Goal: Information Seeking & Learning: Learn about a topic

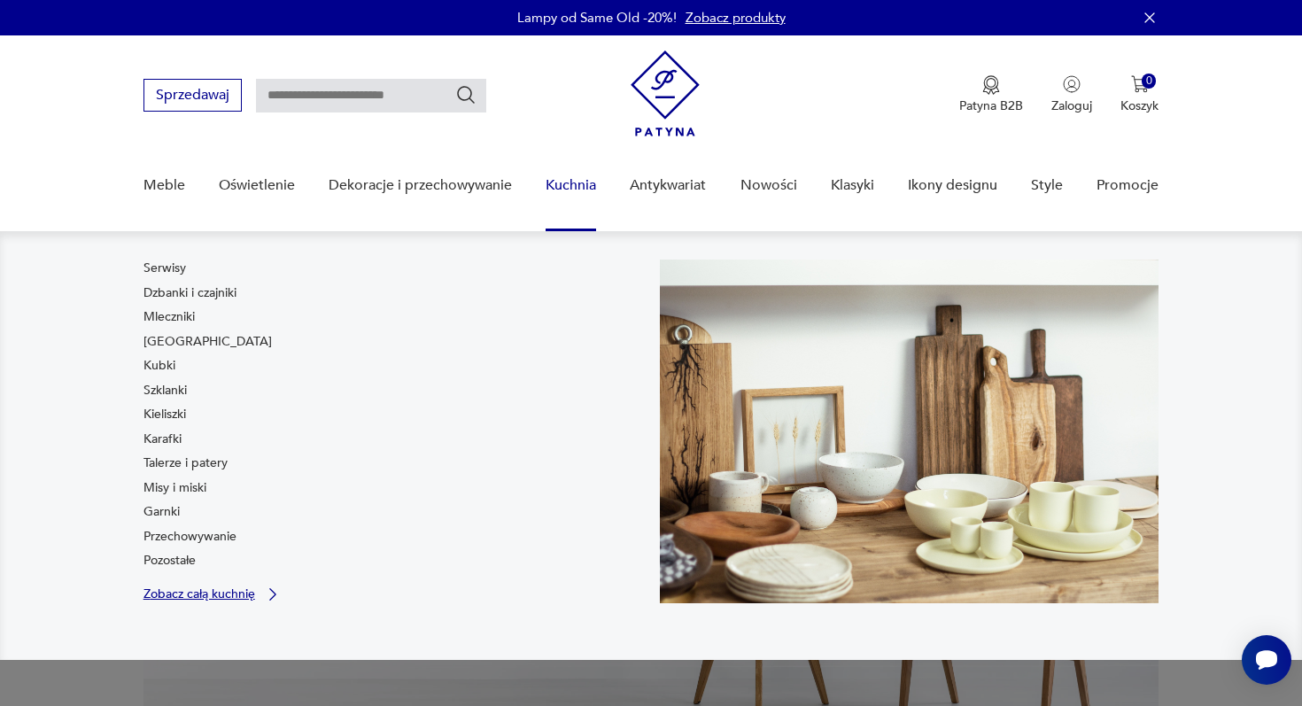
click at [210, 590] on p "Zobacz całą kuchnię" at bounding box center [199, 594] width 112 height 12
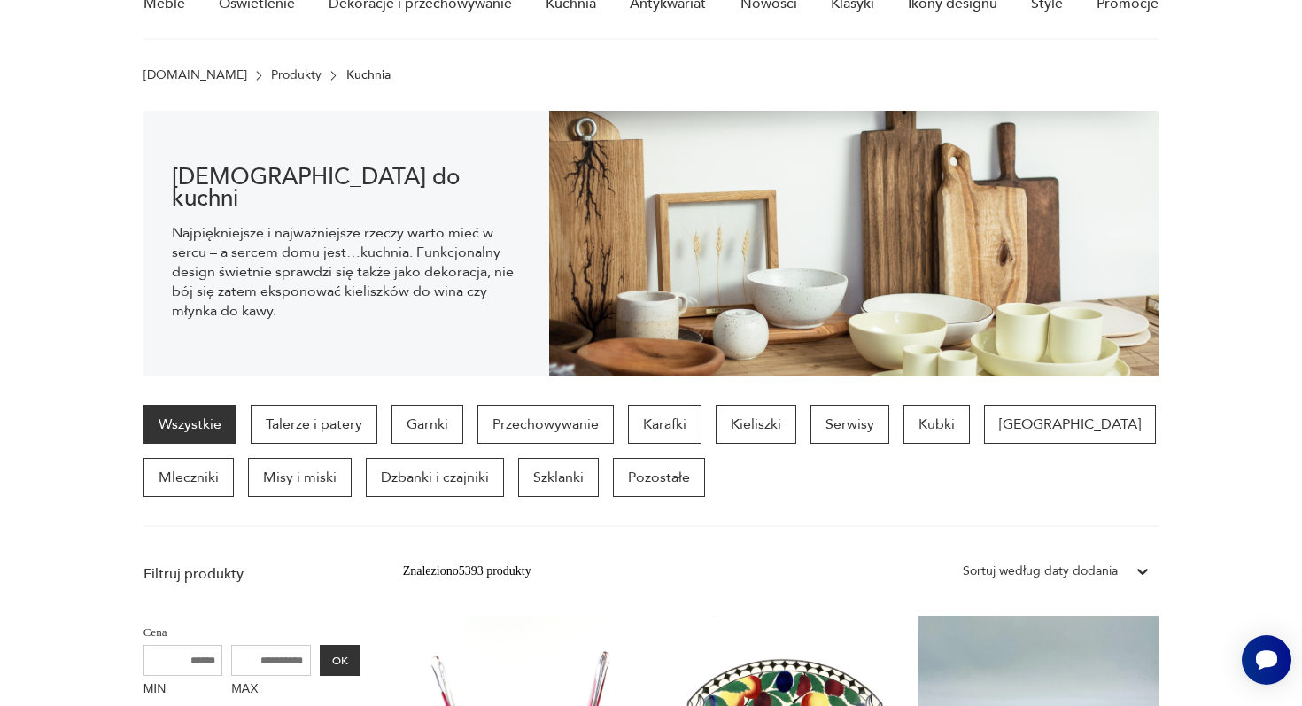
scroll to position [260, 0]
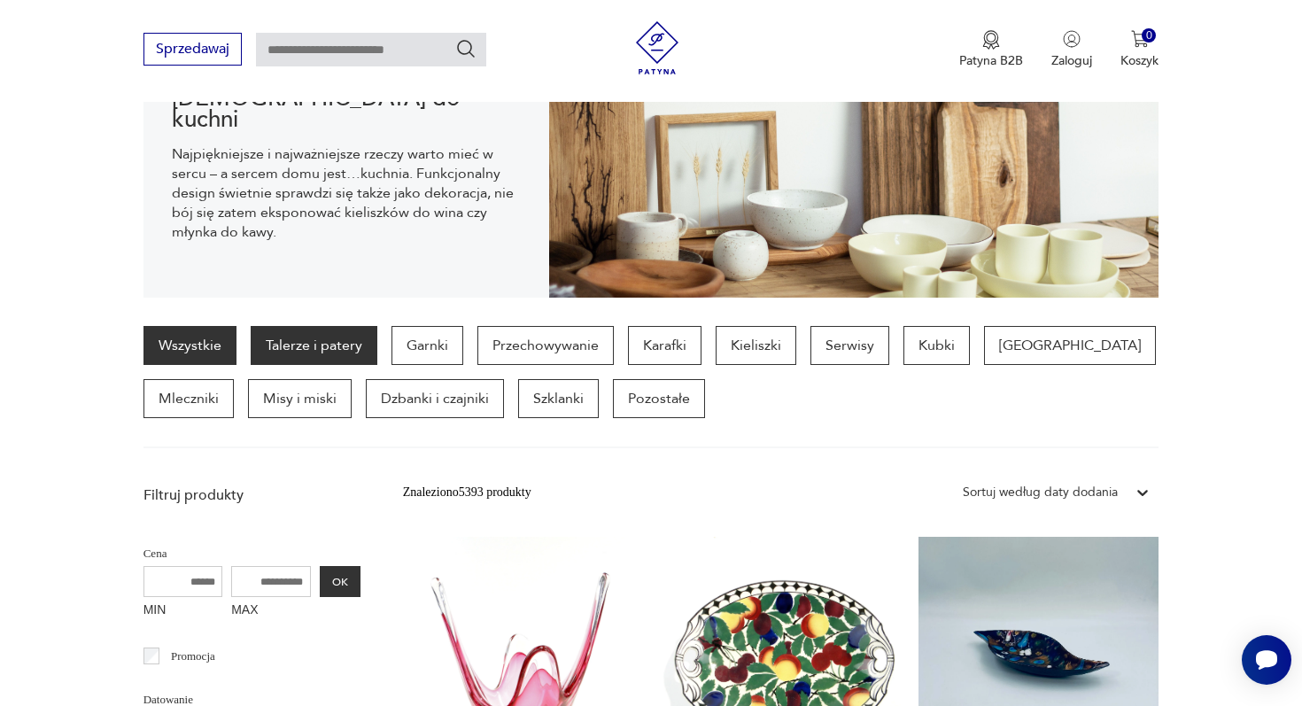
click at [310, 343] on p "Talerze i patery" at bounding box center [314, 345] width 127 height 39
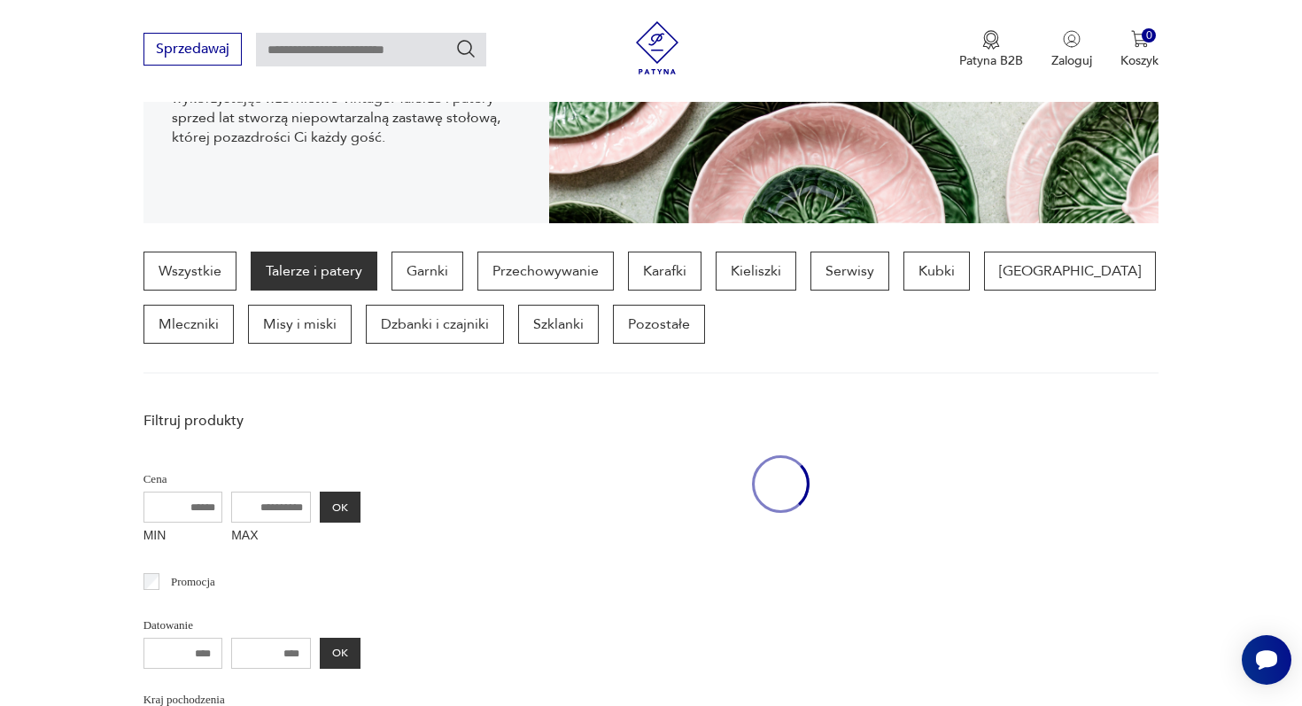
scroll to position [470, 0]
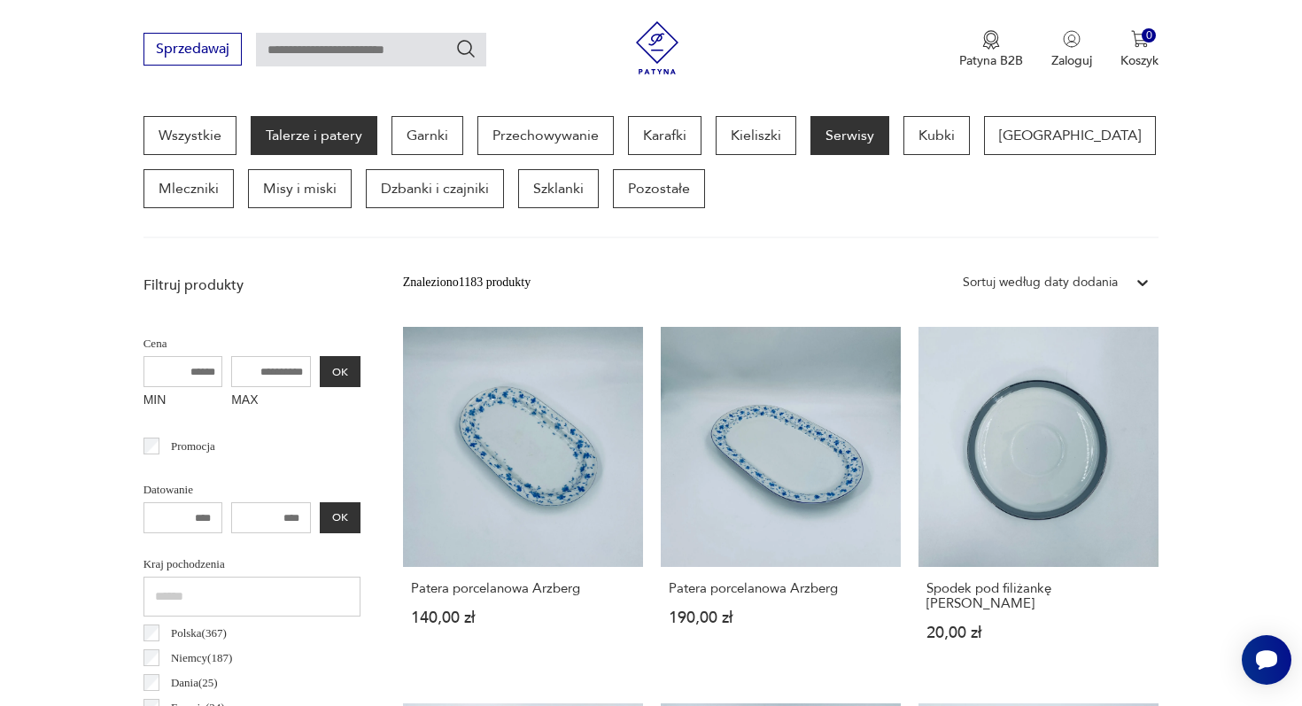
click at [867, 130] on p "Serwisy" at bounding box center [849, 135] width 79 height 39
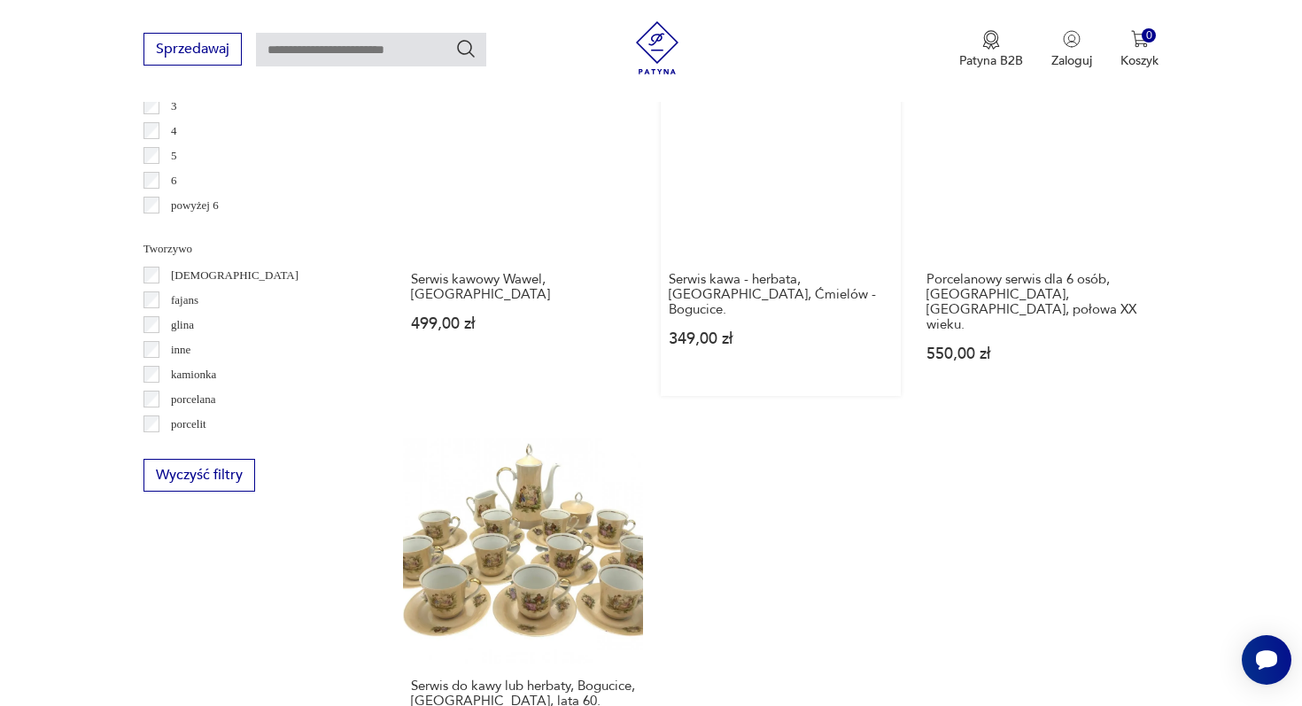
scroll to position [2537, 0]
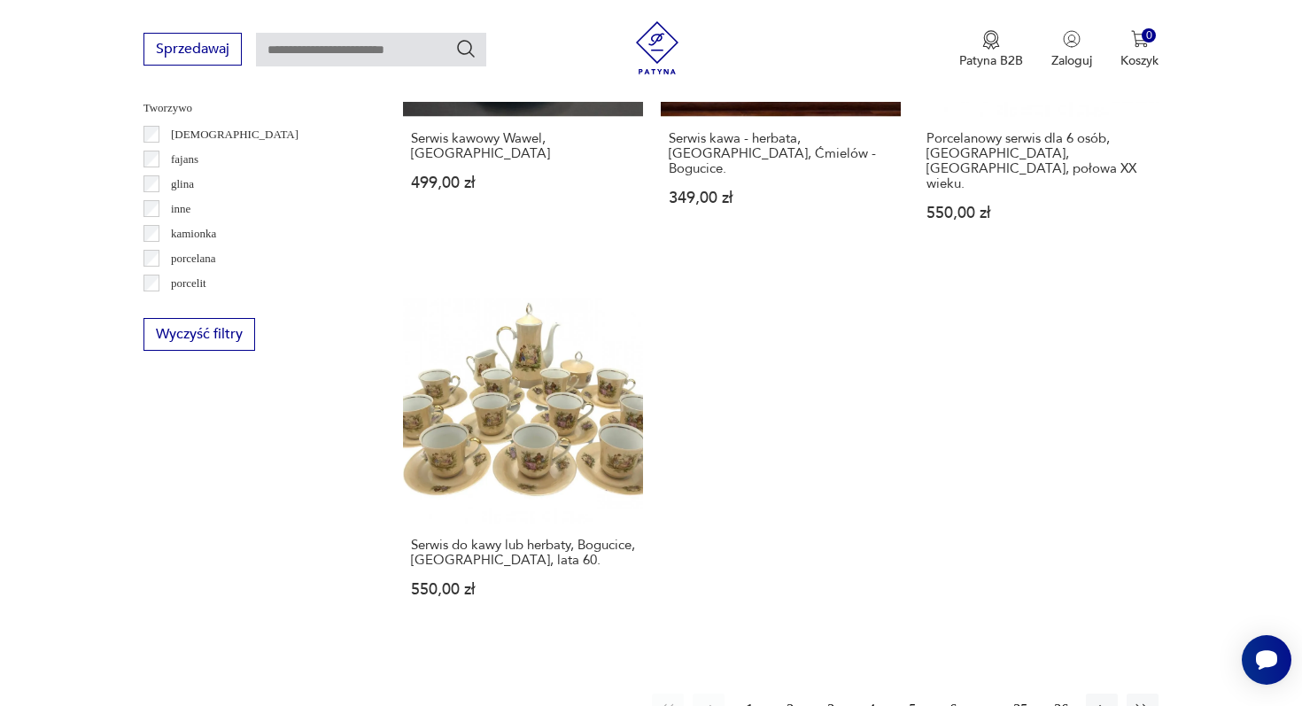
click at [786, 693] on button "2" at bounding box center [790, 709] width 32 height 32
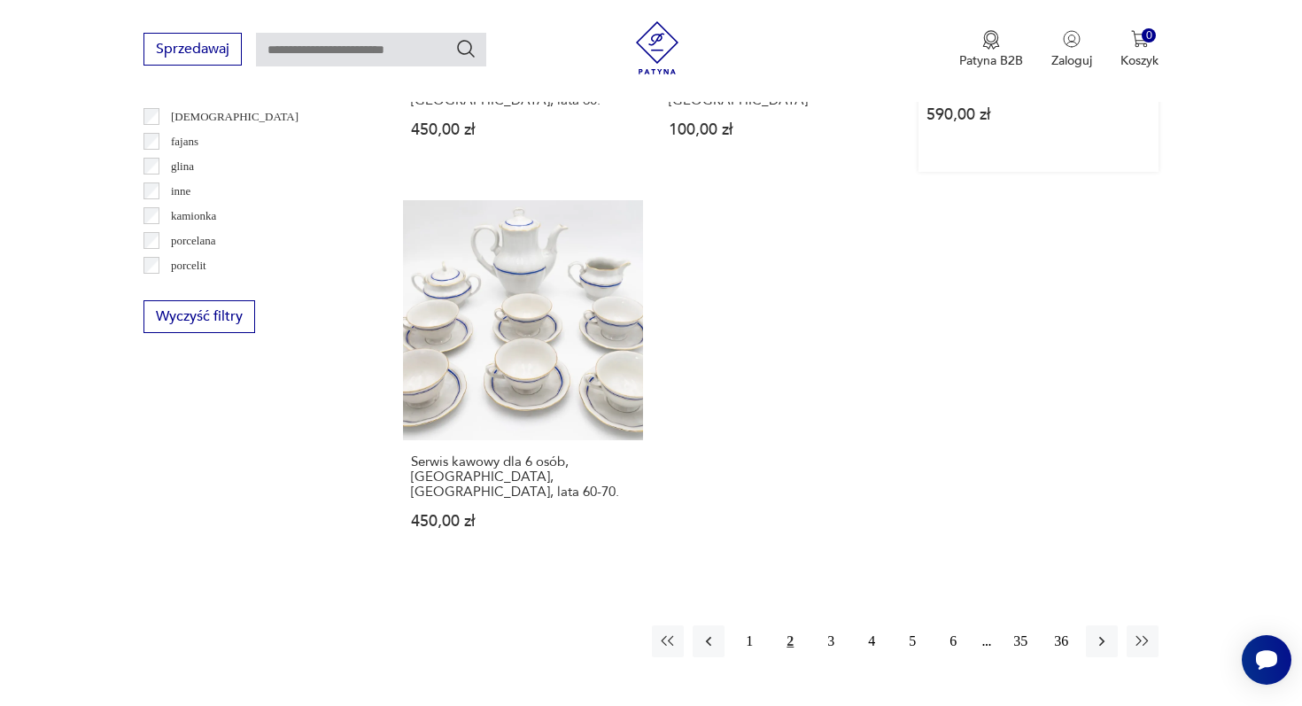
scroll to position [2644, 0]
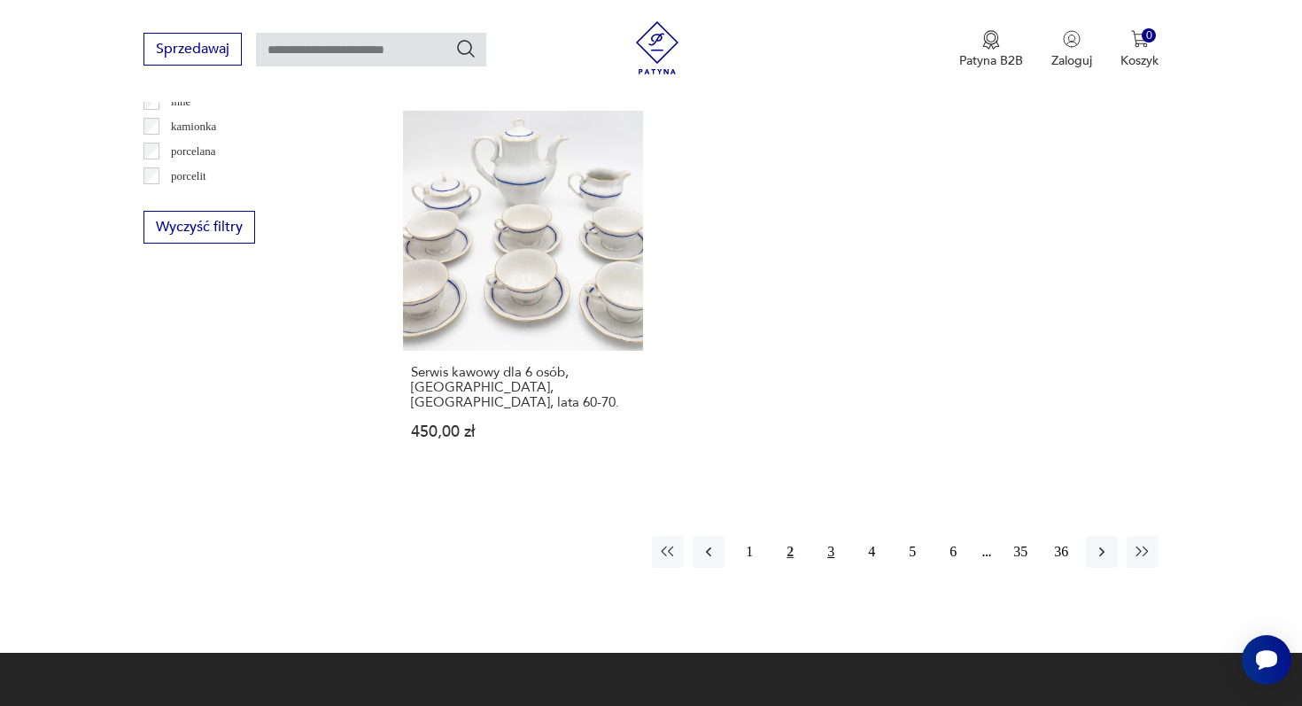
click at [831, 536] on button "3" at bounding box center [831, 552] width 32 height 32
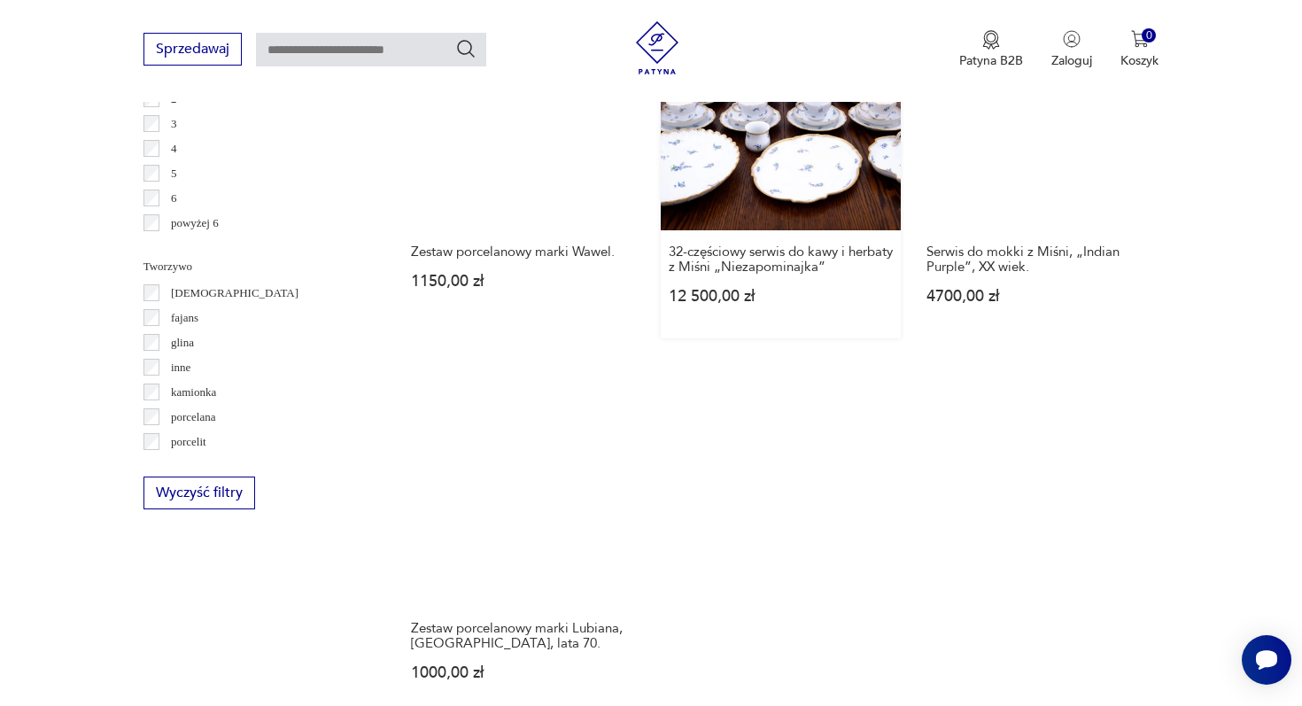
scroll to position [2601, 0]
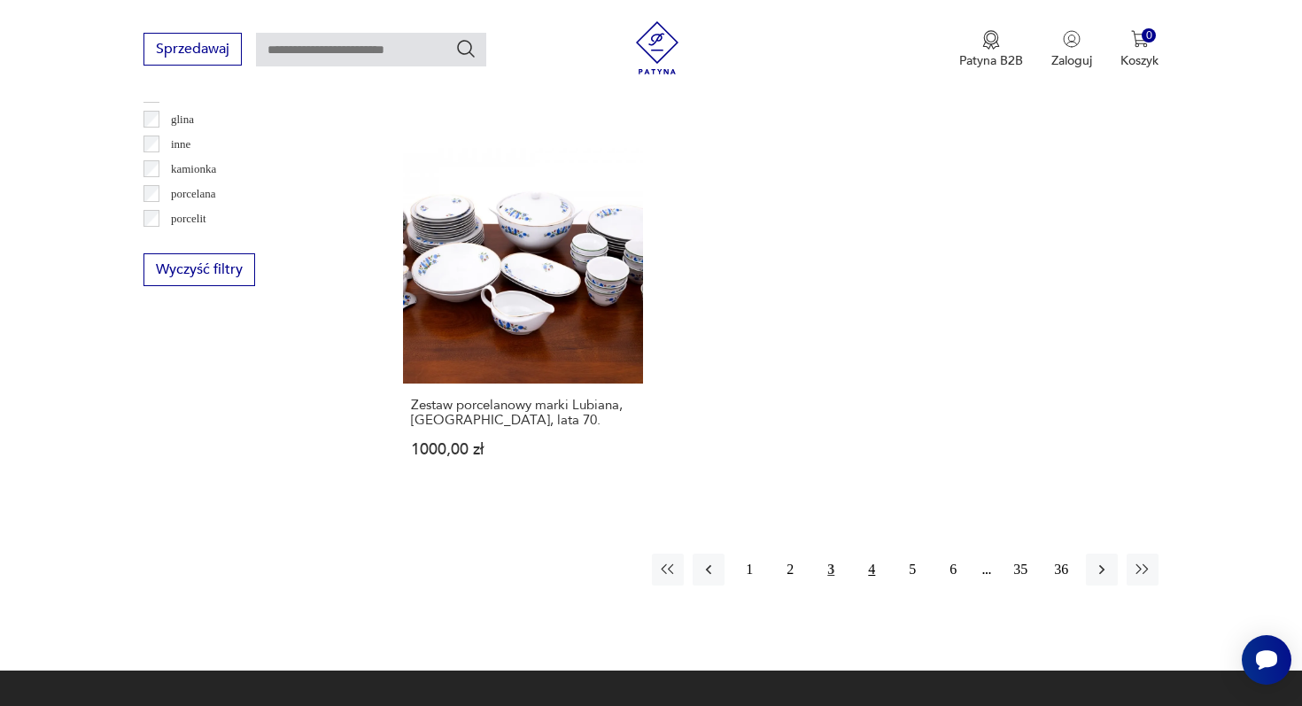
click at [877, 553] on button "4" at bounding box center [871, 569] width 32 height 32
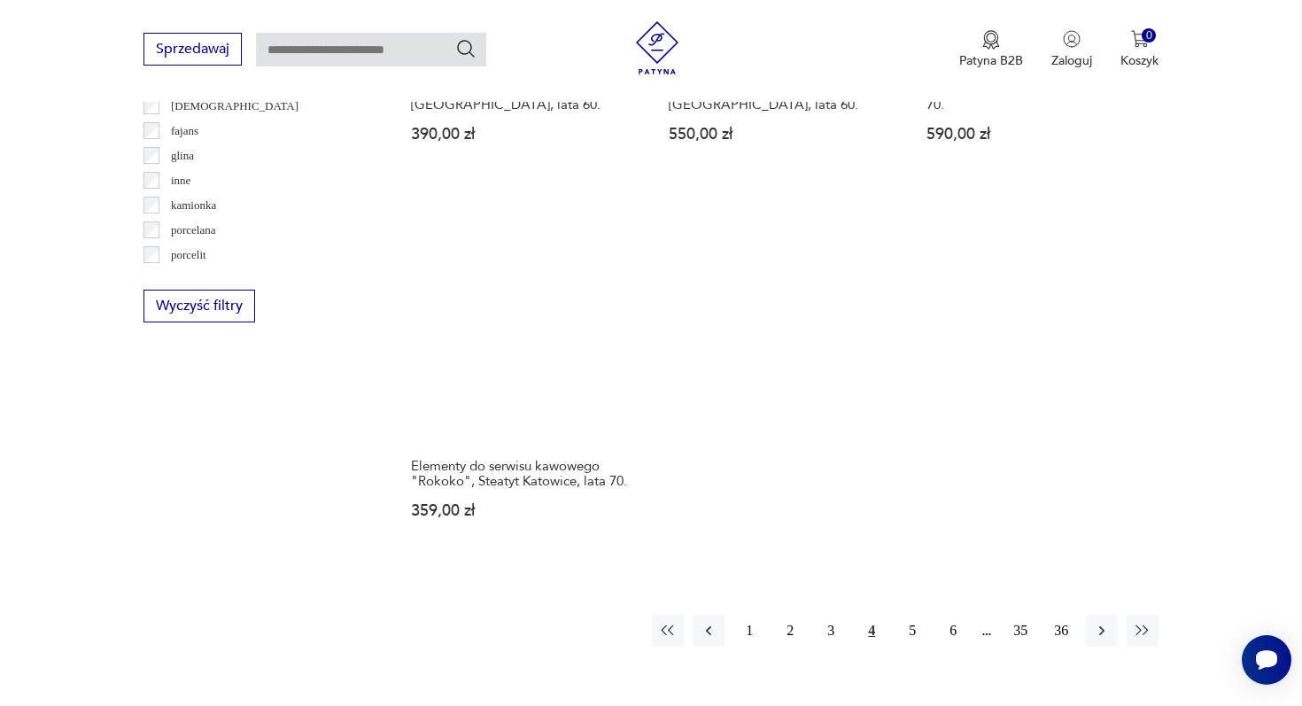
scroll to position [2668, 0]
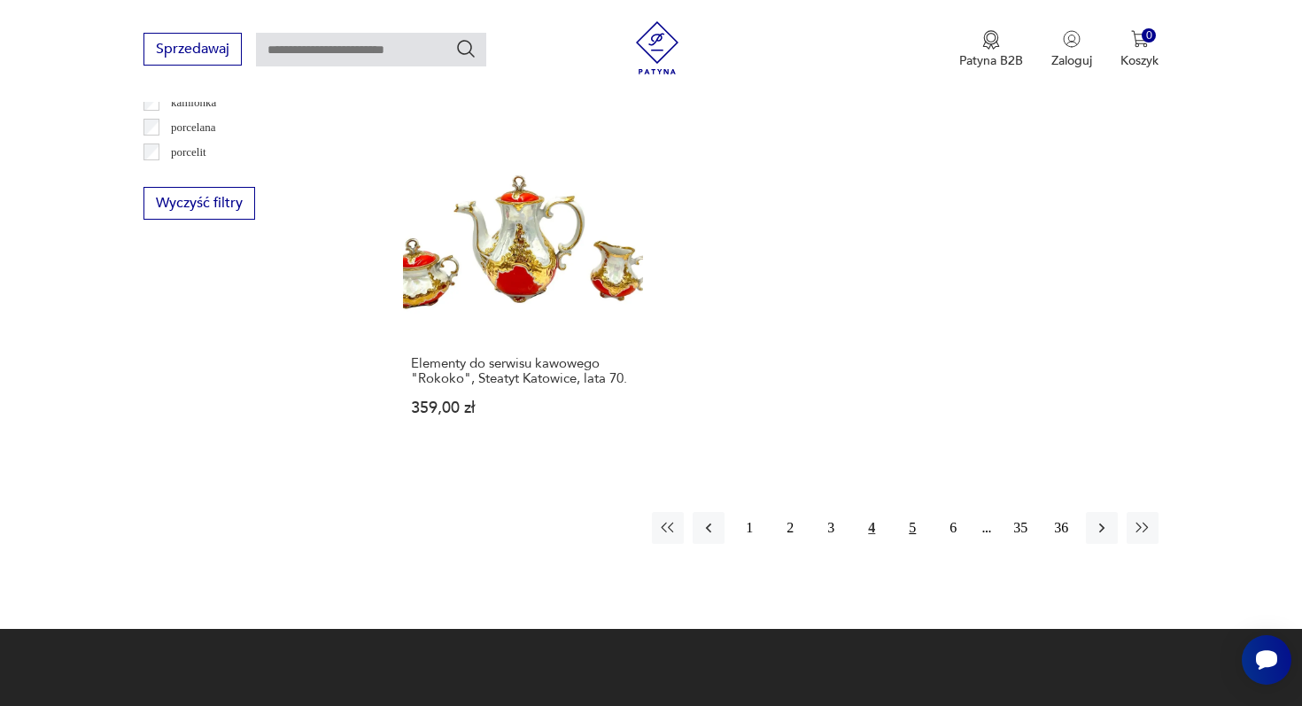
click at [914, 512] on button "5" at bounding box center [912, 528] width 32 height 32
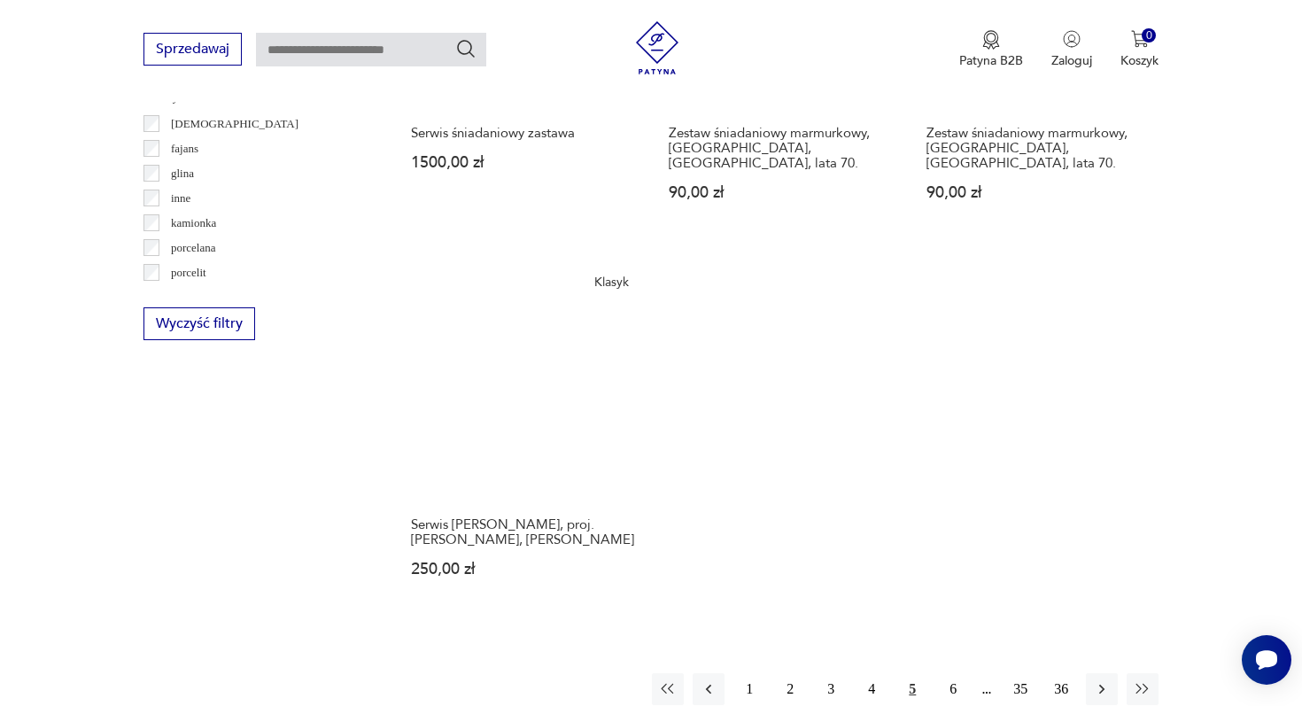
scroll to position [2551, 0]
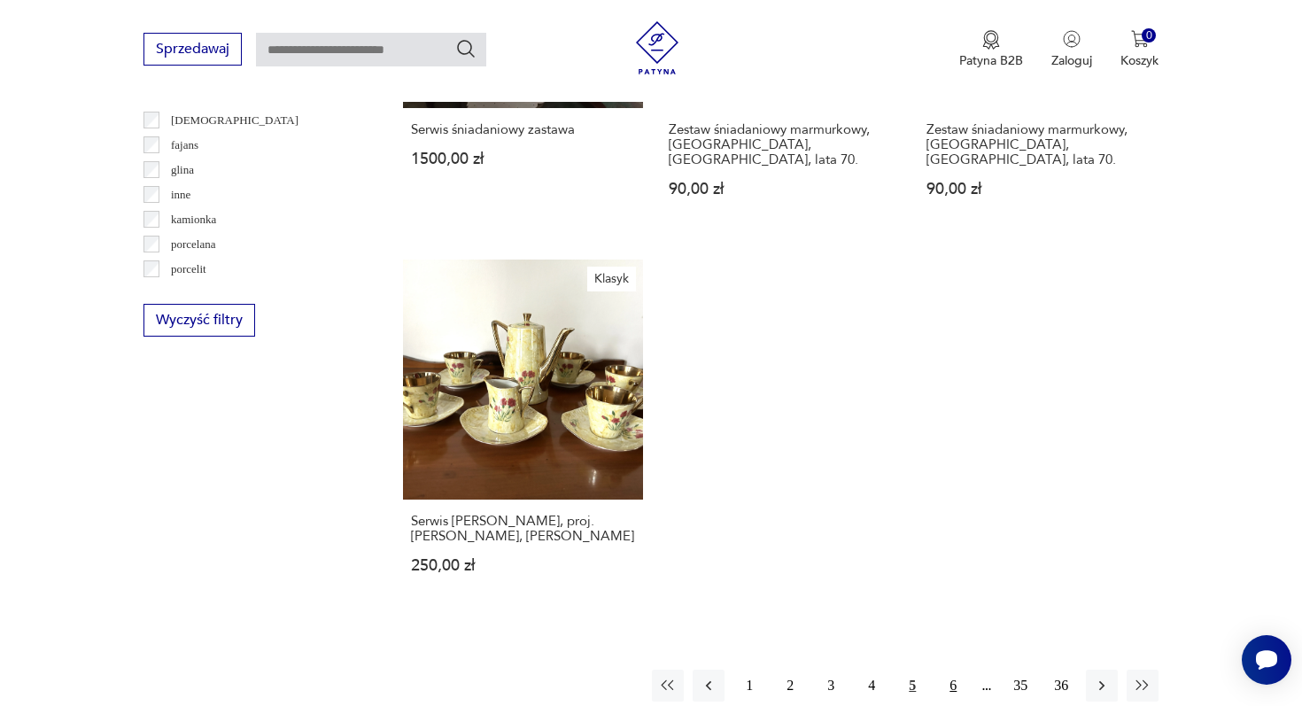
click at [947, 669] on button "6" at bounding box center [953, 685] width 32 height 32
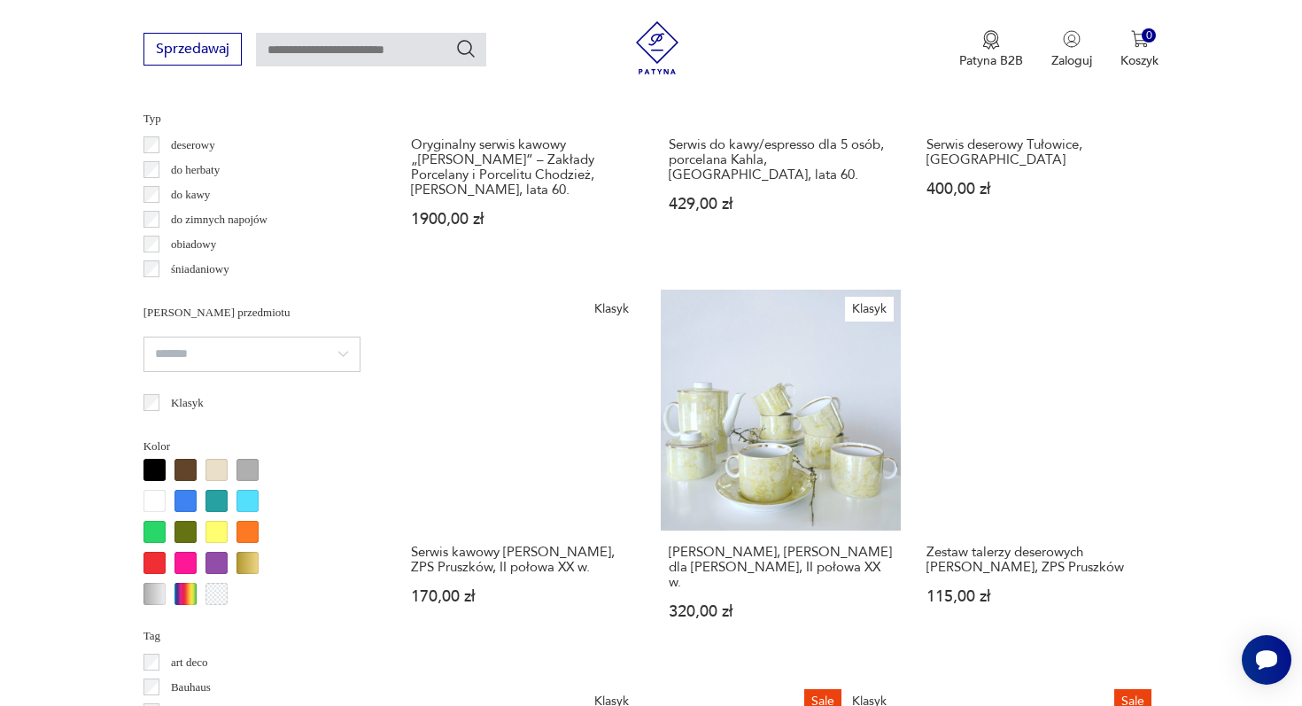
scroll to position [1503, 0]
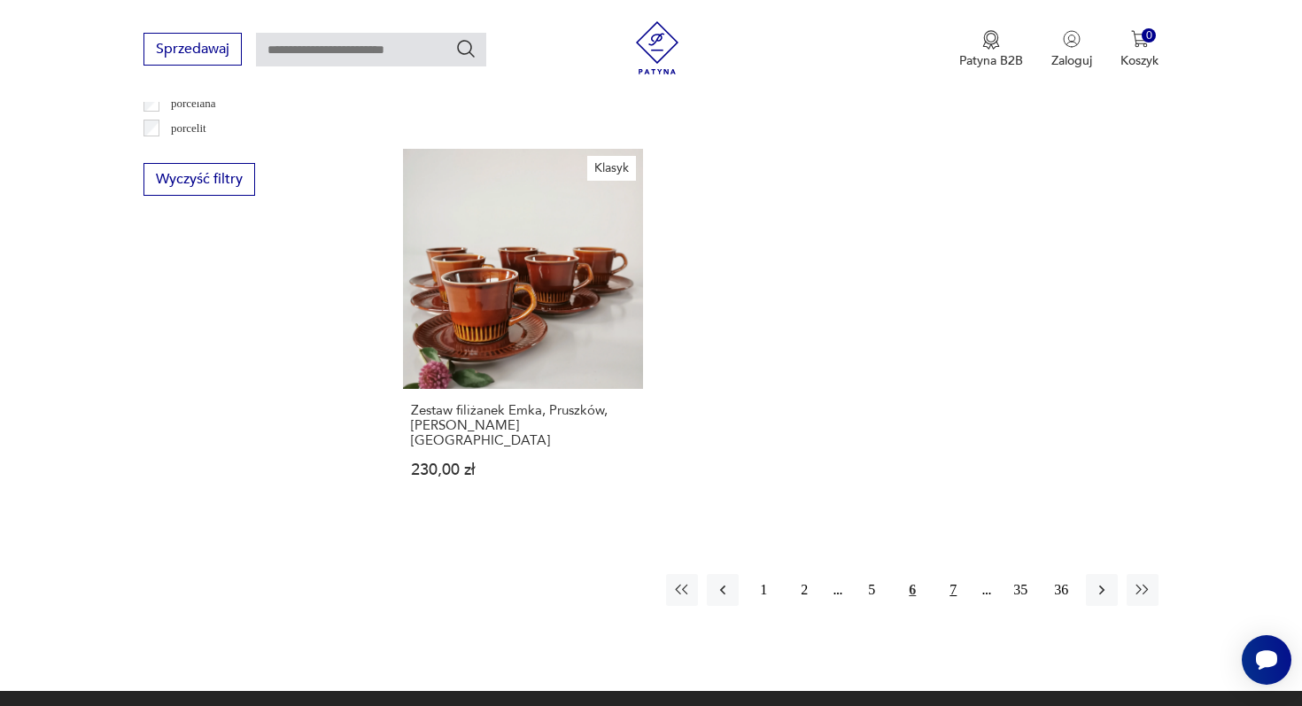
click at [950, 574] on button "7" at bounding box center [953, 590] width 32 height 32
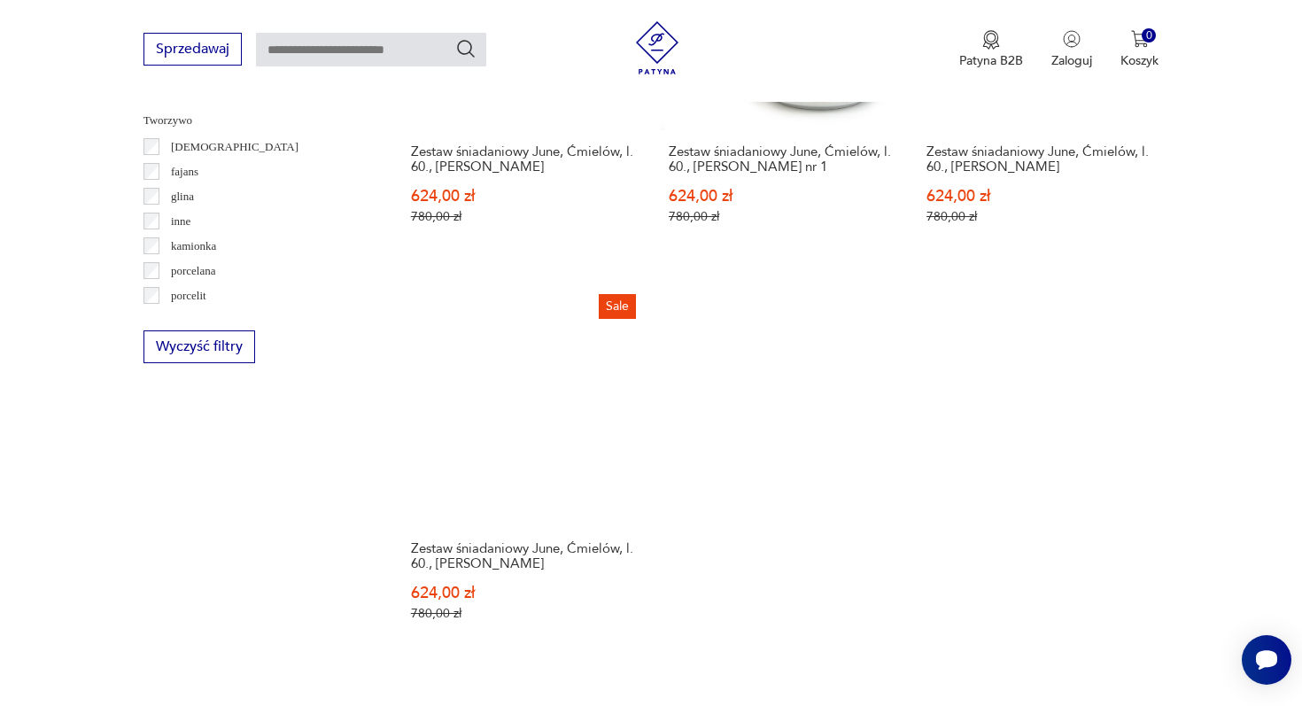
scroll to position [2720, 0]
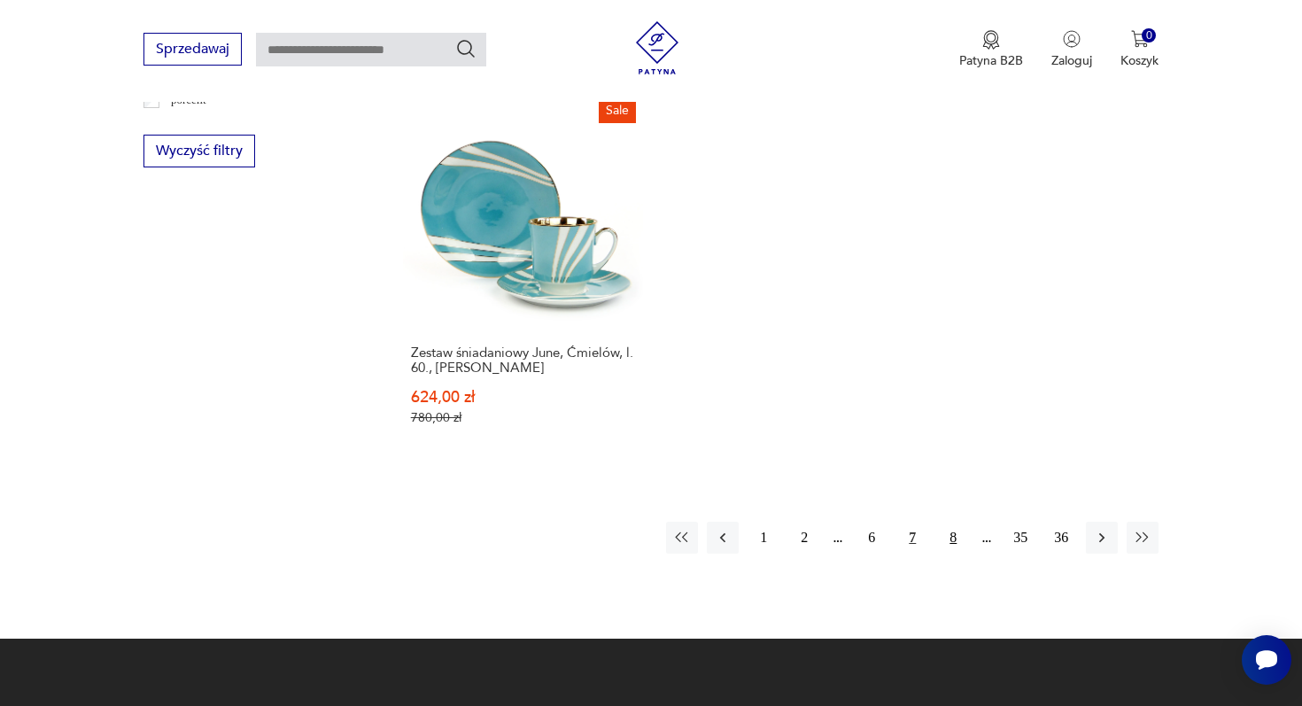
click at [955, 522] on button "8" at bounding box center [953, 538] width 32 height 32
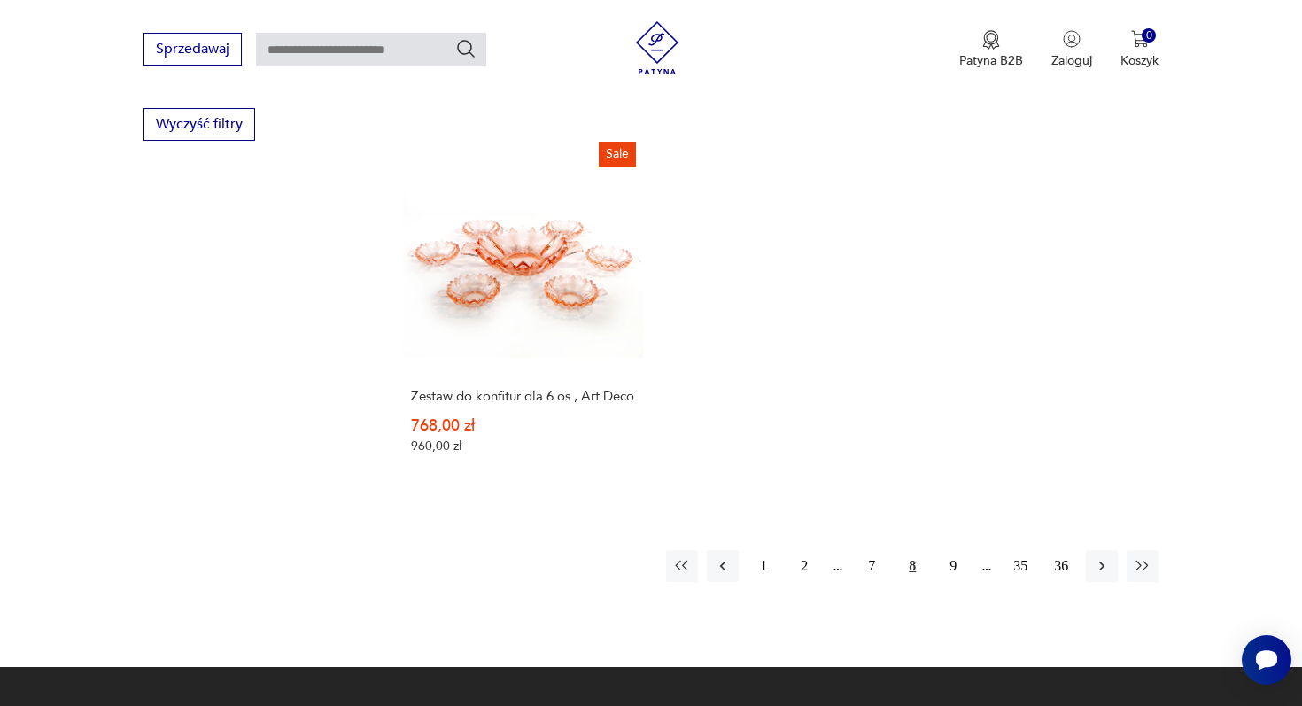
scroll to position [2824, 0]
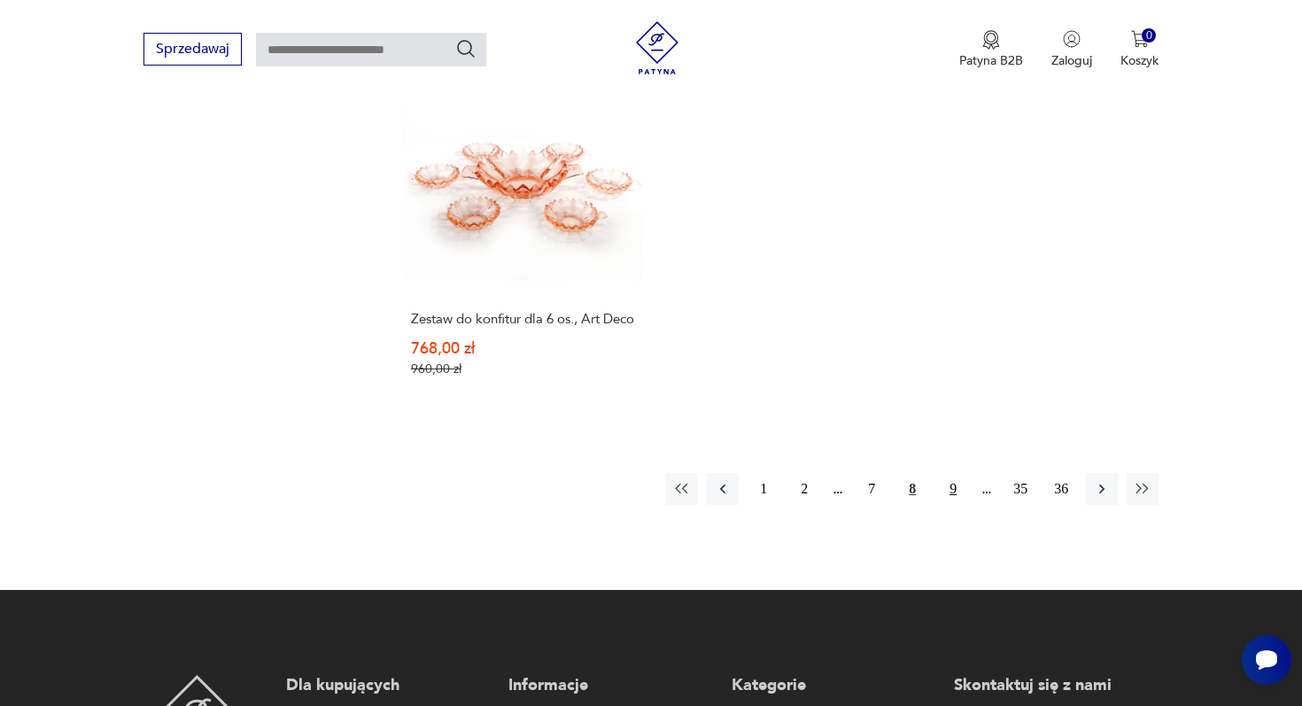
click at [957, 473] on button "9" at bounding box center [953, 489] width 32 height 32
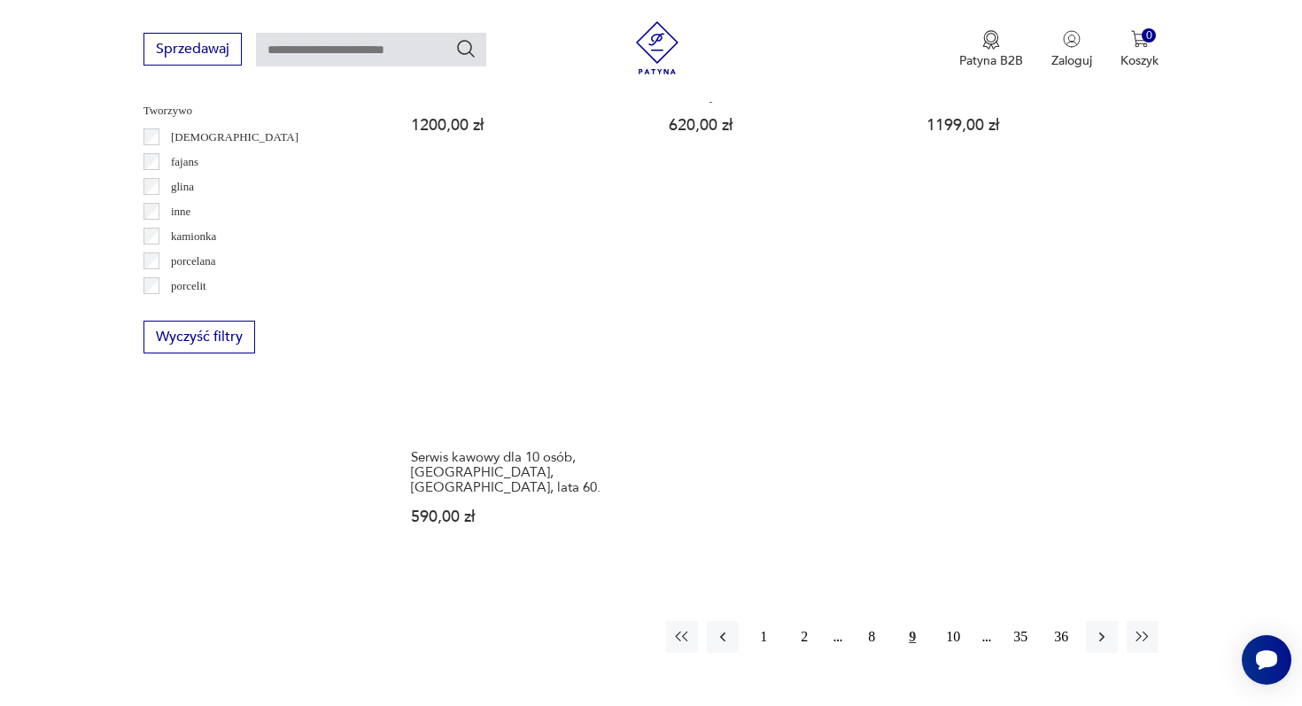
scroll to position [2592, 0]
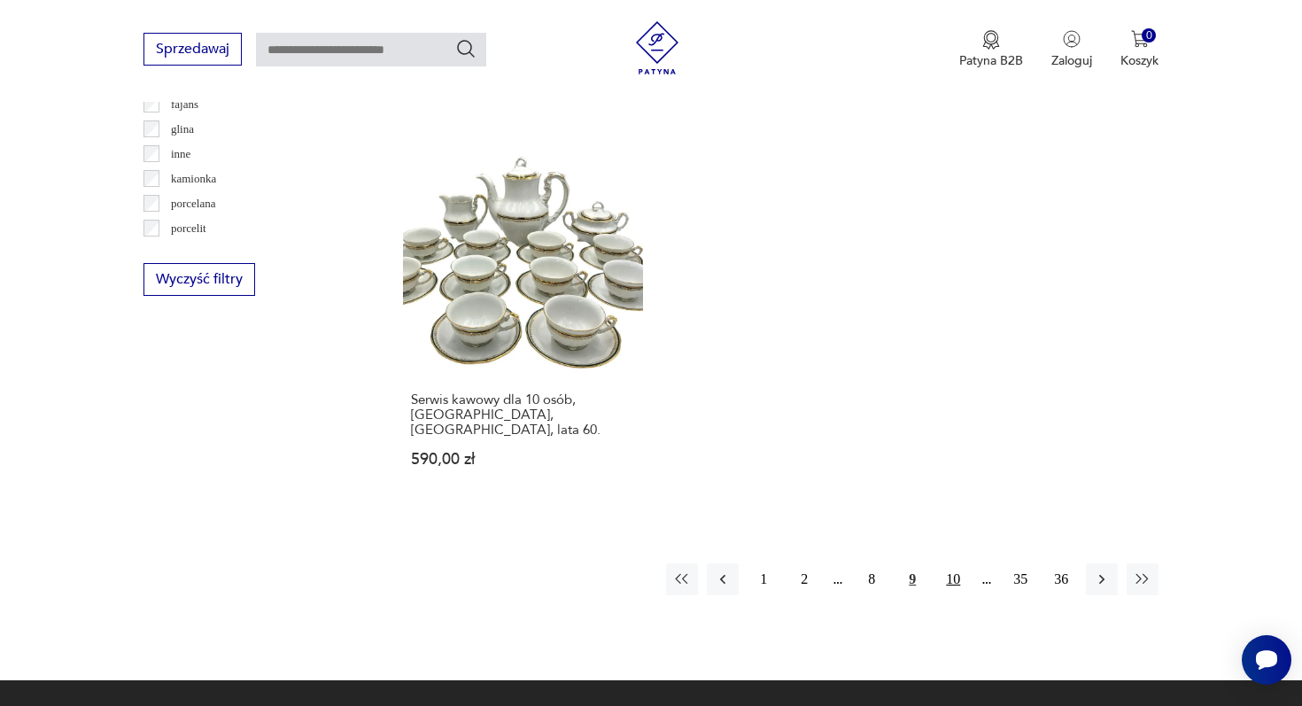
click at [955, 563] on button "10" at bounding box center [953, 579] width 32 height 32
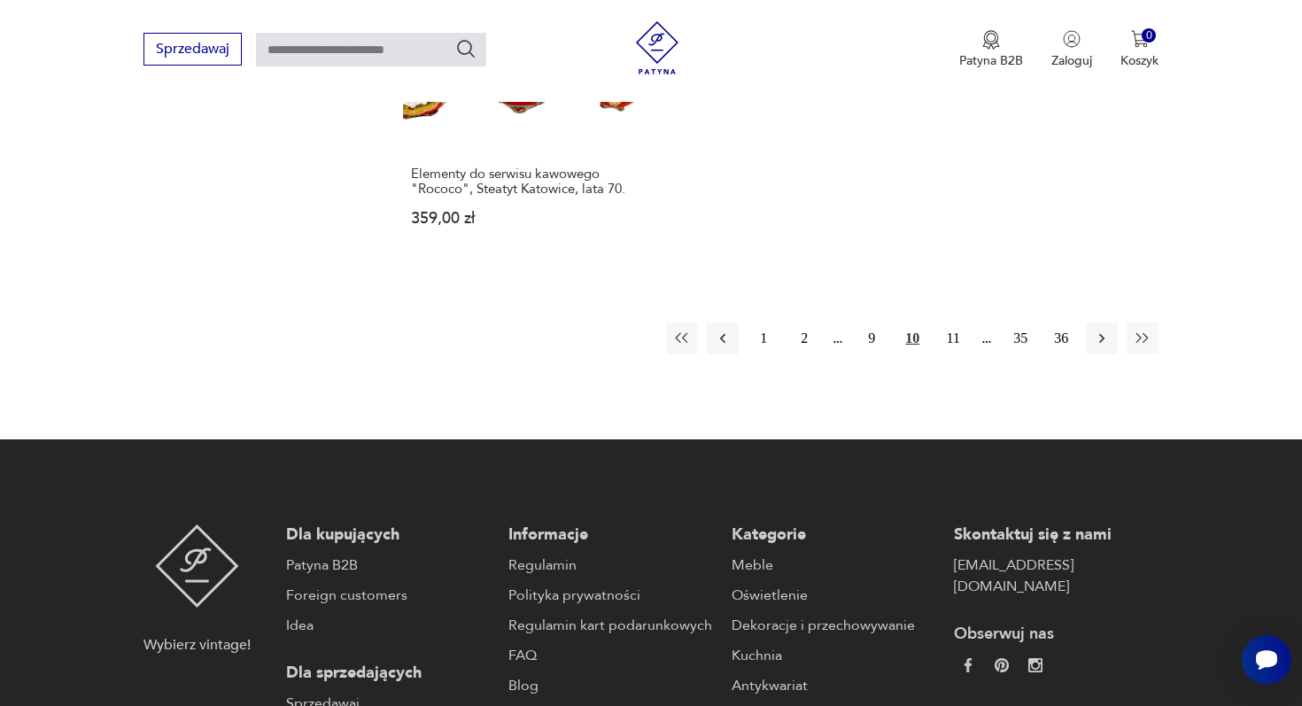
scroll to position [2897, 0]
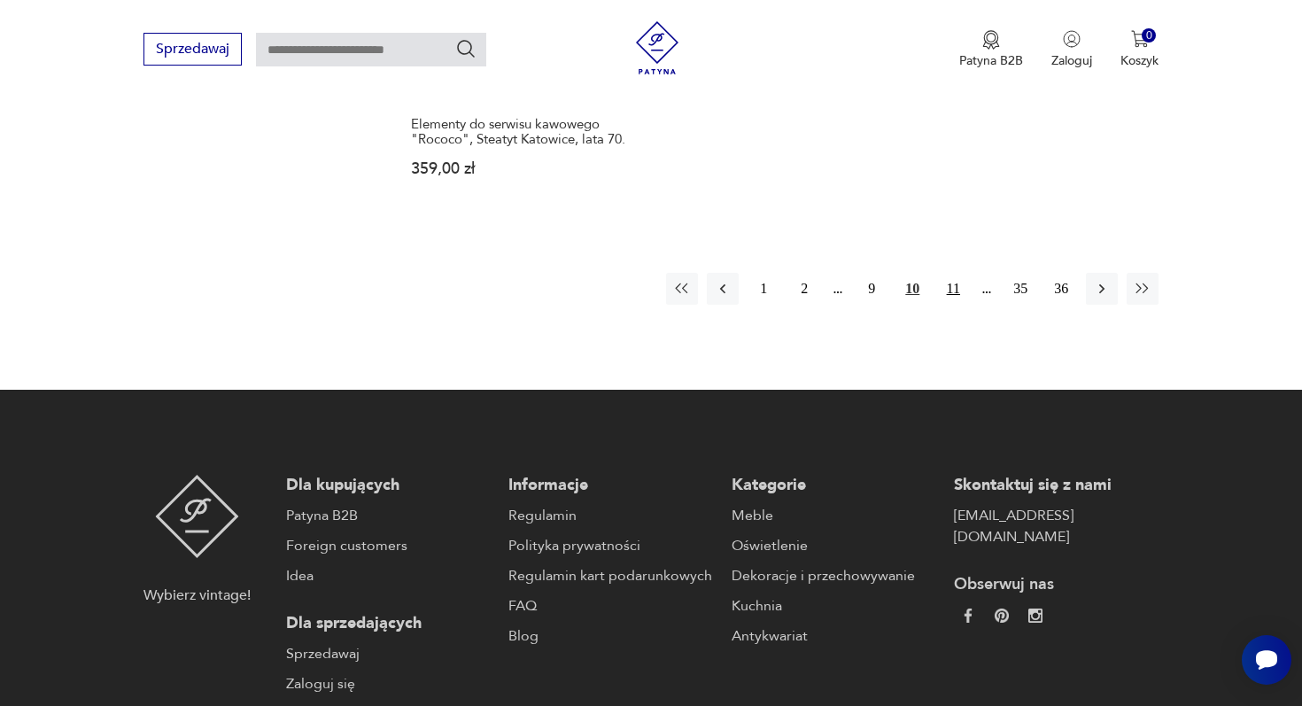
click at [953, 273] on button "11" at bounding box center [953, 289] width 32 height 32
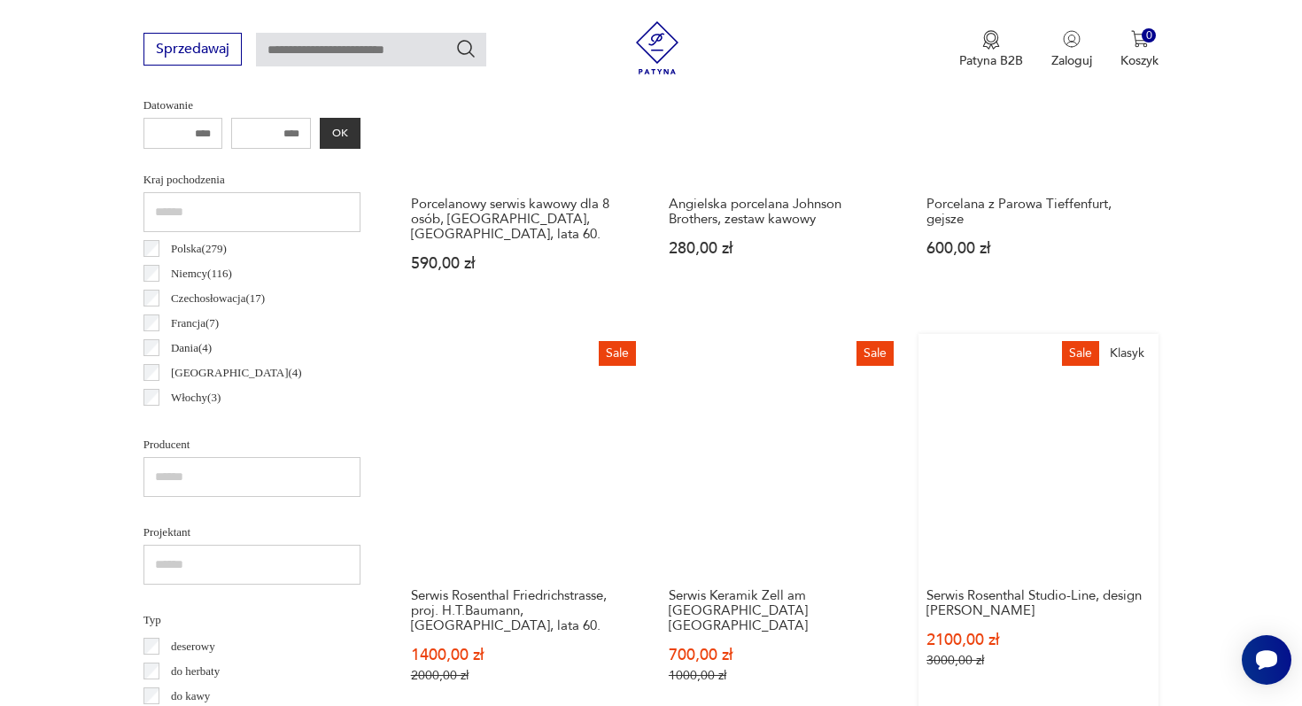
scroll to position [745, 0]
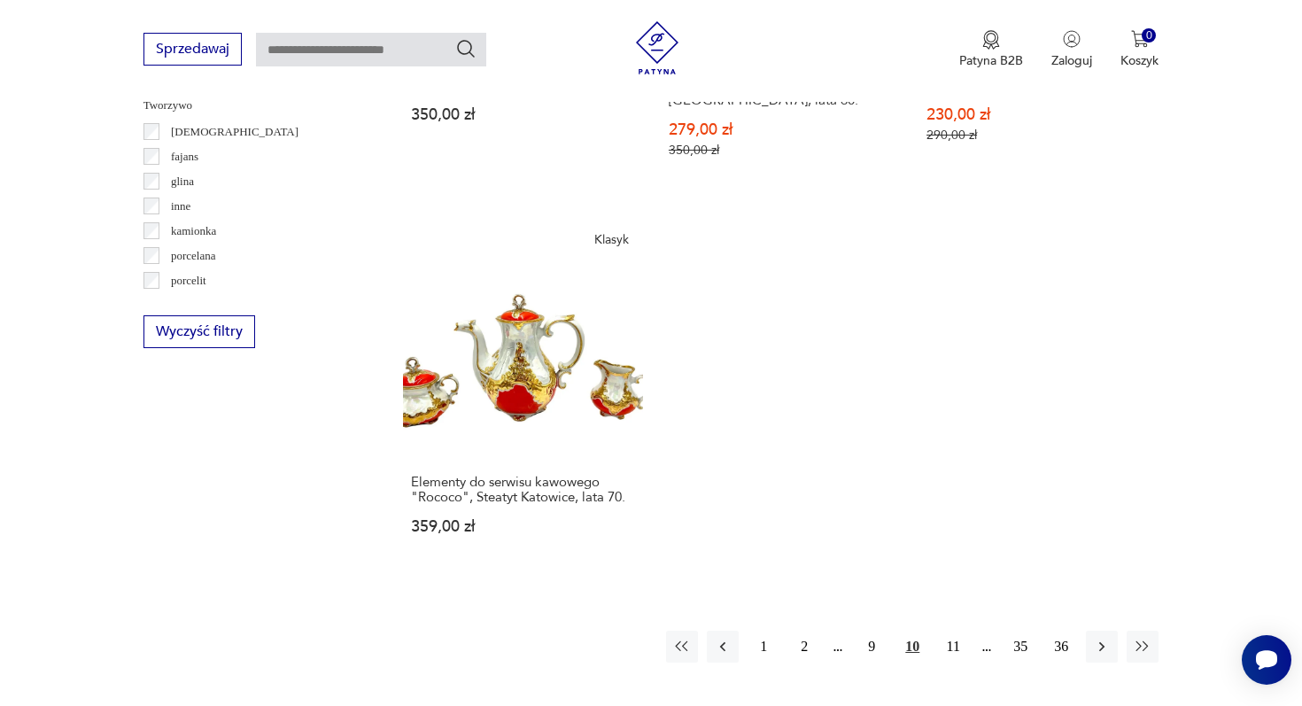
scroll to position [2571, 0]
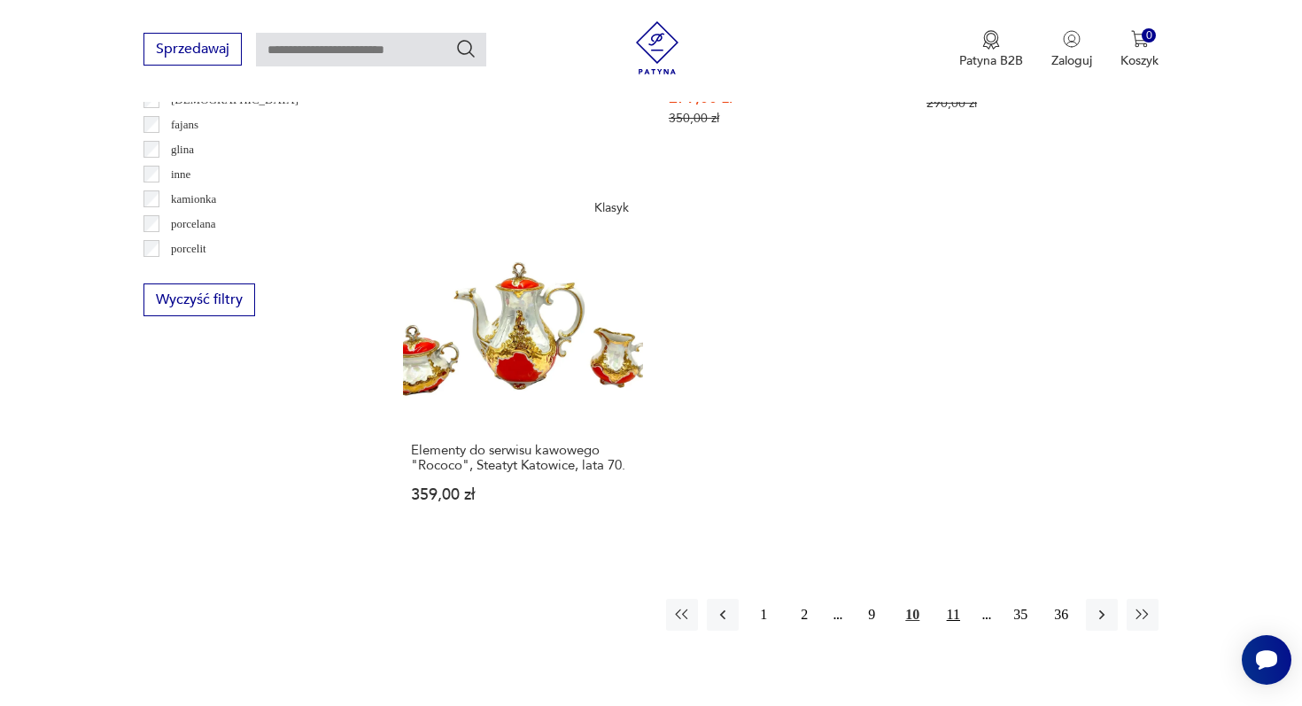
click at [960, 599] on button "11" at bounding box center [953, 615] width 32 height 32
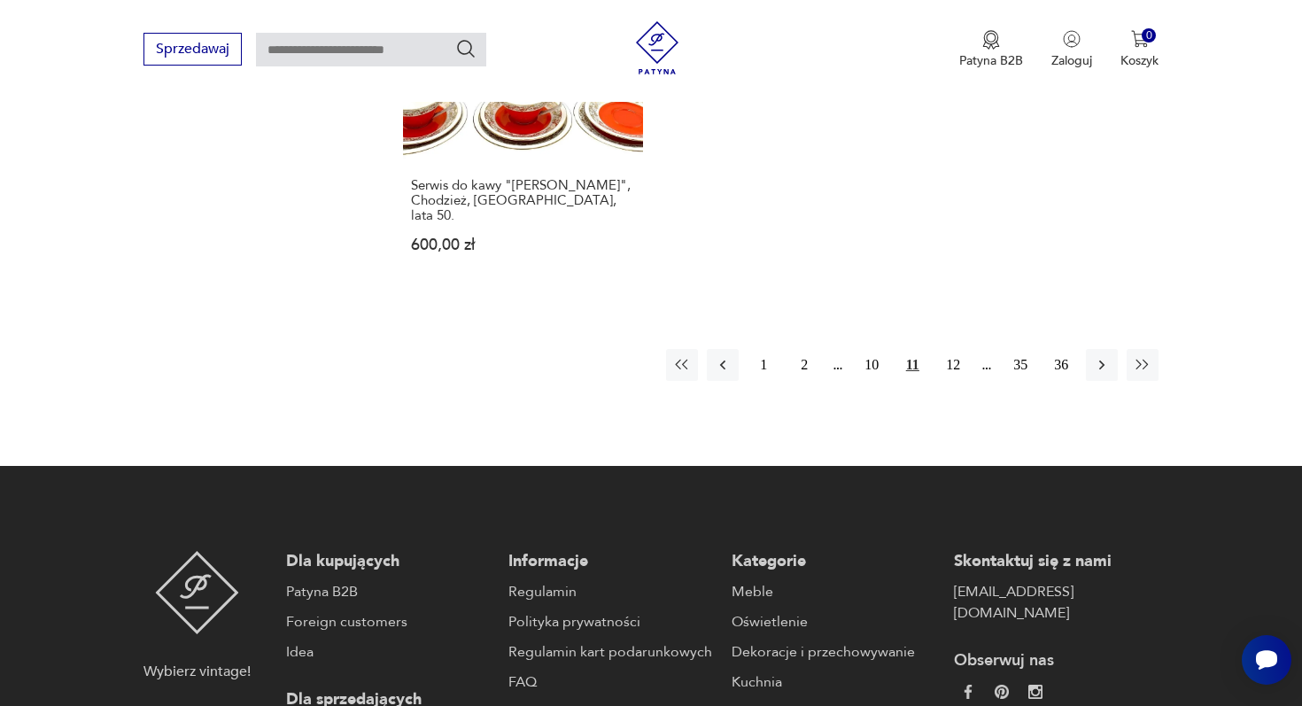
scroll to position [2771, 0]
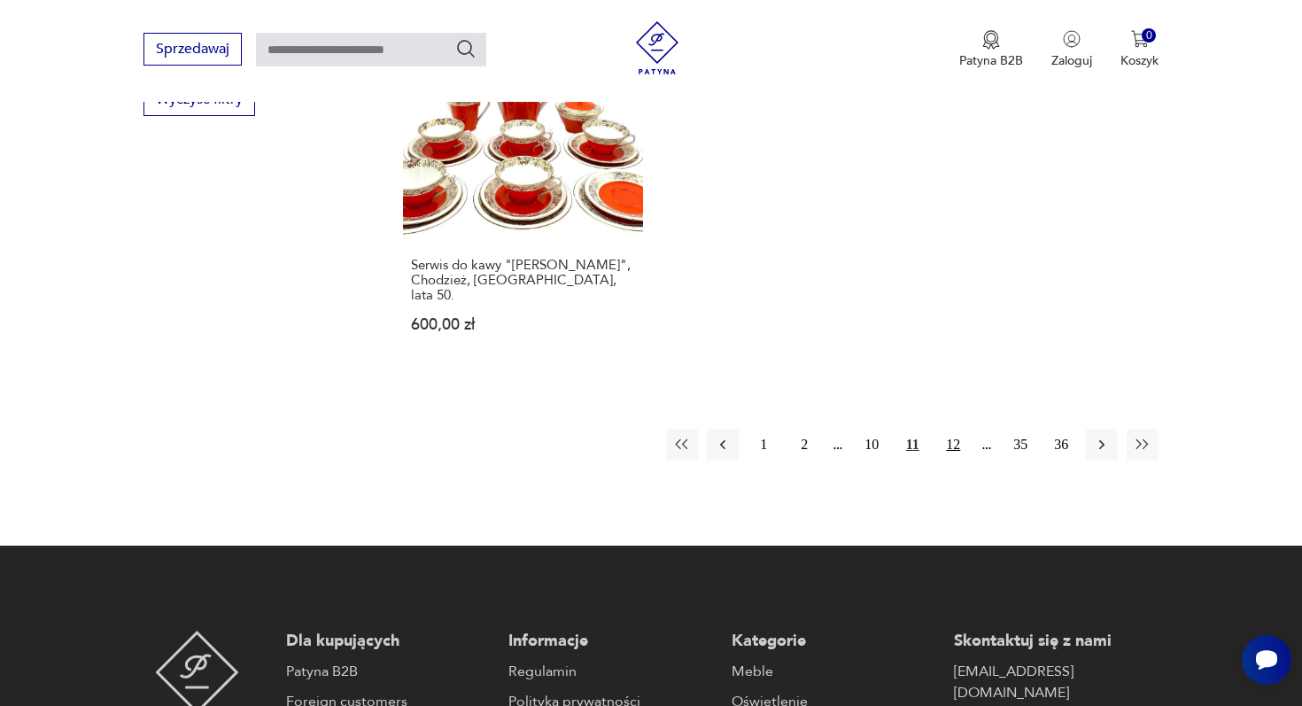
click at [957, 429] on button "12" at bounding box center [953, 445] width 32 height 32
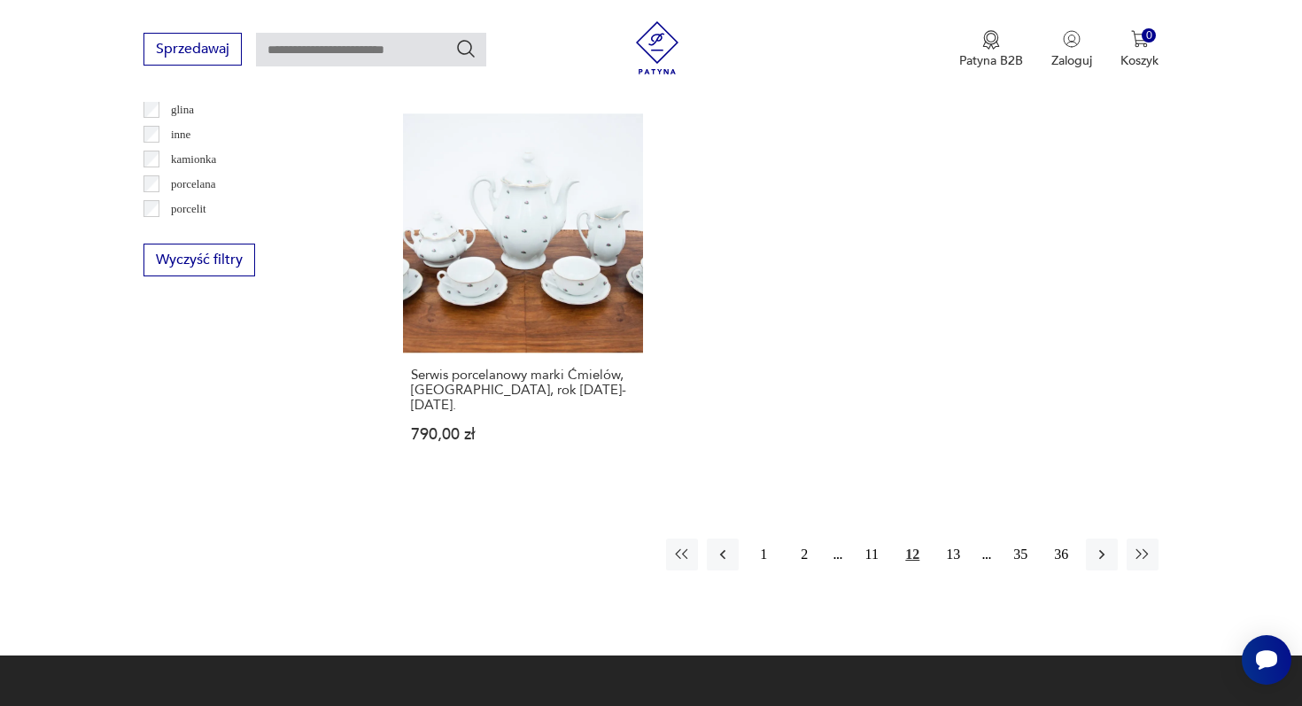
scroll to position [2670, 0]
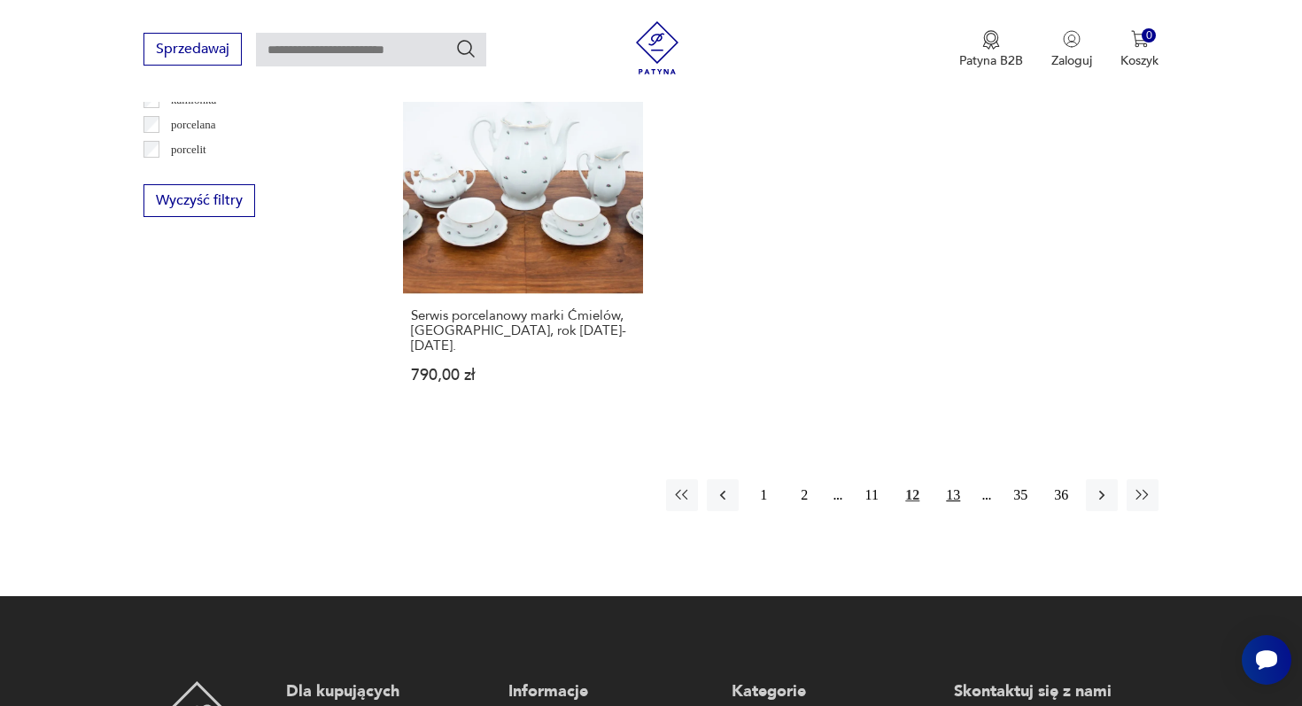
click at [953, 479] on button "13" at bounding box center [953, 495] width 32 height 32
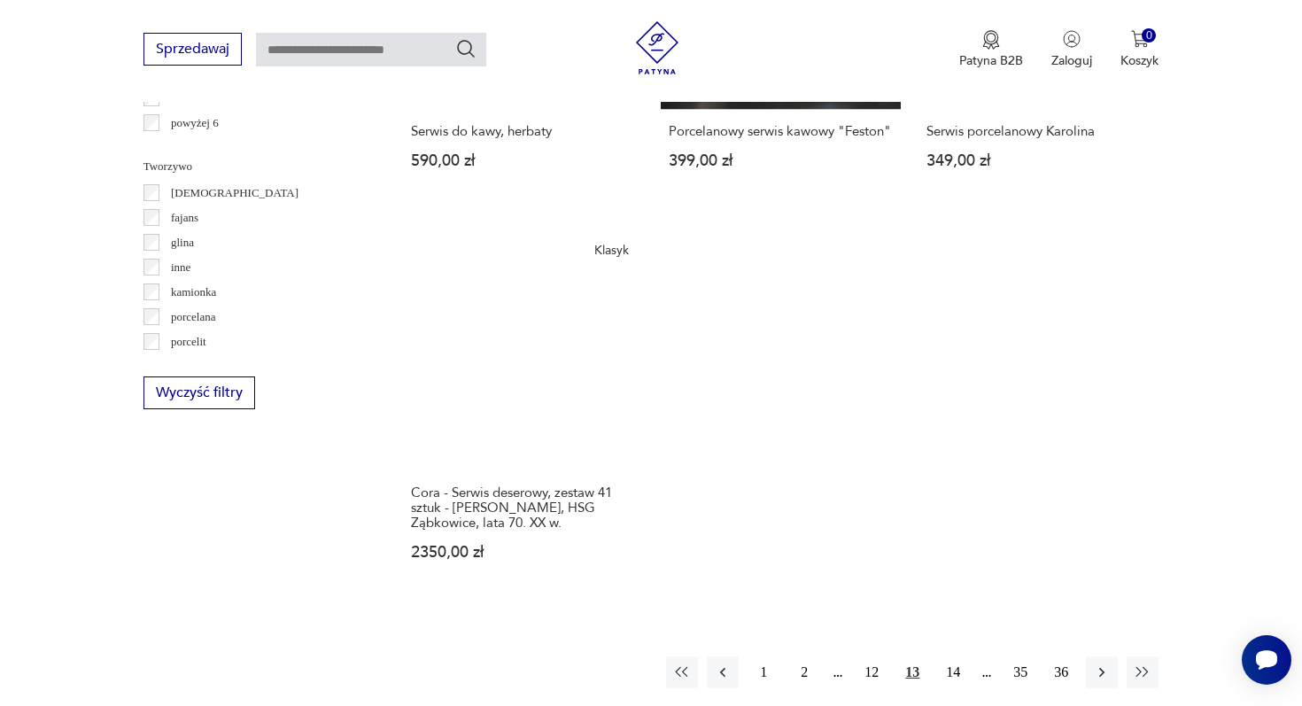
scroll to position [2554, 0]
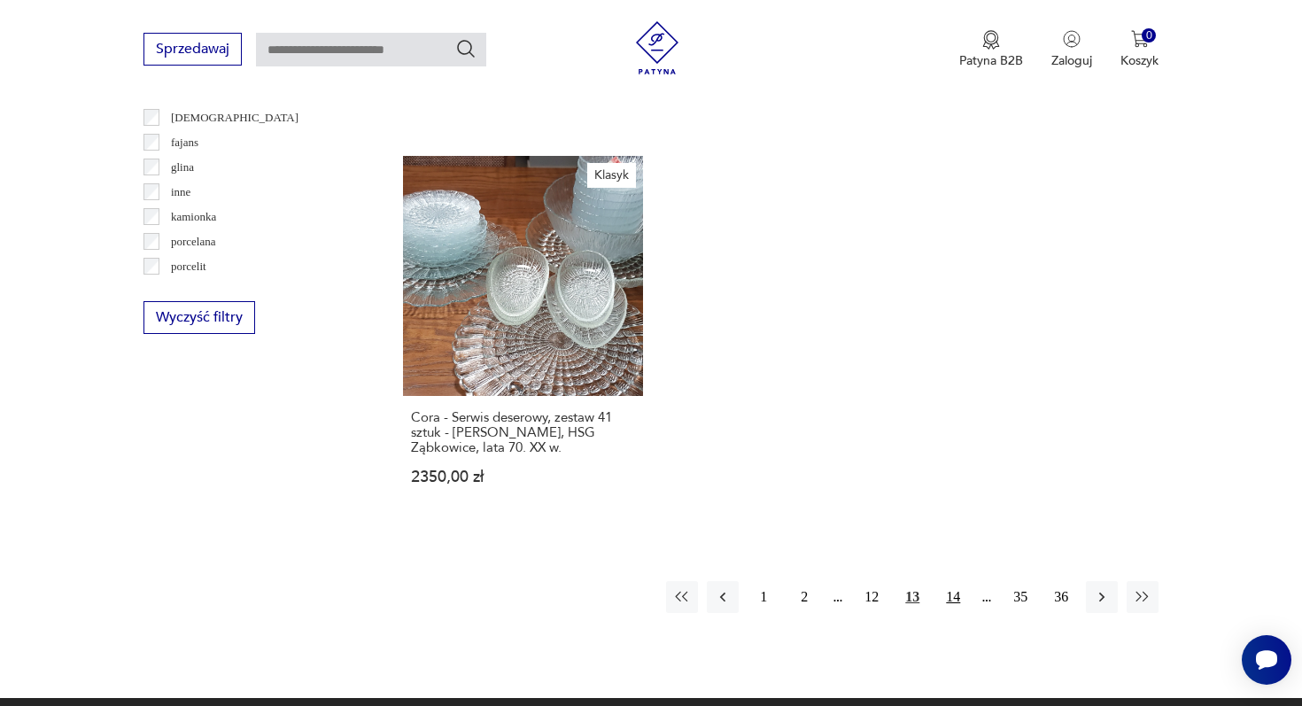
click at [952, 581] on button "14" at bounding box center [953, 597] width 32 height 32
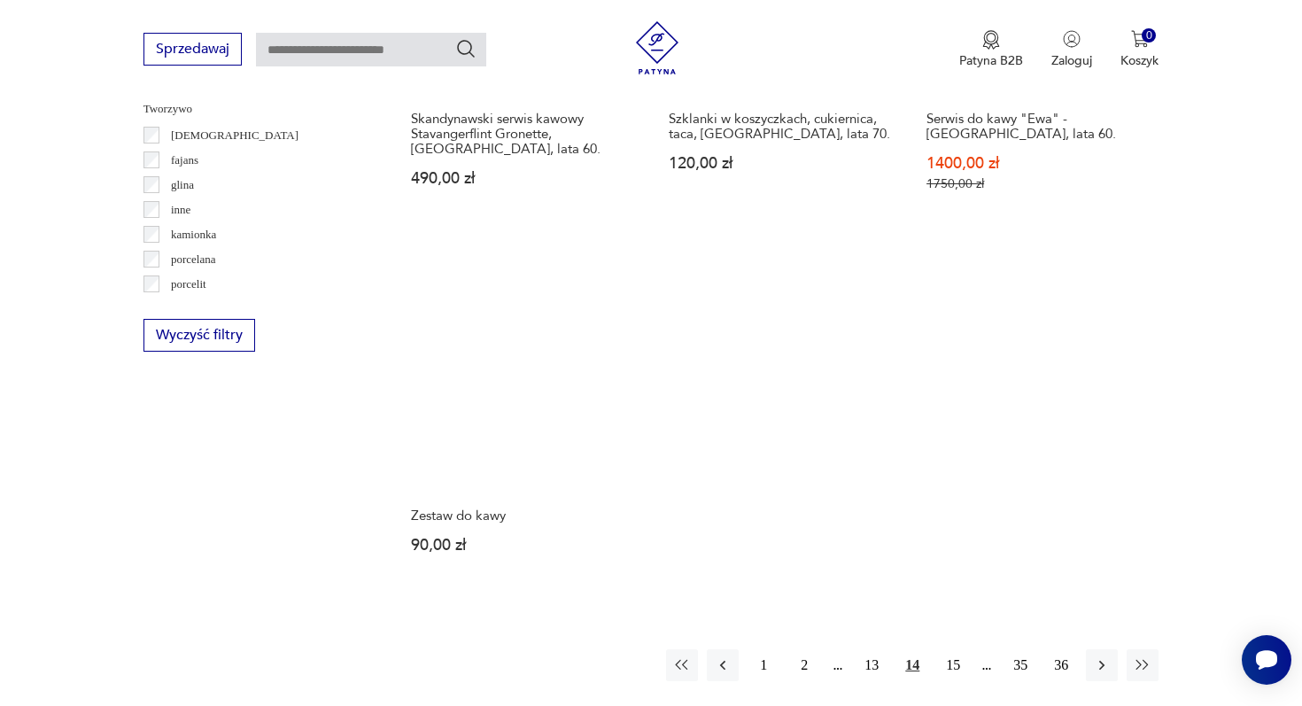
scroll to position [2637, 0]
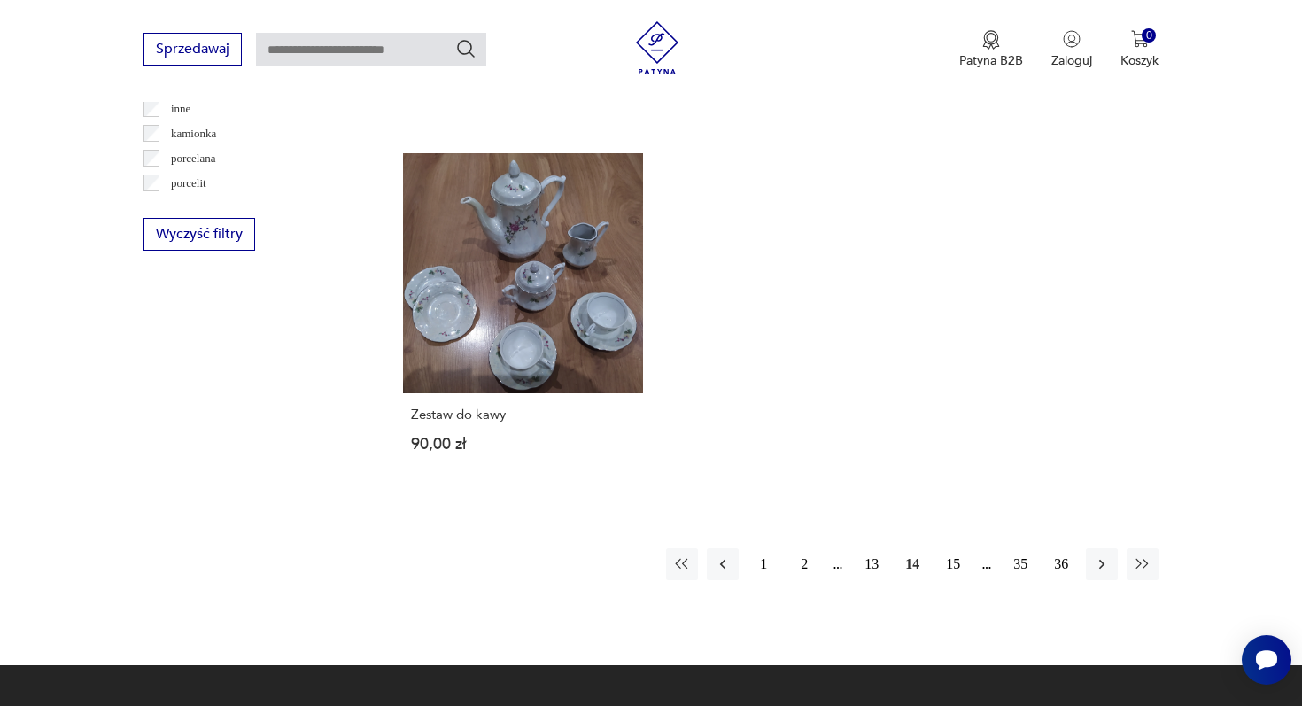
click at [959, 548] on button "15" at bounding box center [953, 564] width 32 height 32
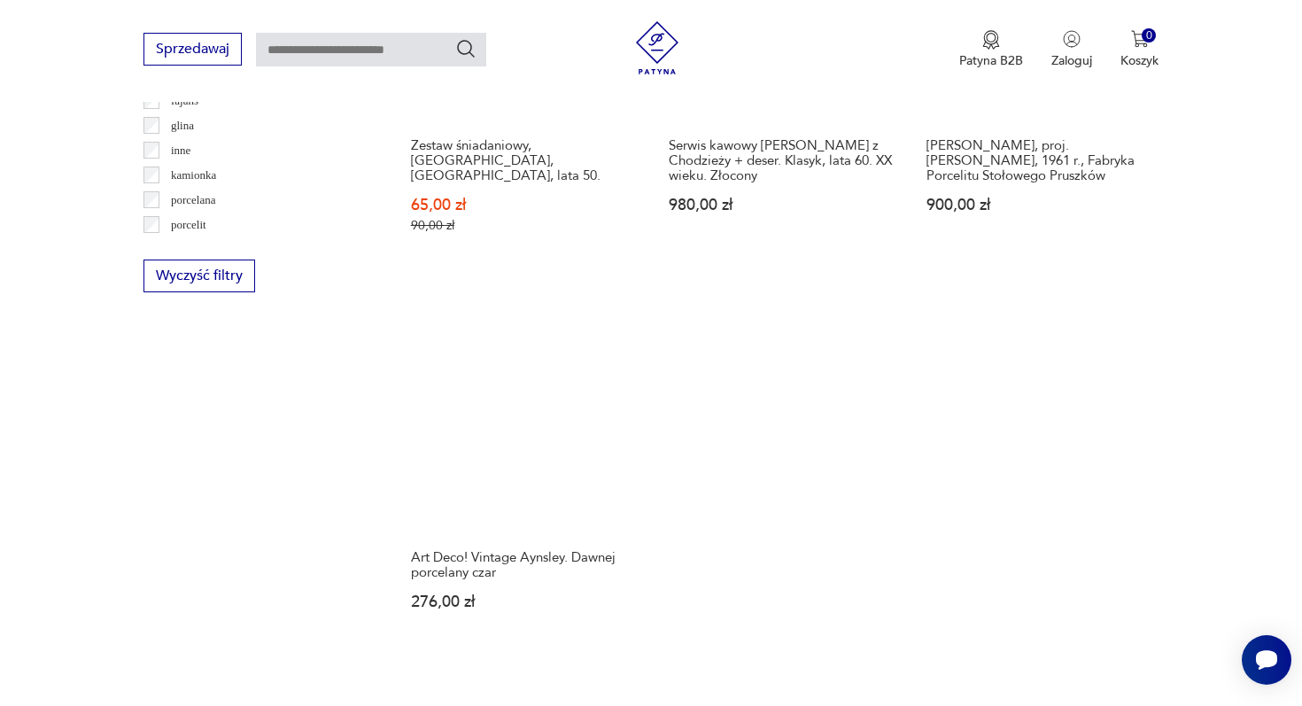
scroll to position [2648, 0]
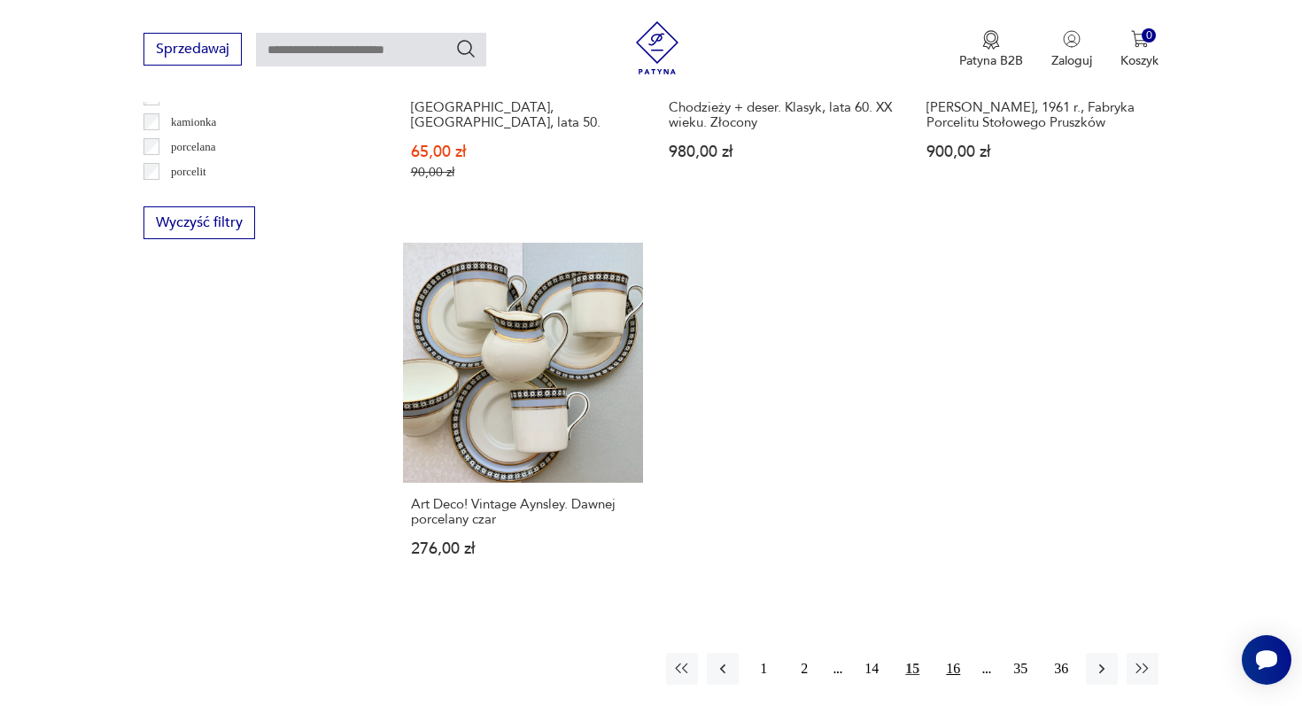
click at [950, 653] on button "16" at bounding box center [953, 669] width 32 height 32
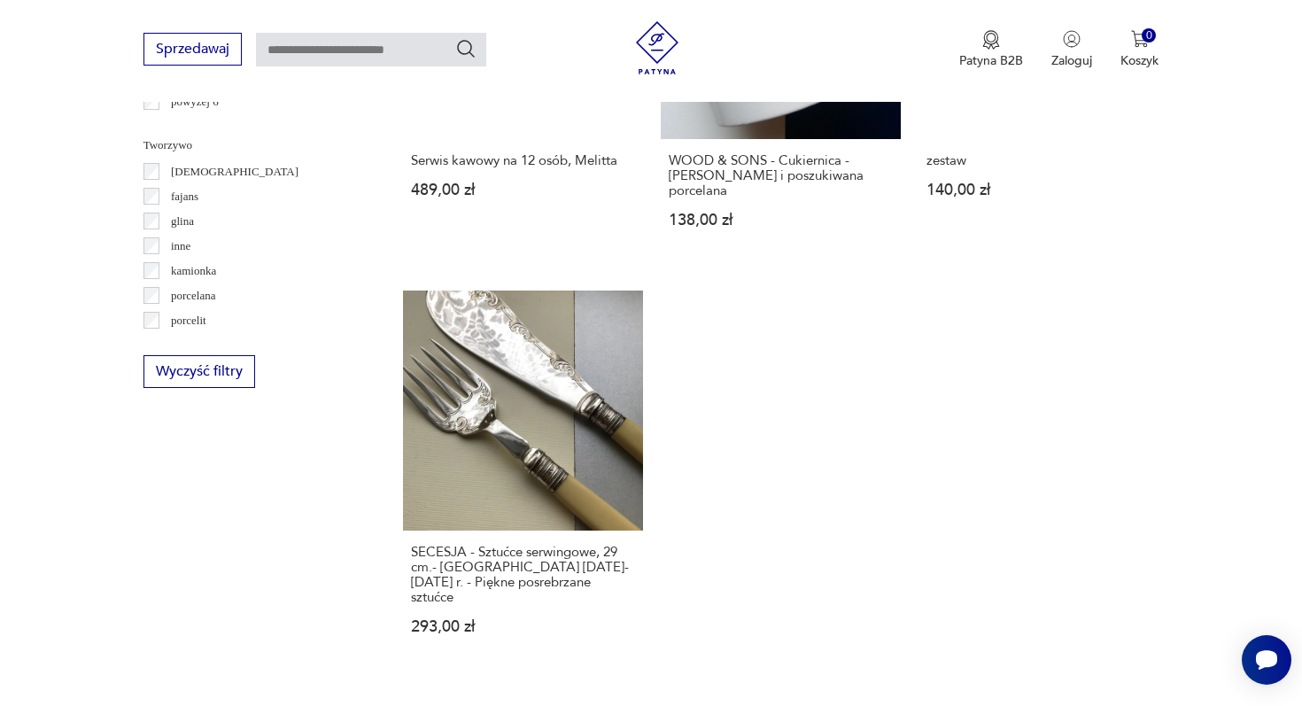
scroll to position [2529, 0]
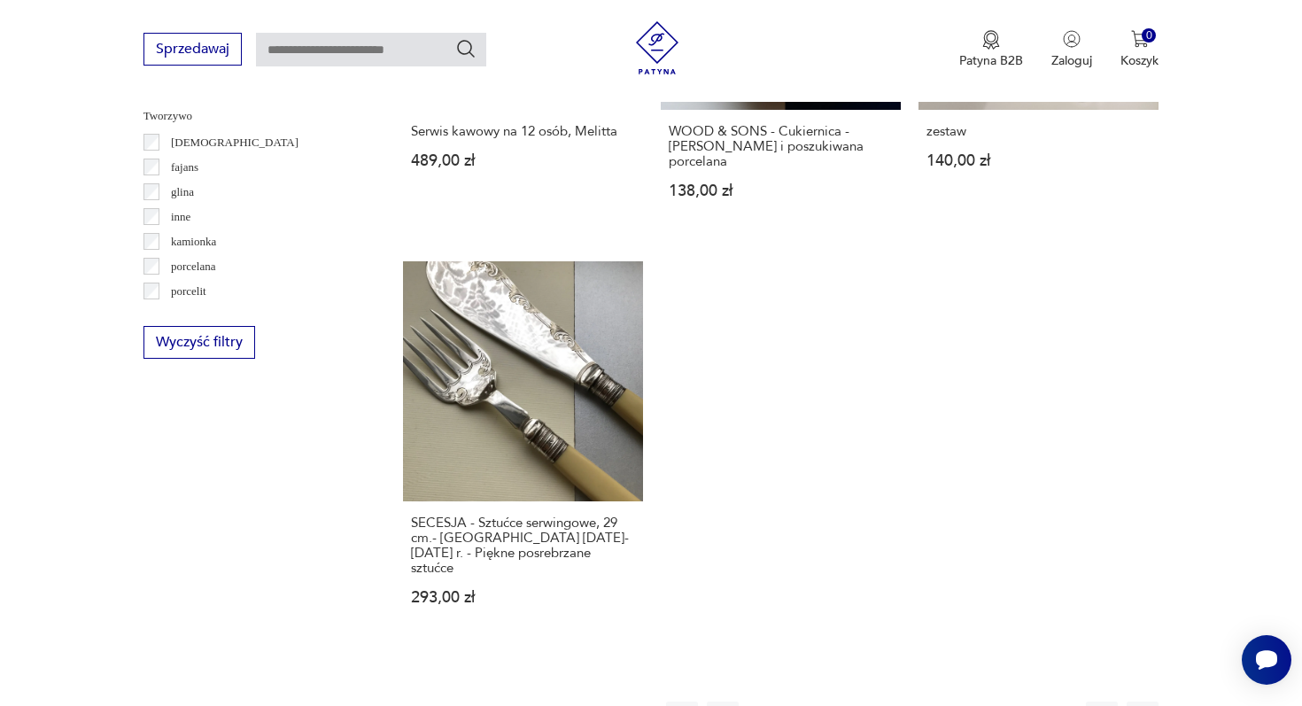
click at [952, 701] on button "17" at bounding box center [953, 717] width 32 height 32
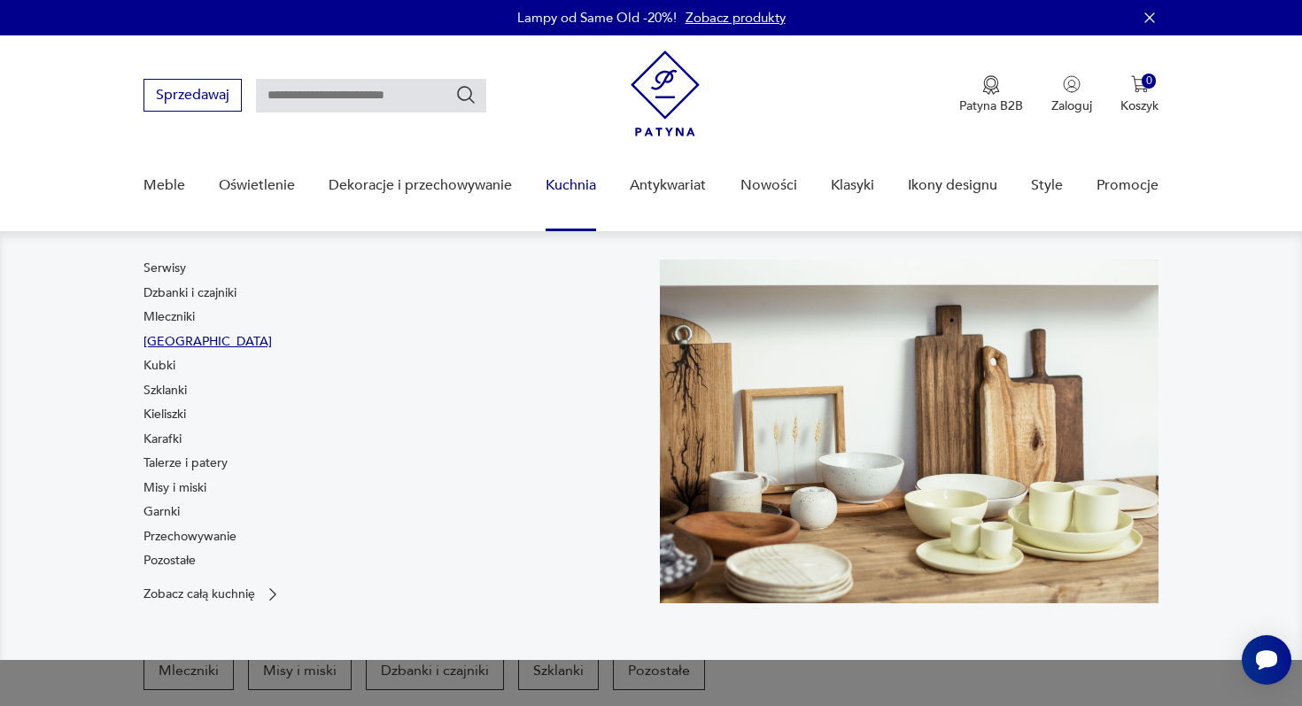
click at [183, 337] on link "Filiżanki" at bounding box center [207, 342] width 128 height 18
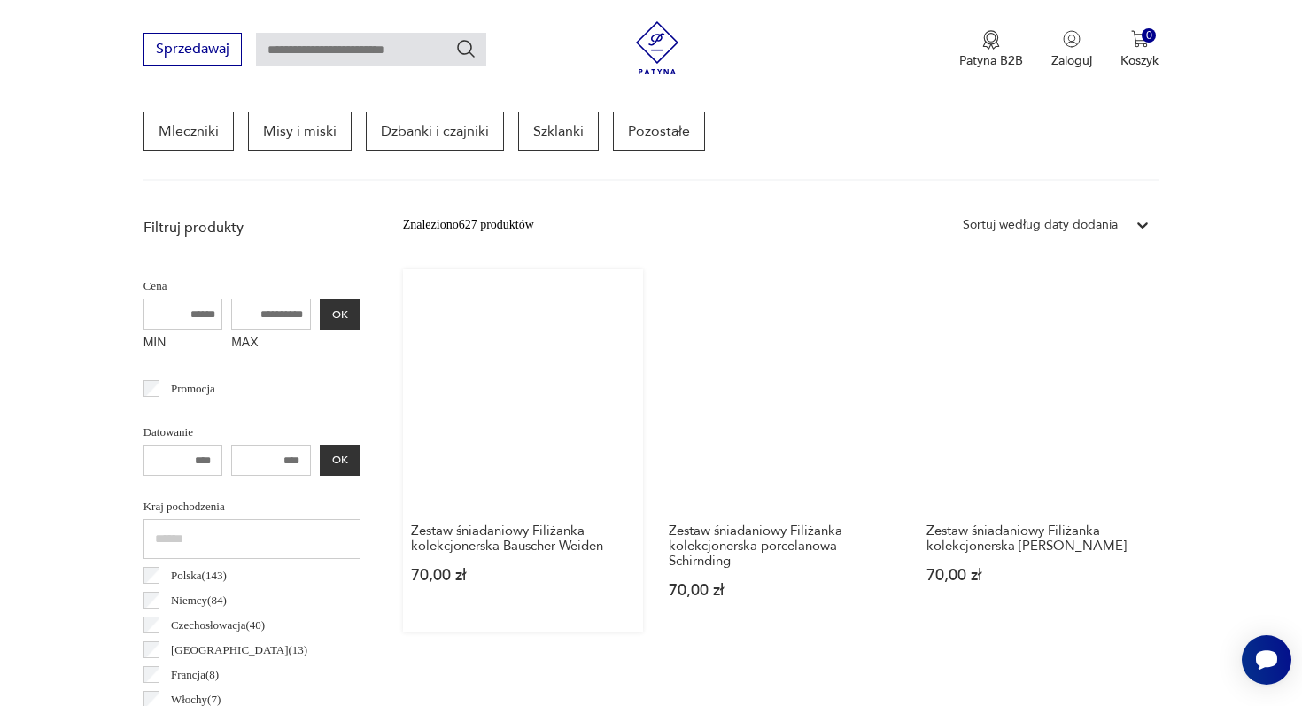
scroll to position [692, 0]
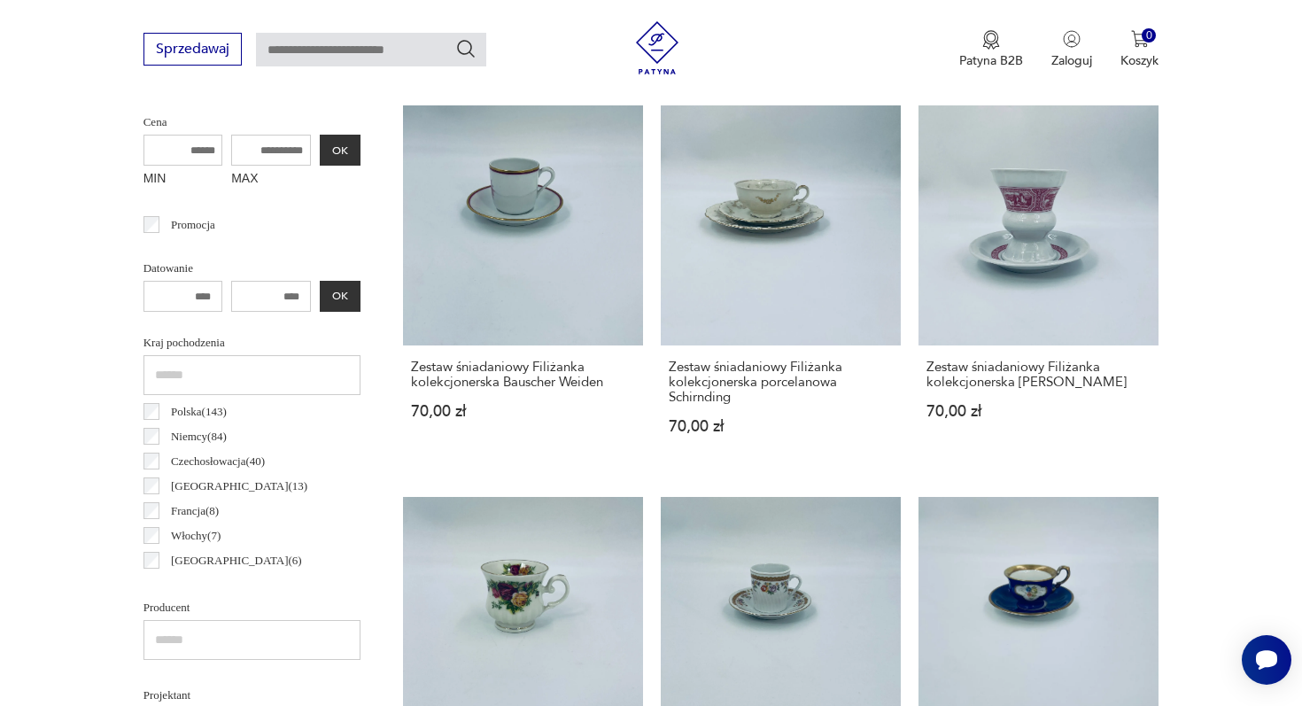
click at [206, 408] on p "Polska ( 143 )" at bounding box center [199, 411] width 56 height 19
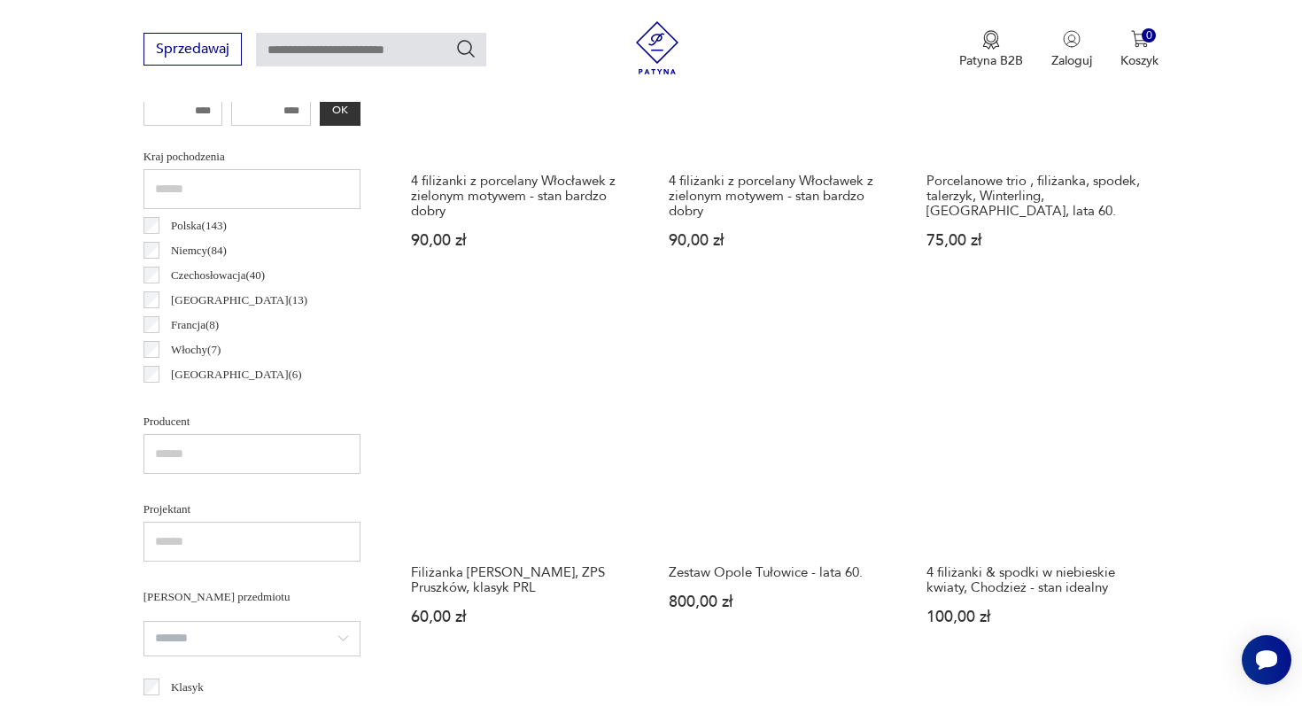
scroll to position [924, 0]
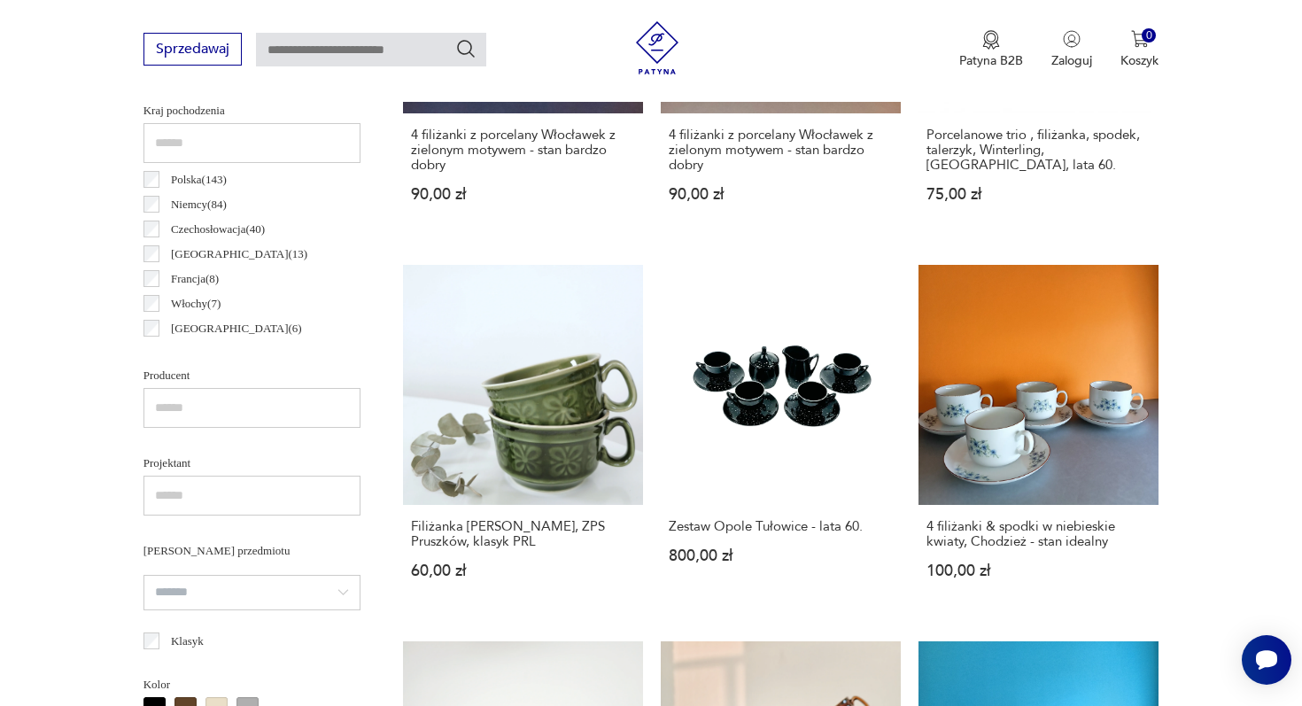
click at [247, 398] on input "text" at bounding box center [251, 408] width 217 height 40
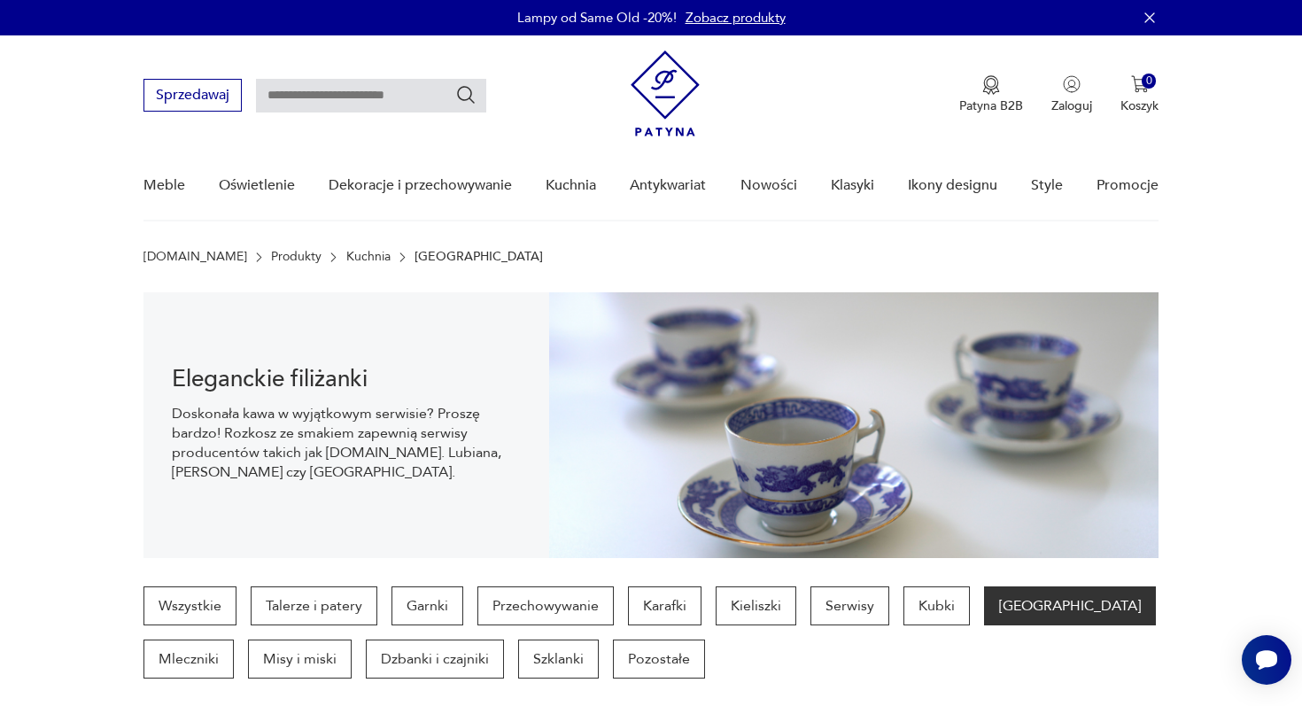
type input "********"
click at [398, 96] on input "text" at bounding box center [371, 96] width 230 height 34
type input "********"
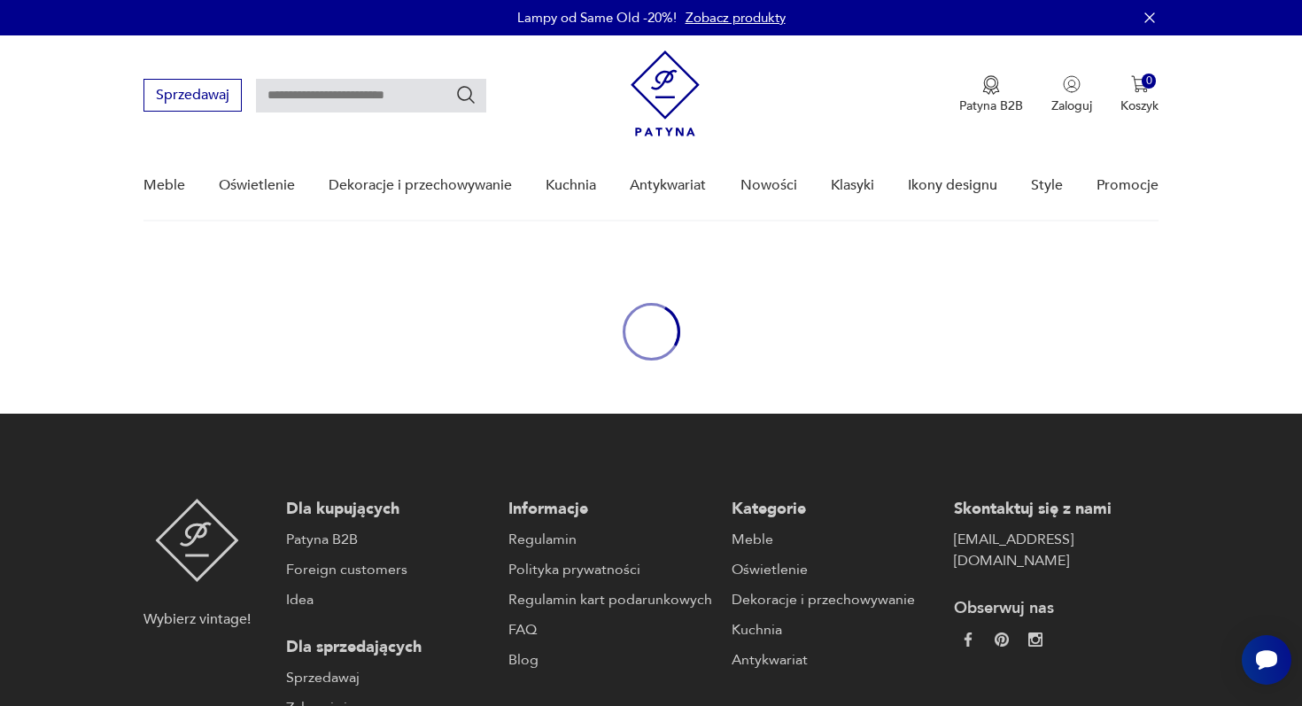
type input "********"
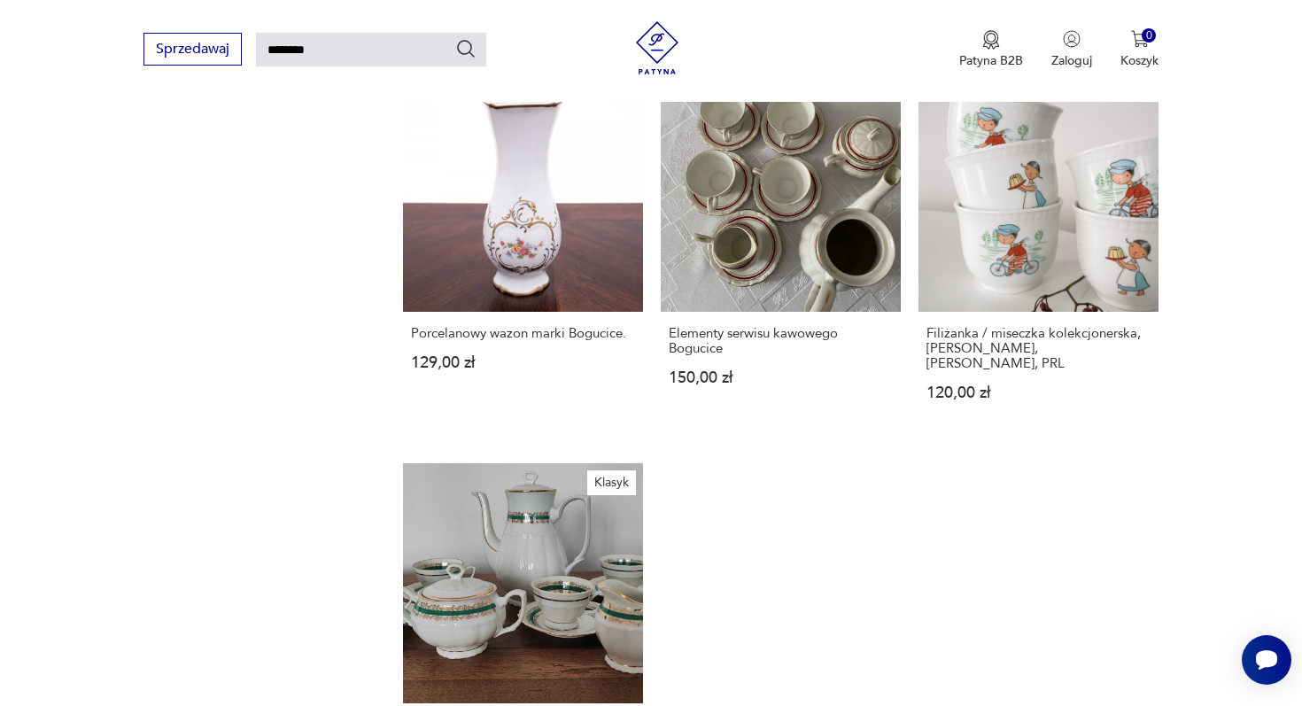
scroll to position [1959, 0]
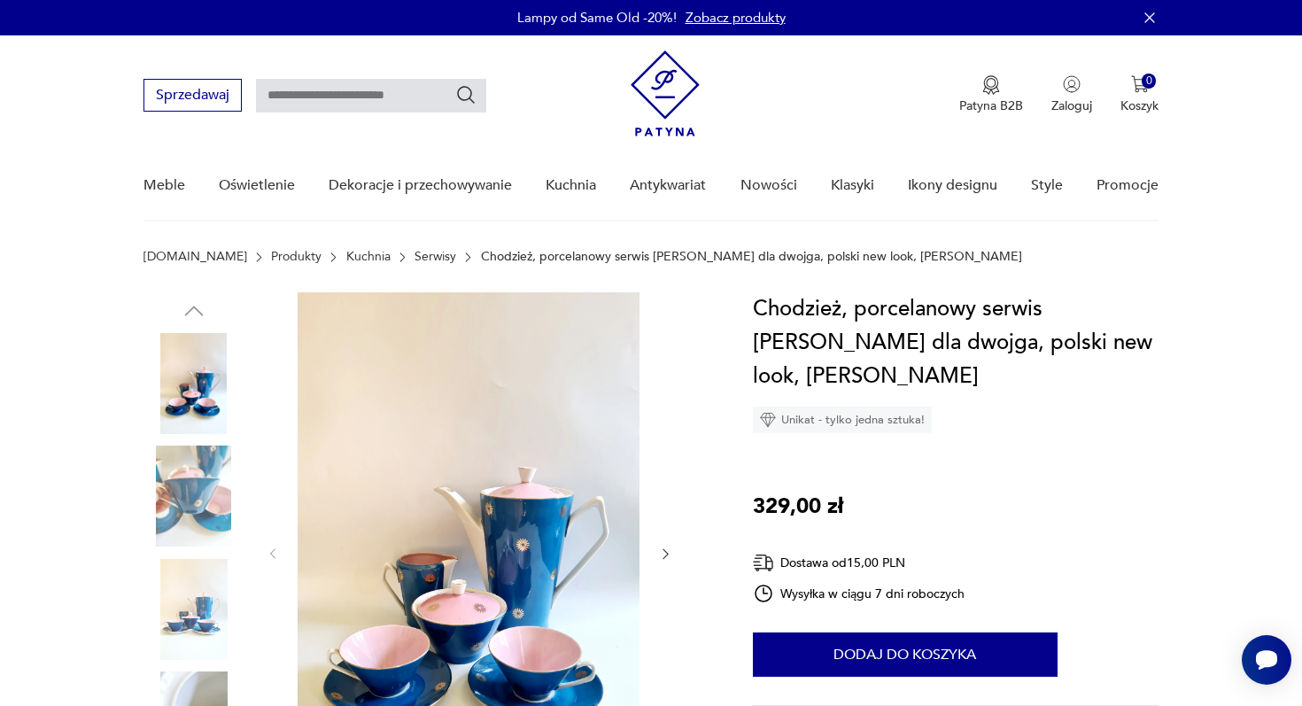
click at [189, 485] on img at bounding box center [193, 495] width 101 height 101
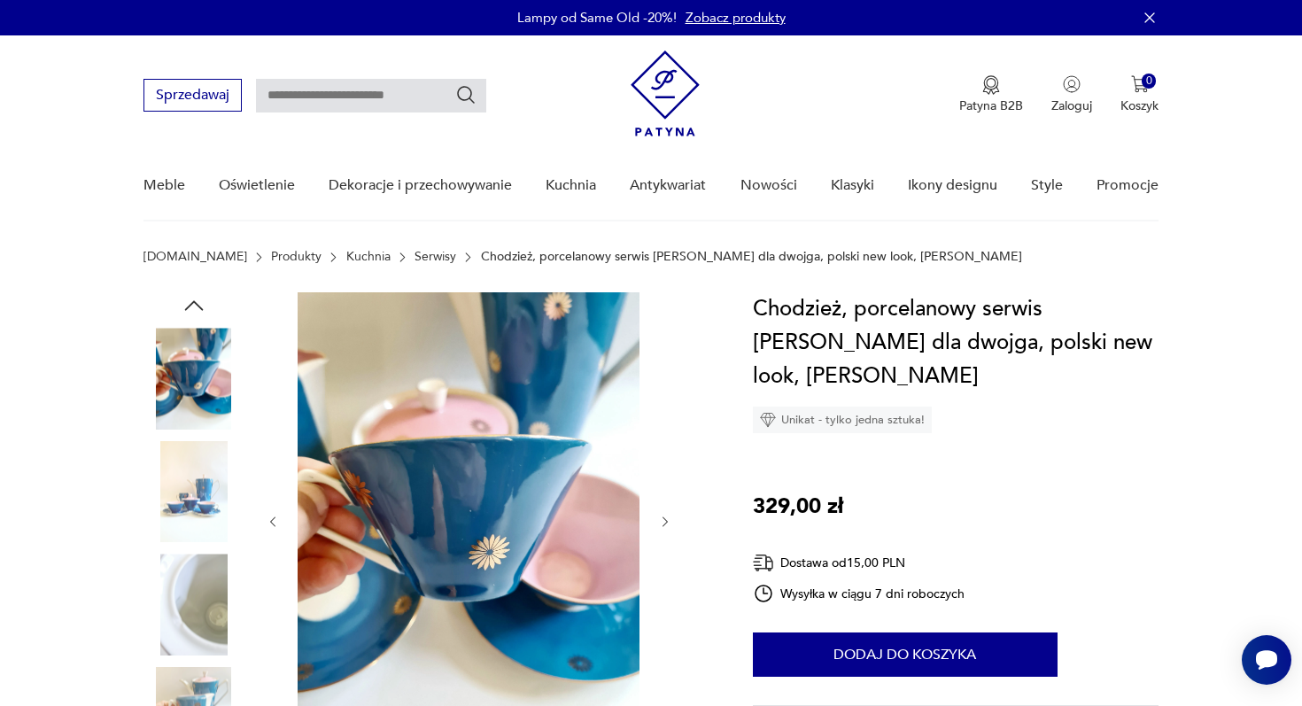
click at [194, 494] on img at bounding box center [193, 491] width 101 height 101
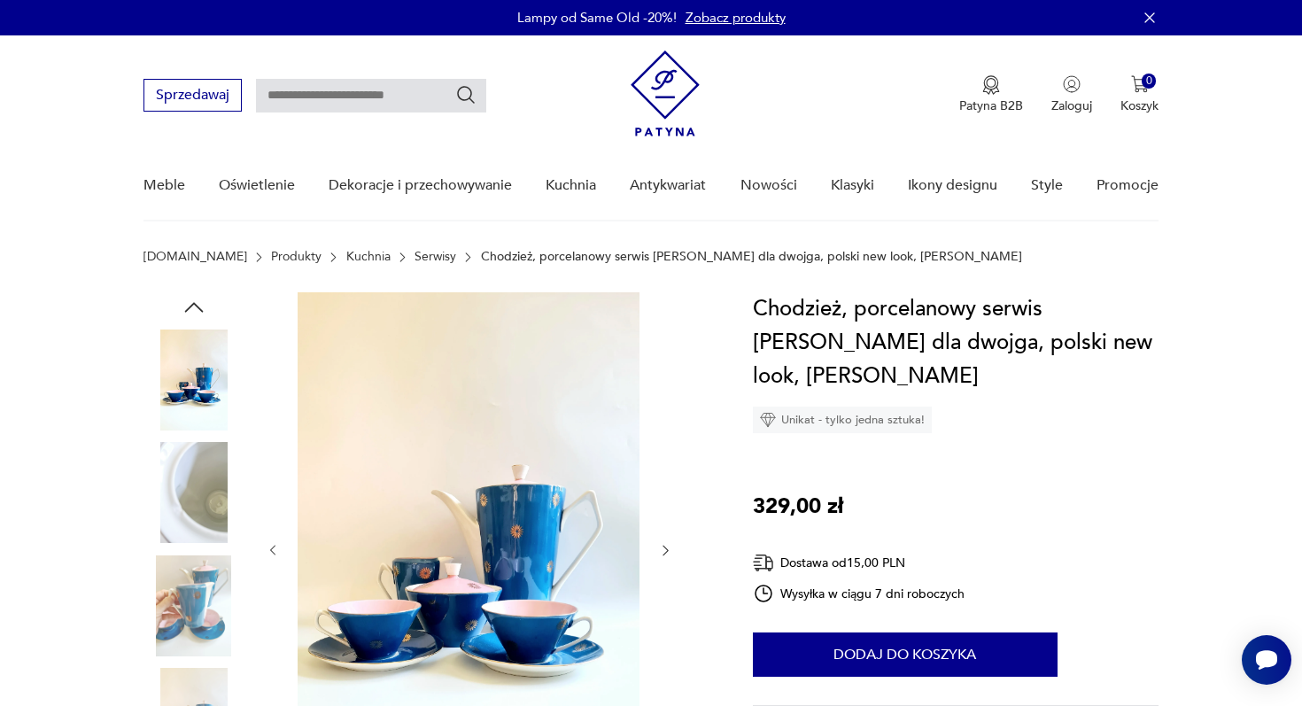
click at [191, 508] on img at bounding box center [193, 492] width 101 height 101
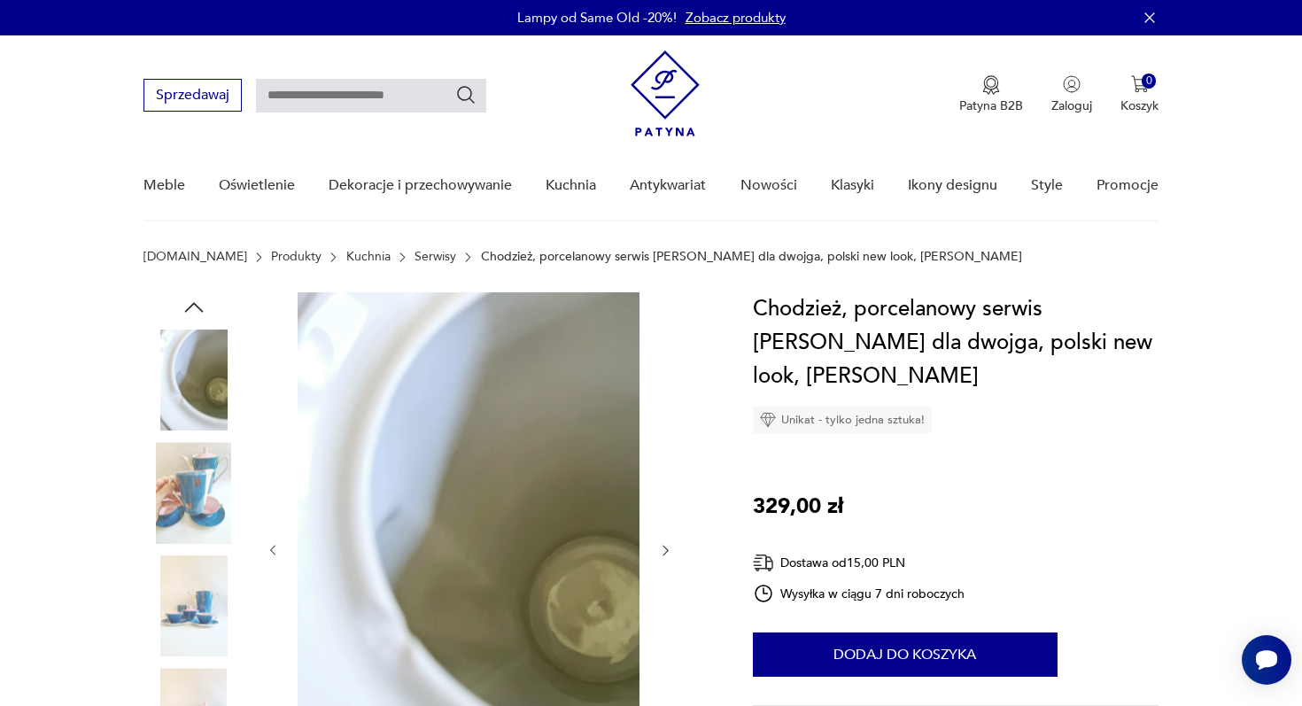
click at [195, 508] on img at bounding box center [193, 492] width 101 height 101
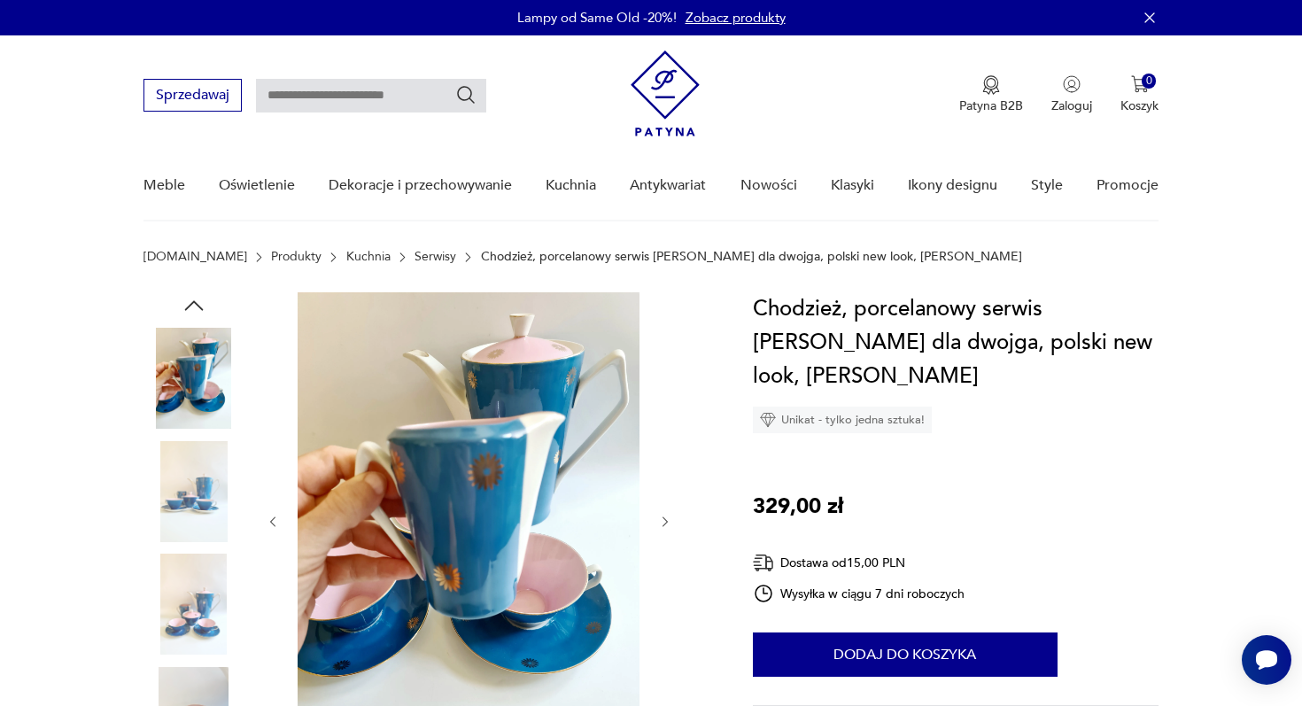
click at [195, 508] on img at bounding box center [193, 491] width 101 height 101
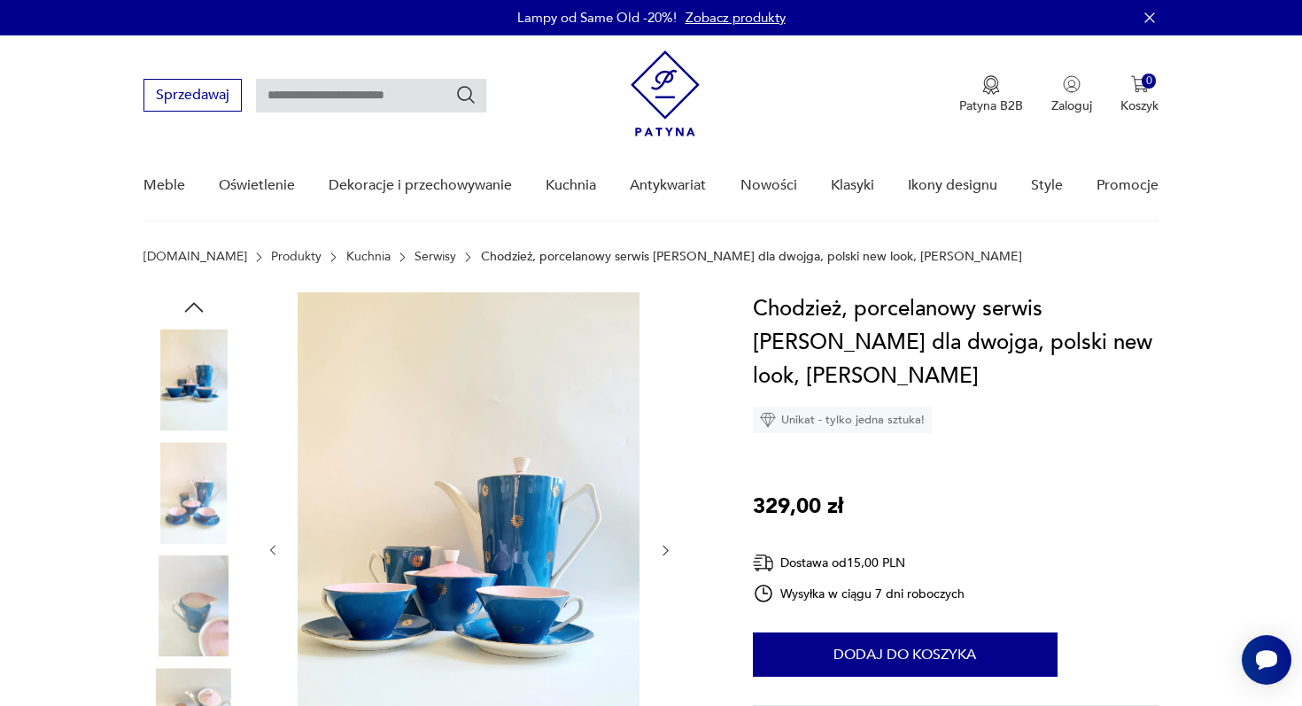
click at [197, 597] on img at bounding box center [193, 605] width 101 height 101
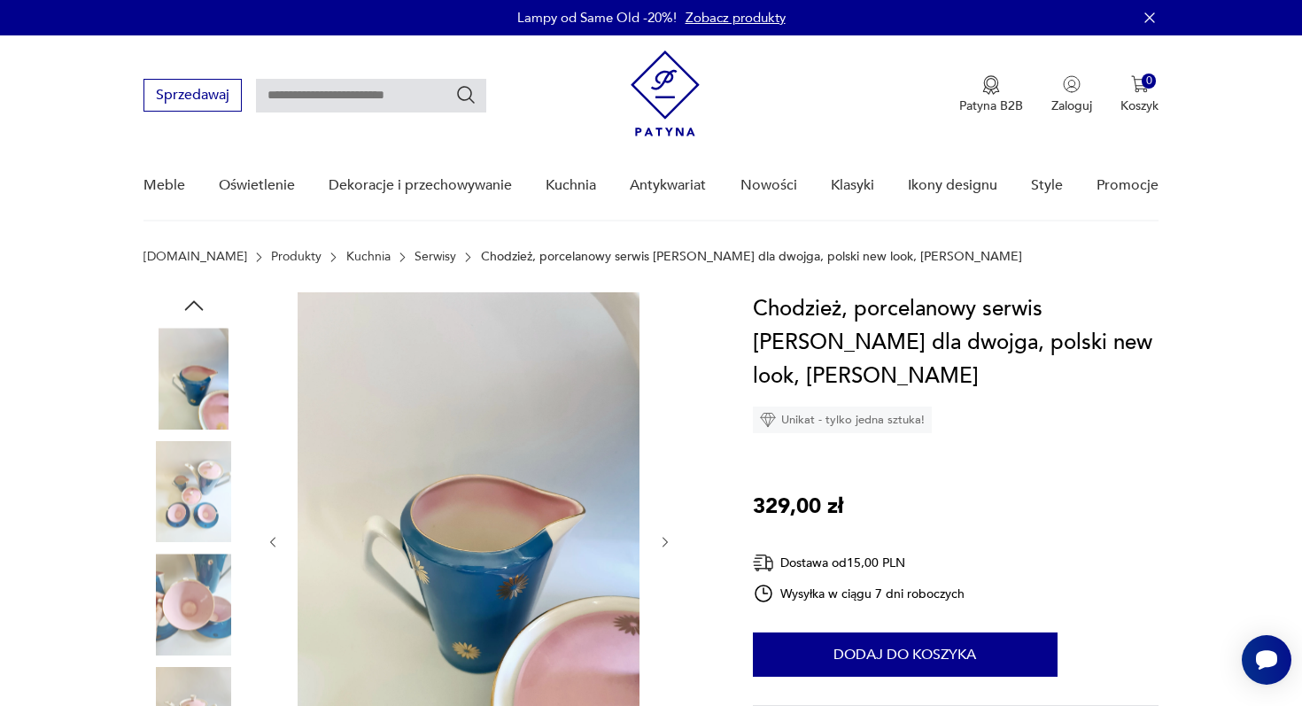
click at [198, 634] on img at bounding box center [193, 603] width 101 height 101
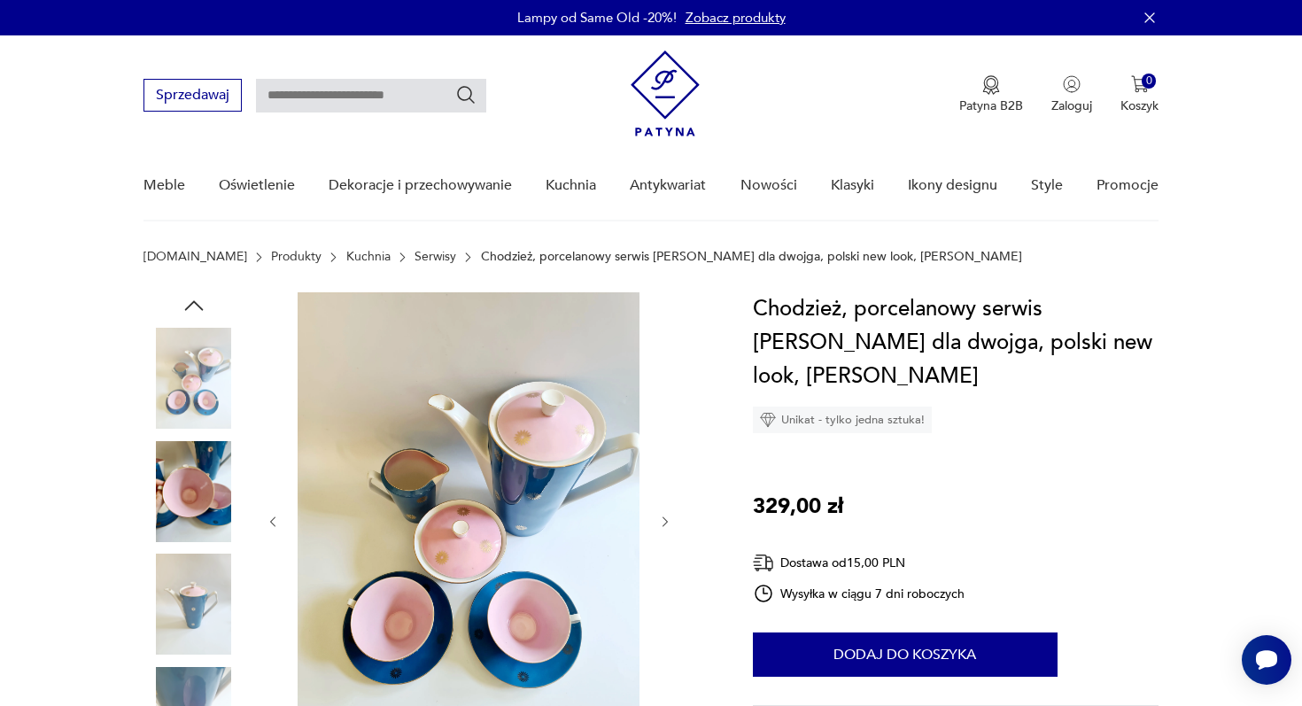
click at [198, 638] on img at bounding box center [193, 603] width 101 height 101
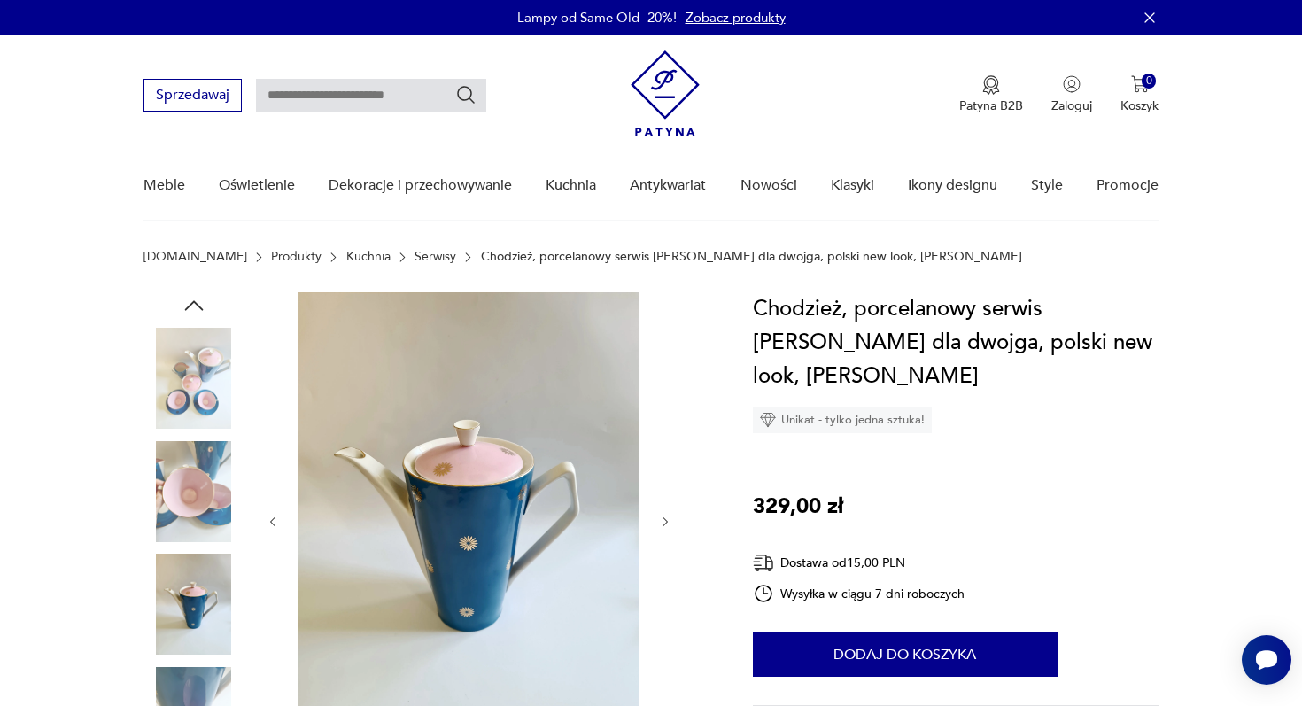
click at [205, 680] on img at bounding box center [193, 717] width 101 height 101
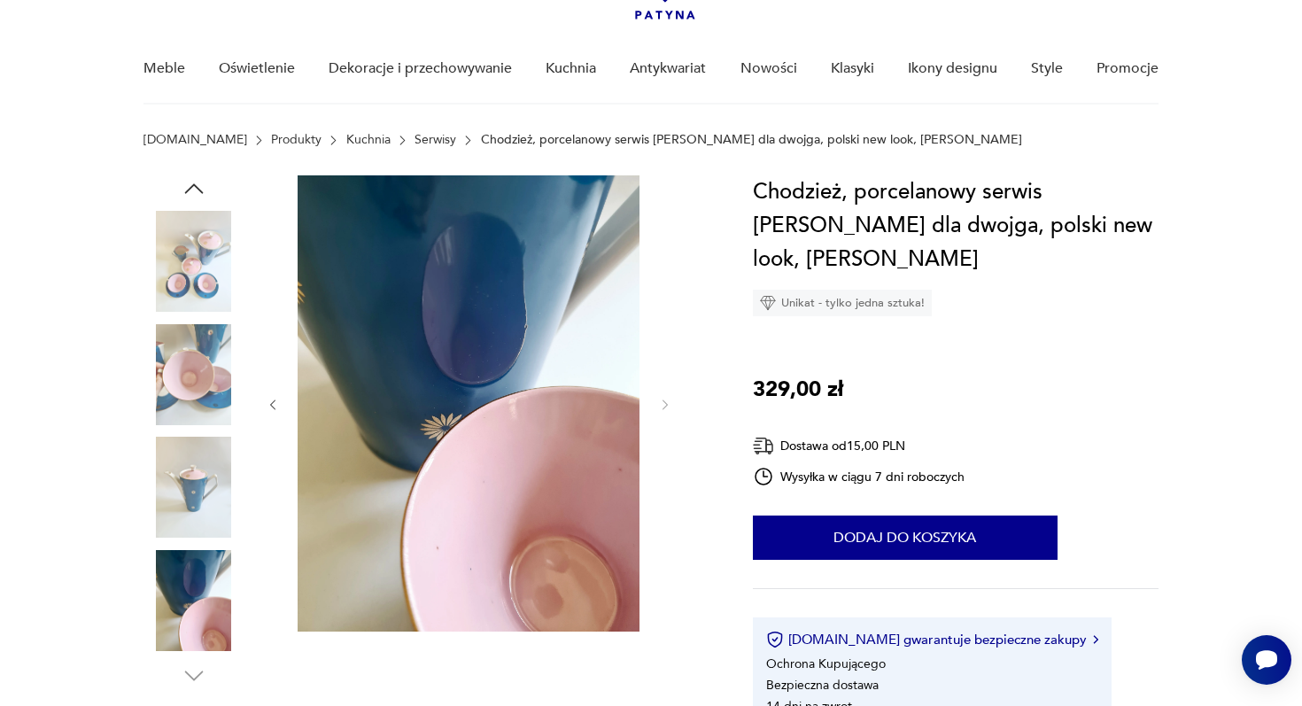
scroll to position [119, 0]
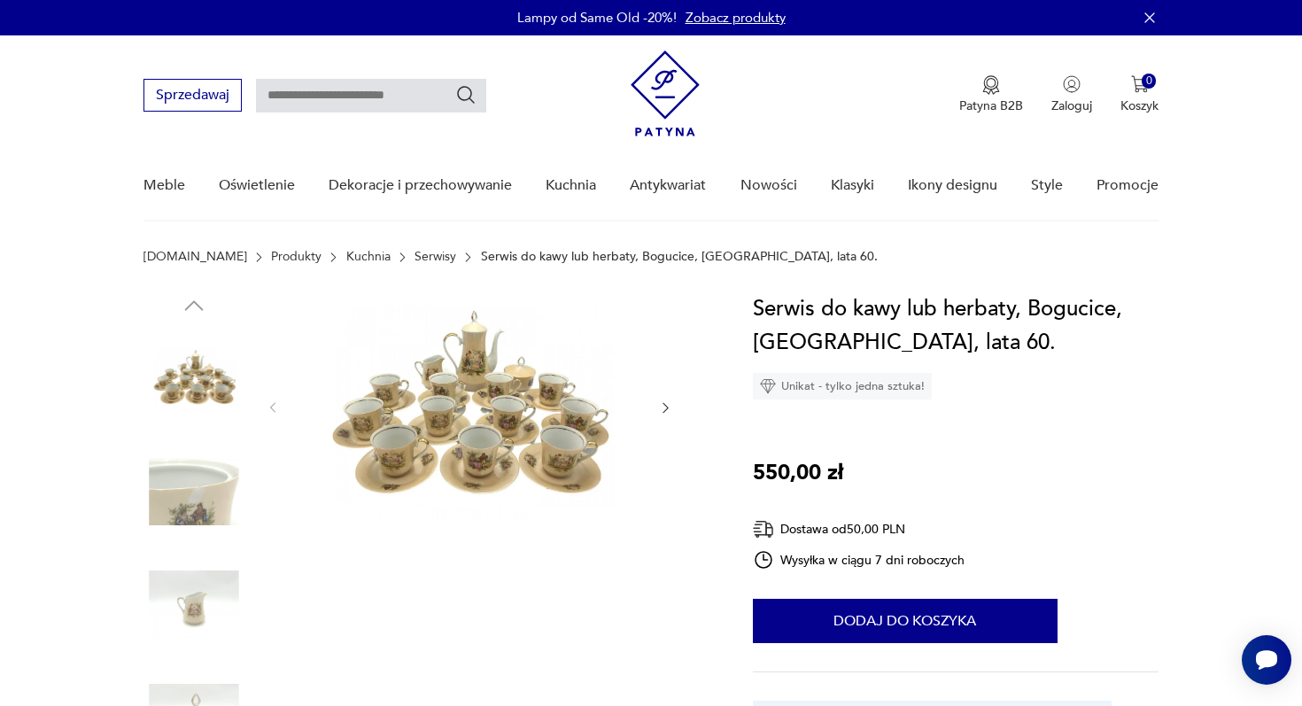
click at [213, 502] on img at bounding box center [193, 491] width 101 height 101
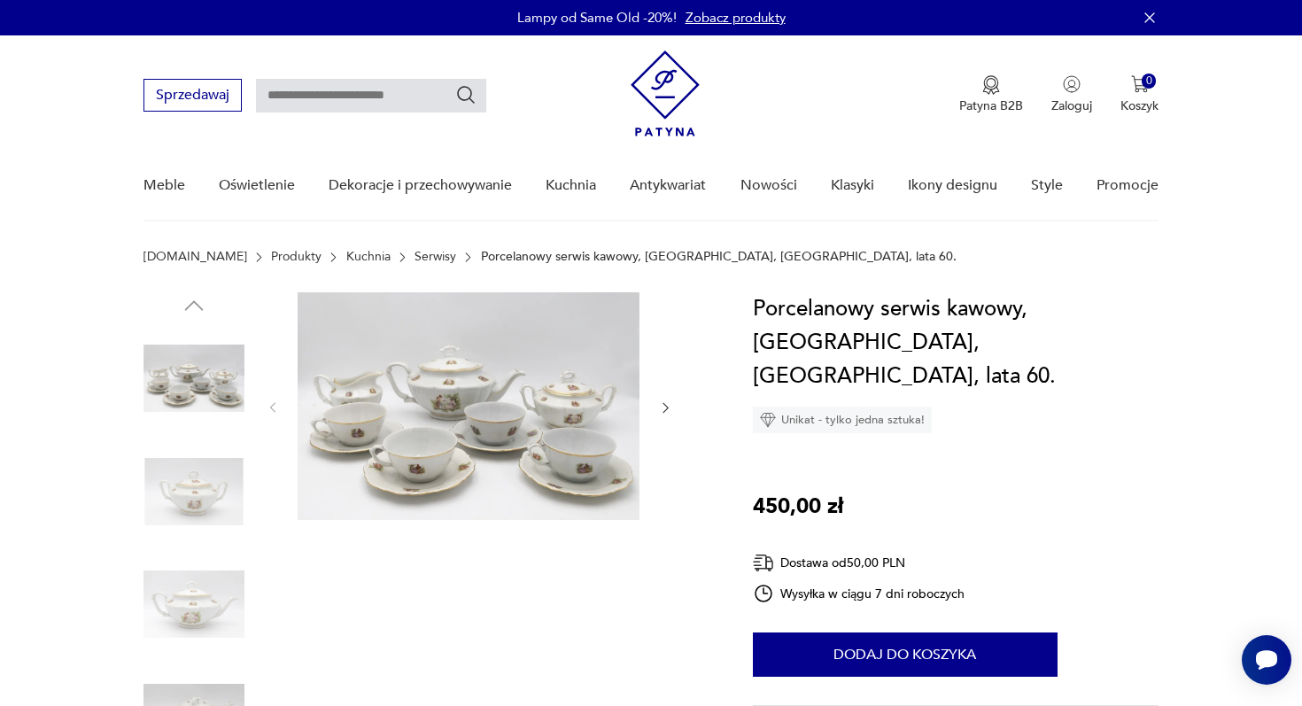
click at [213, 496] on img at bounding box center [193, 491] width 101 height 101
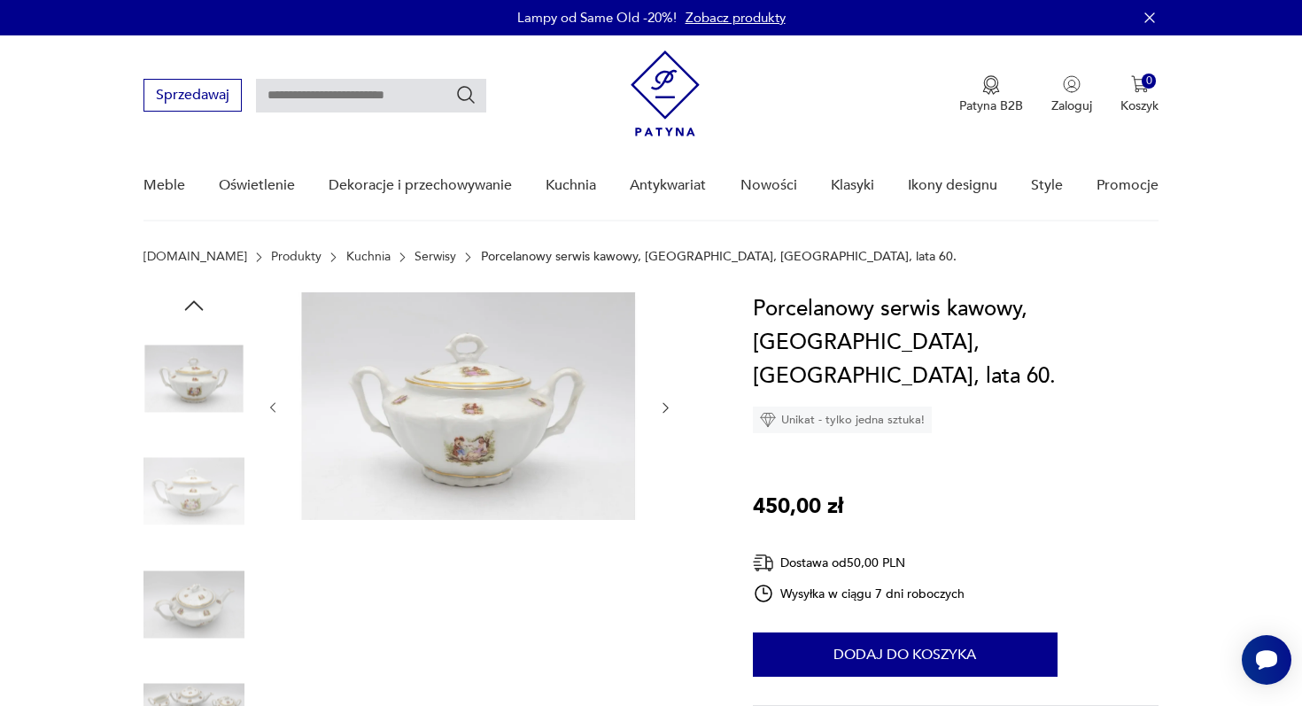
click at [202, 497] on img at bounding box center [193, 491] width 101 height 101
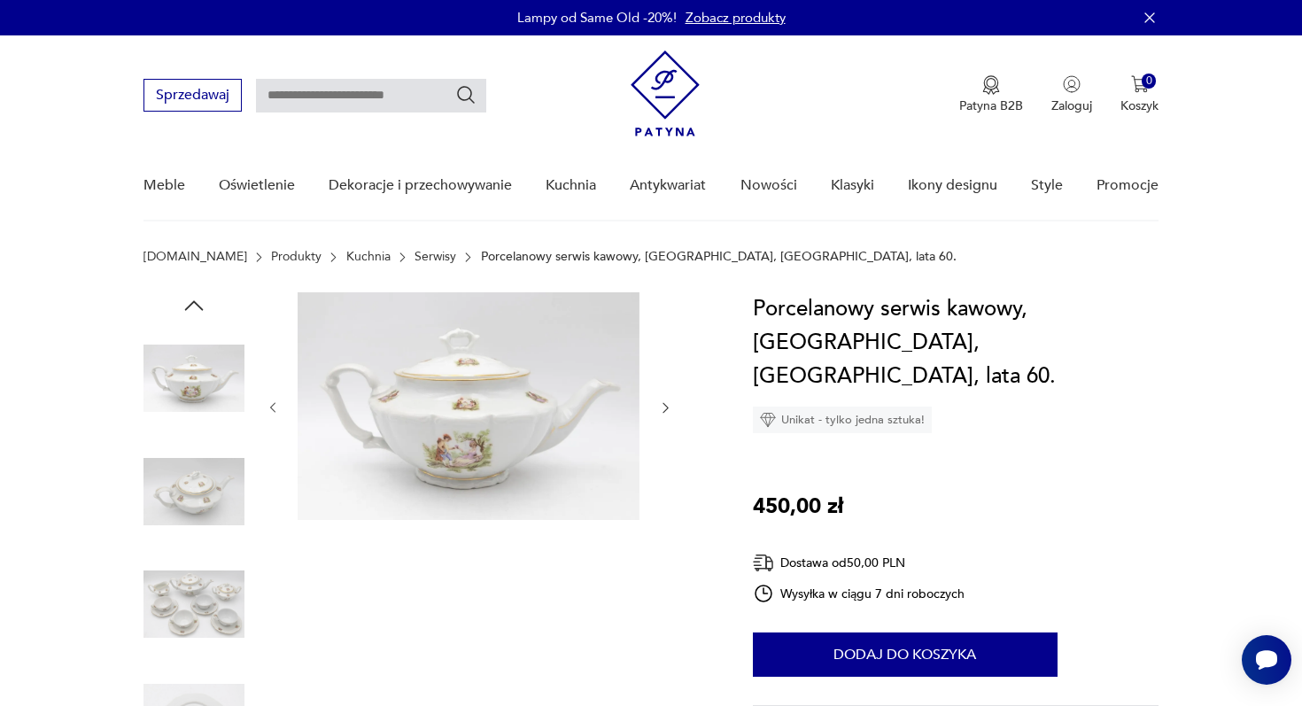
click at [200, 506] on img at bounding box center [193, 491] width 101 height 101
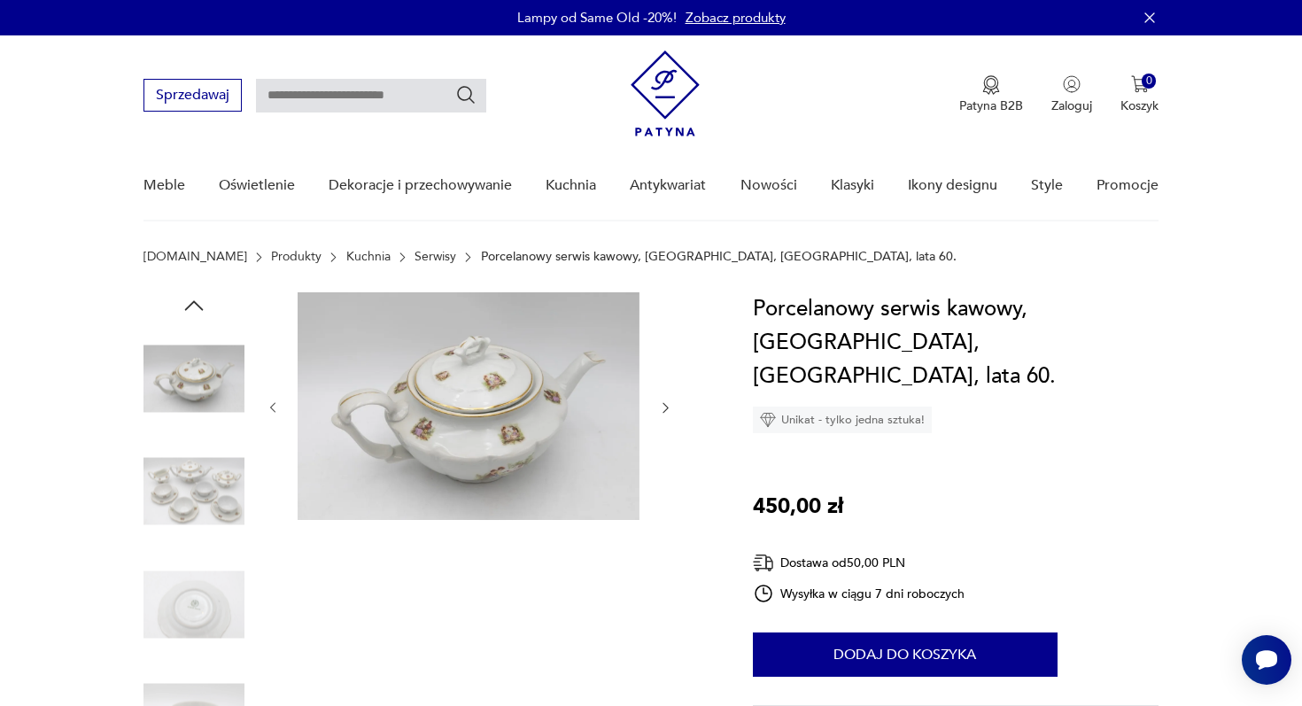
click at [201, 509] on img at bounding box center [193, 491] width 101 height 101
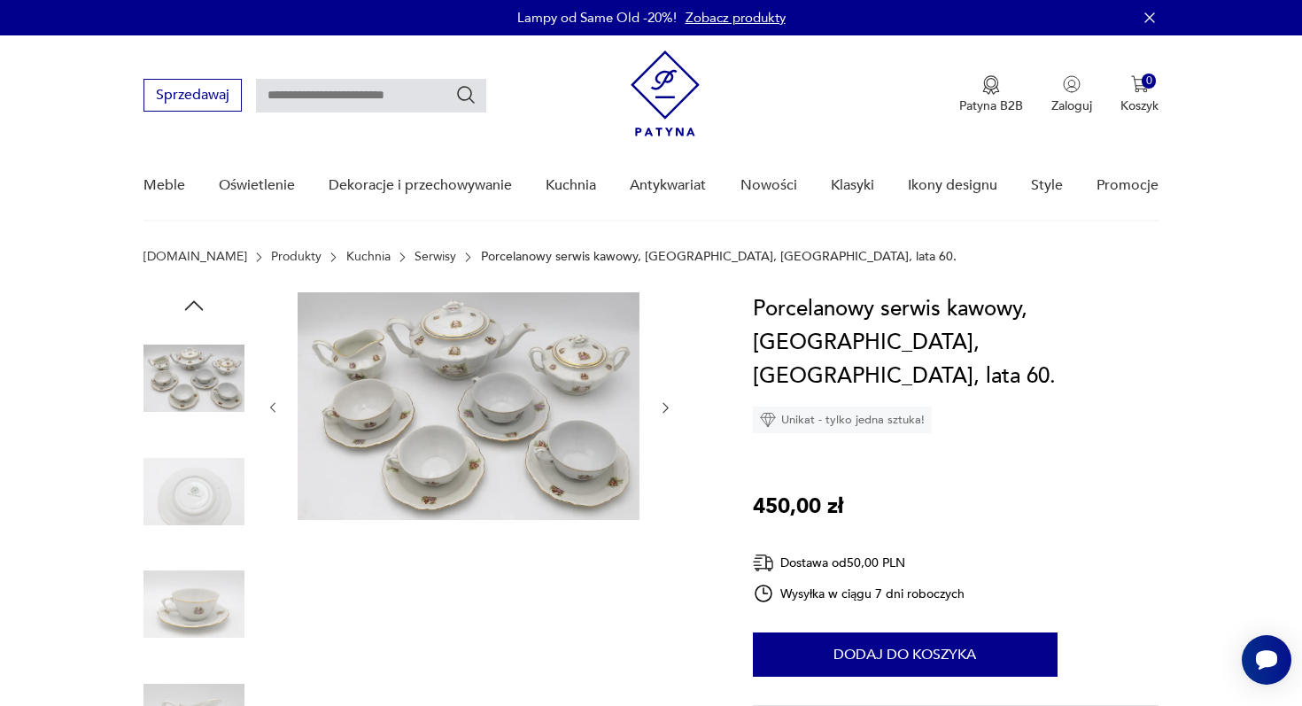
click at [193, 599] on img at bounding box center [193, 603] width 101 height 101
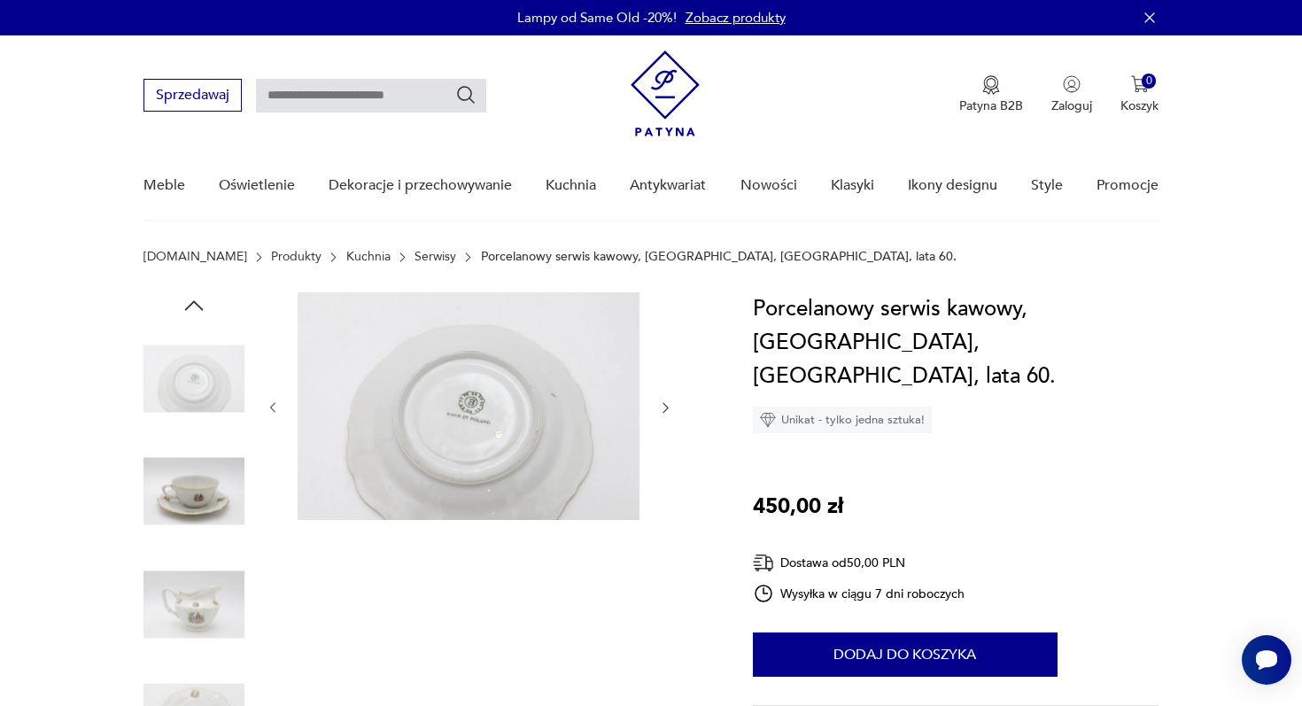
click at [204, 645] on img at bounding box center [193, 603] width 101 height 101
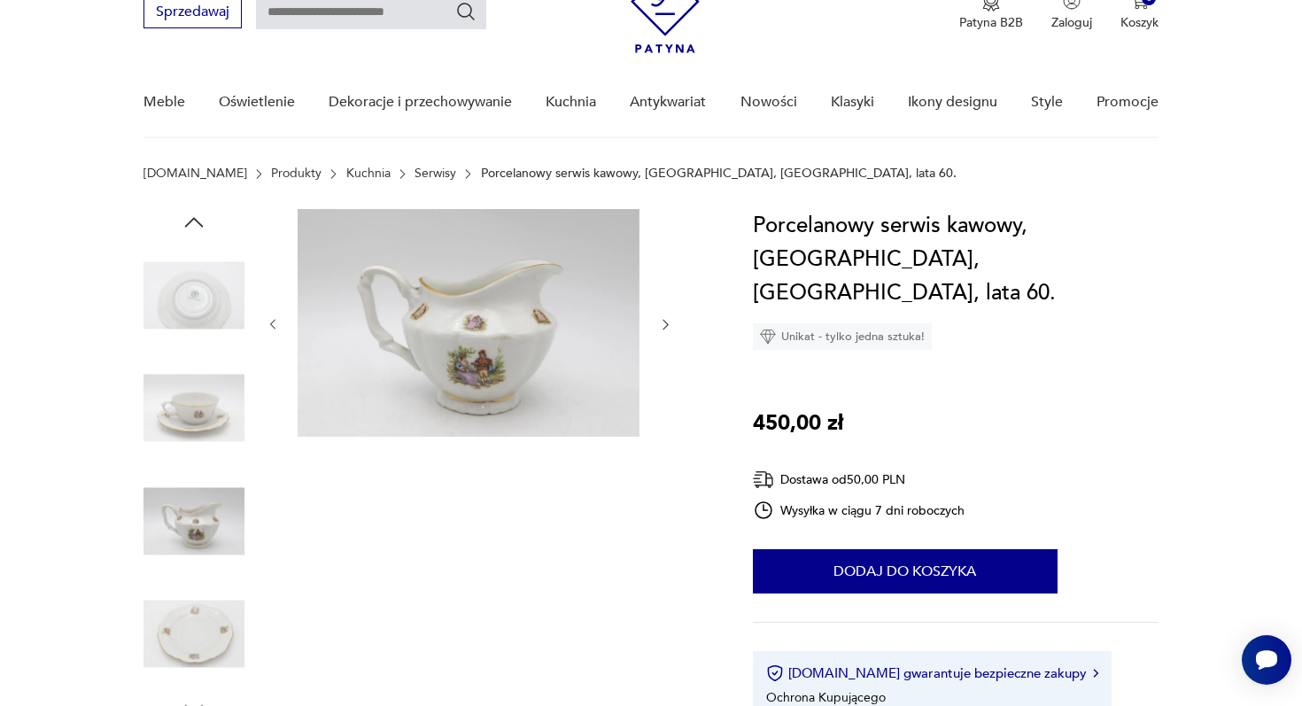
scroll to position [143, 0]
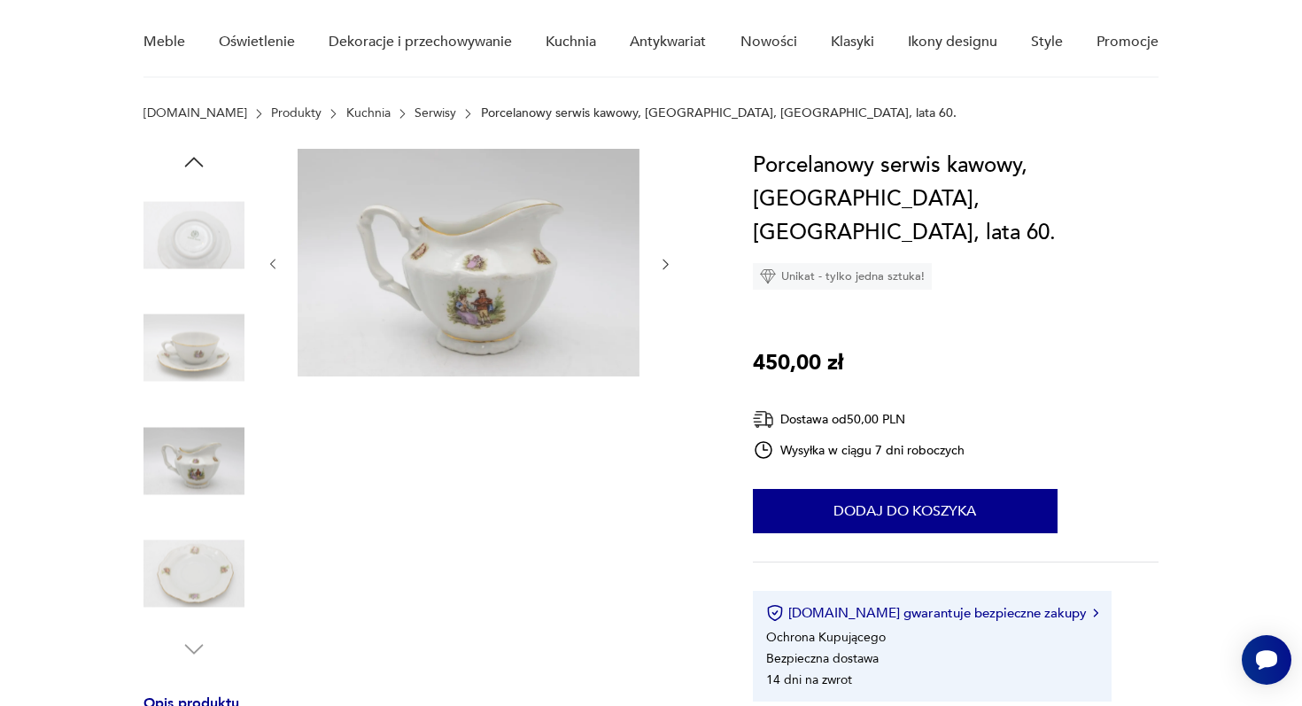
click at [212, 552] on img at bounding box center [193, 573] width 101 height 101
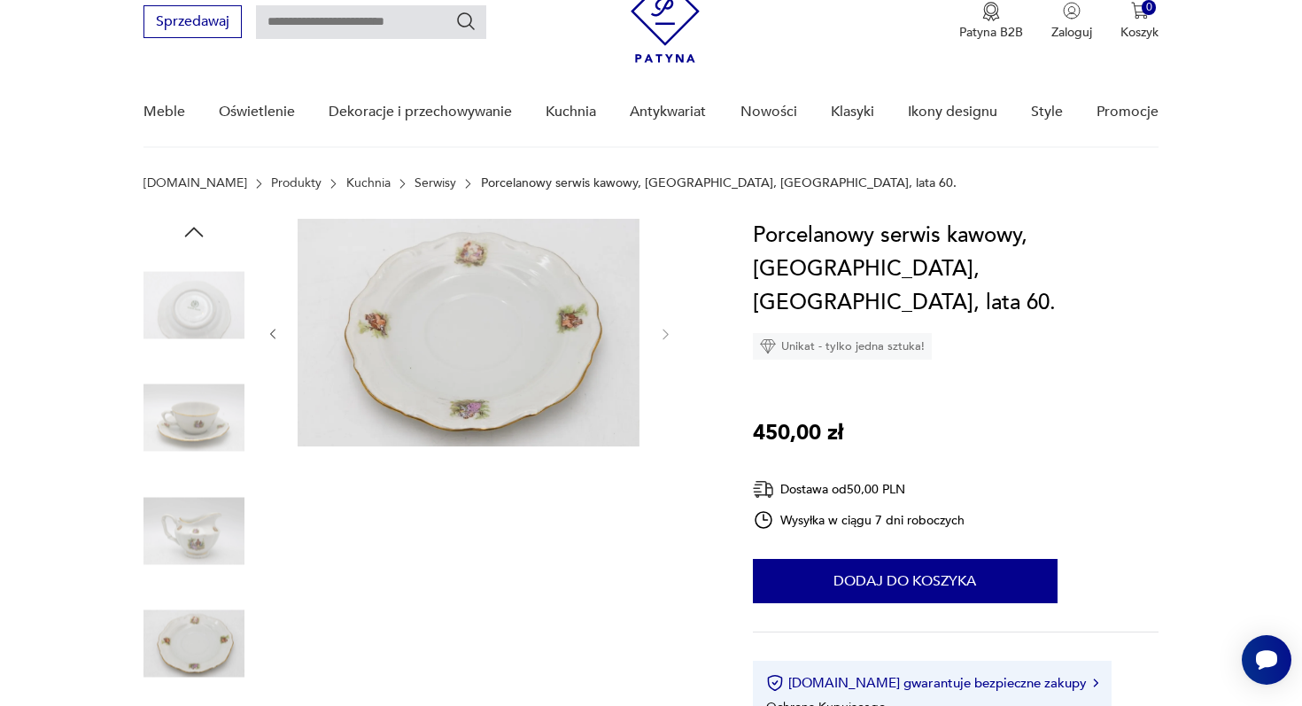
scroll to position [0, 0]
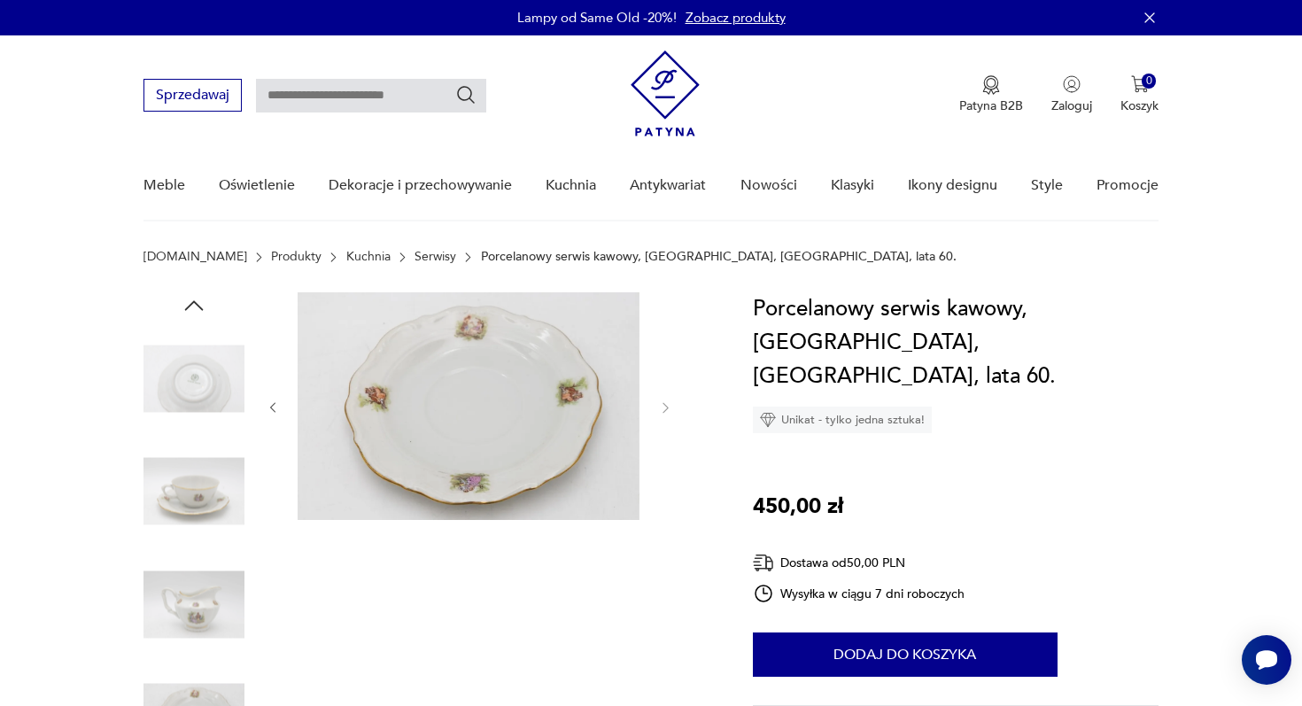
click at [216, 475] on img at bounding box center [193, 491] width 101 height 101
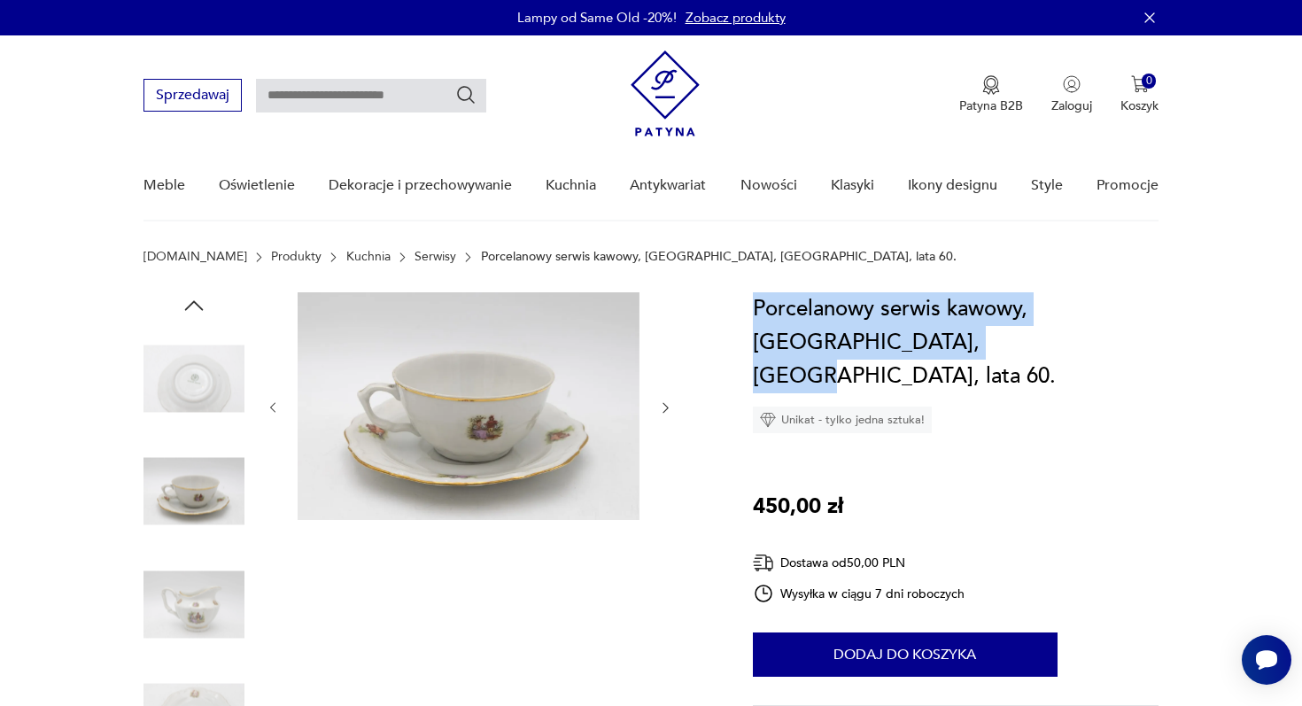
drag, startPoint x: 755, startPoint y: 306, endPoint x: 888, endPoint y: 336, distance: 136.0
click at [888, 336] on h1 "Porcelanowy serwis kawowy, Bogucice, Polska, lata 60." at bounding box center [956, 342] width 406 height 101
copy h1 "Porcelanowy serwis kawowy, Bogucice, Polska, lata 60"
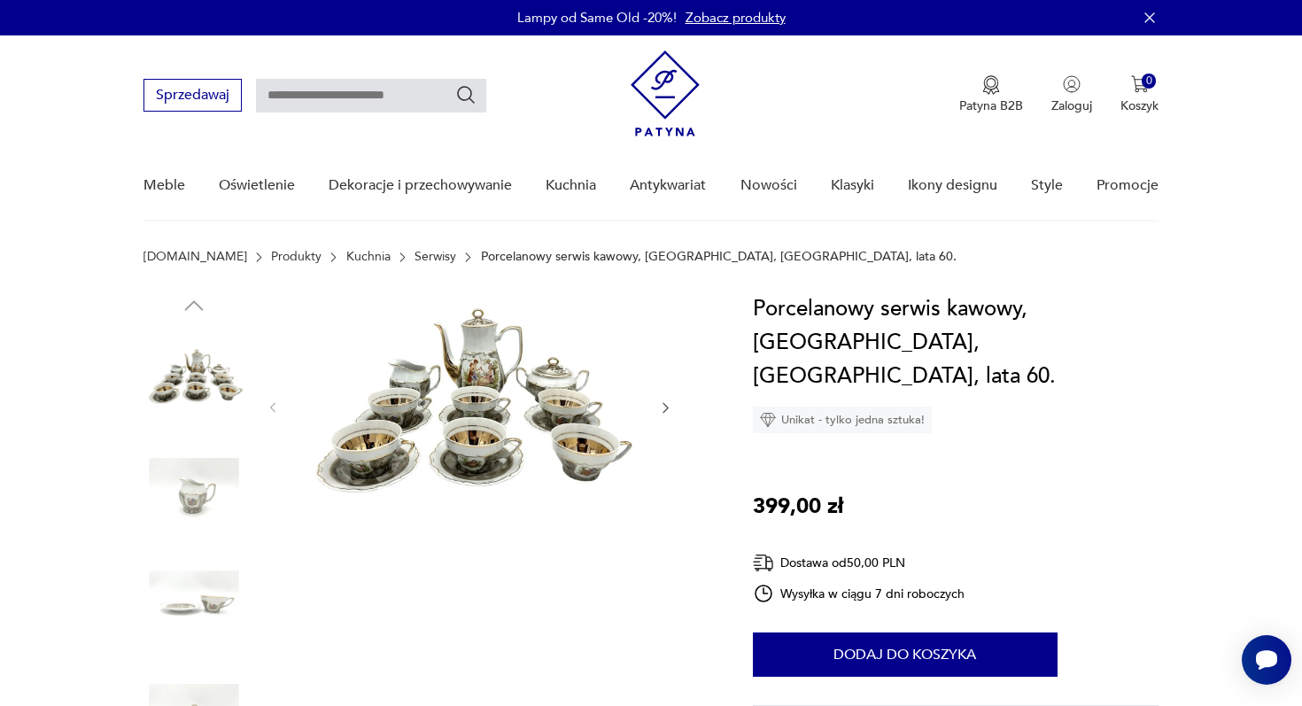
click at [196, 492] on img at bounding box center [193, 491] width 101 height 101
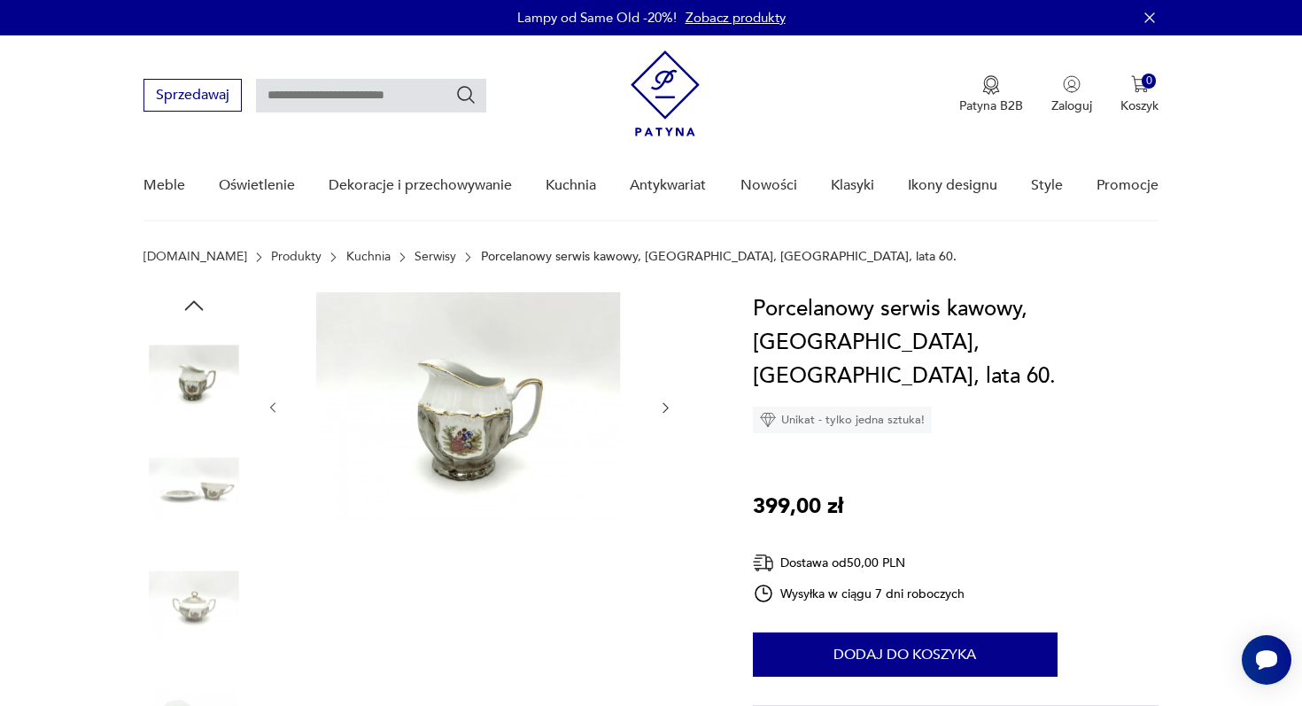
click at [487, 428] on img at bounding box center [469, 406] width 342 height 228
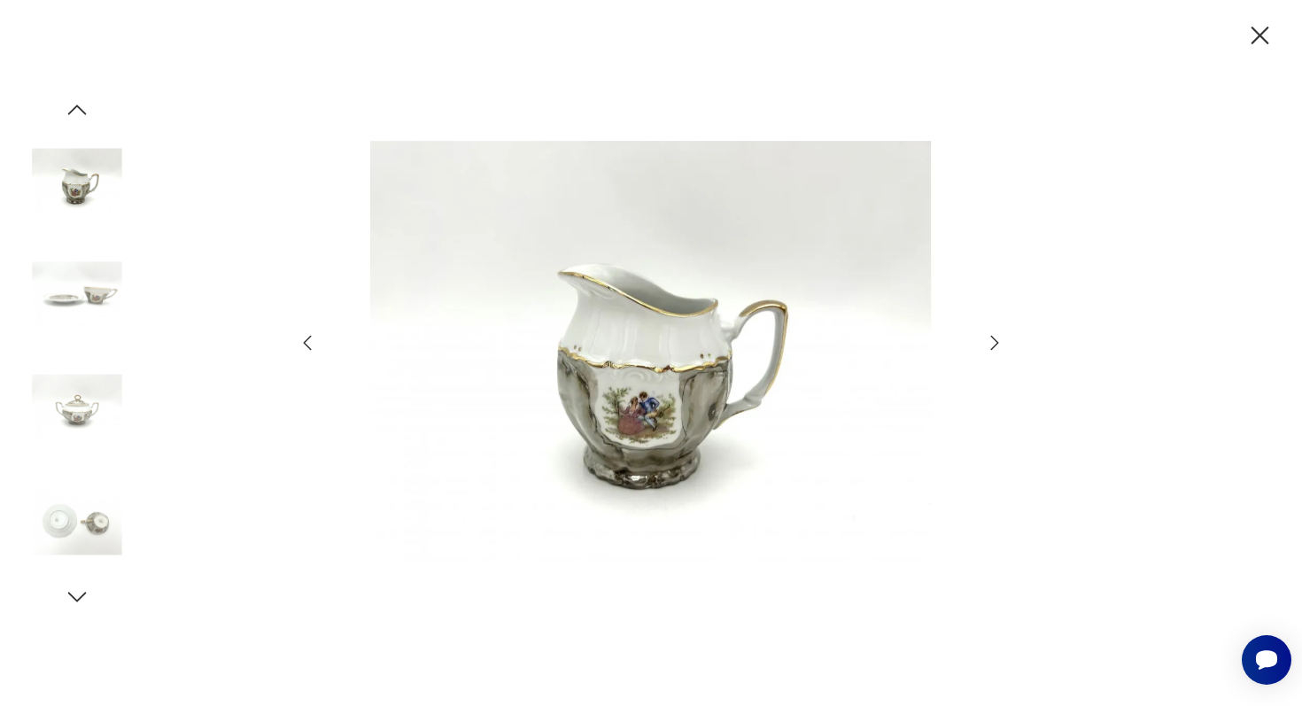
click at [1250, 31] on icon "button" at bounding box center [1259, 35] width 31 height 31
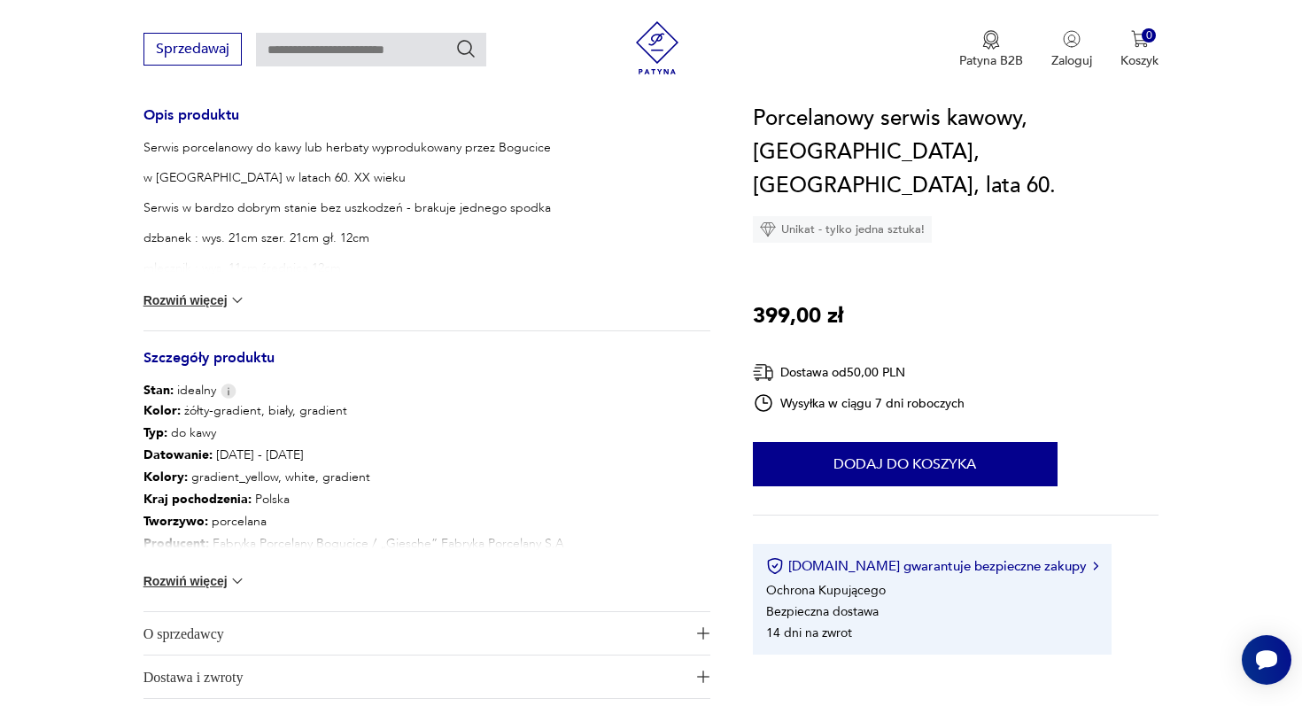
scroll to position [905, 0]
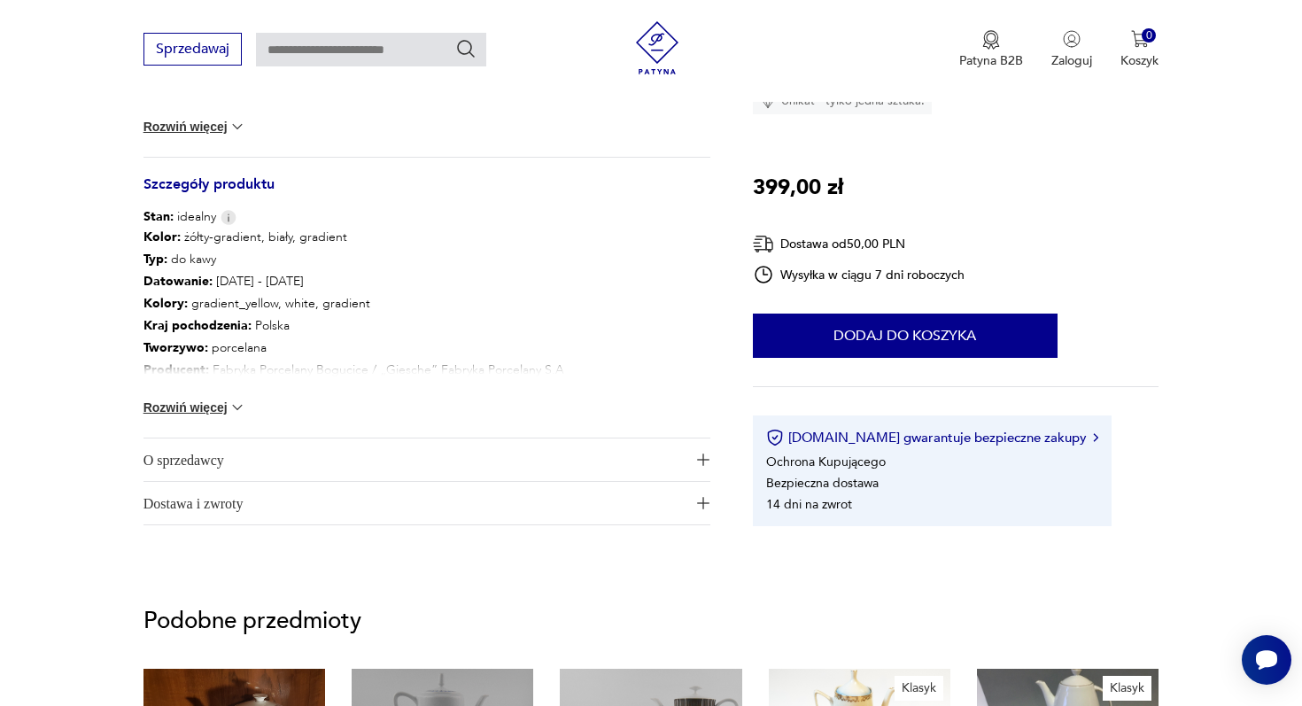
click at [214, 405] on button "Rozwiń więcej" at bounding box center [194, 407] width 103 height 18
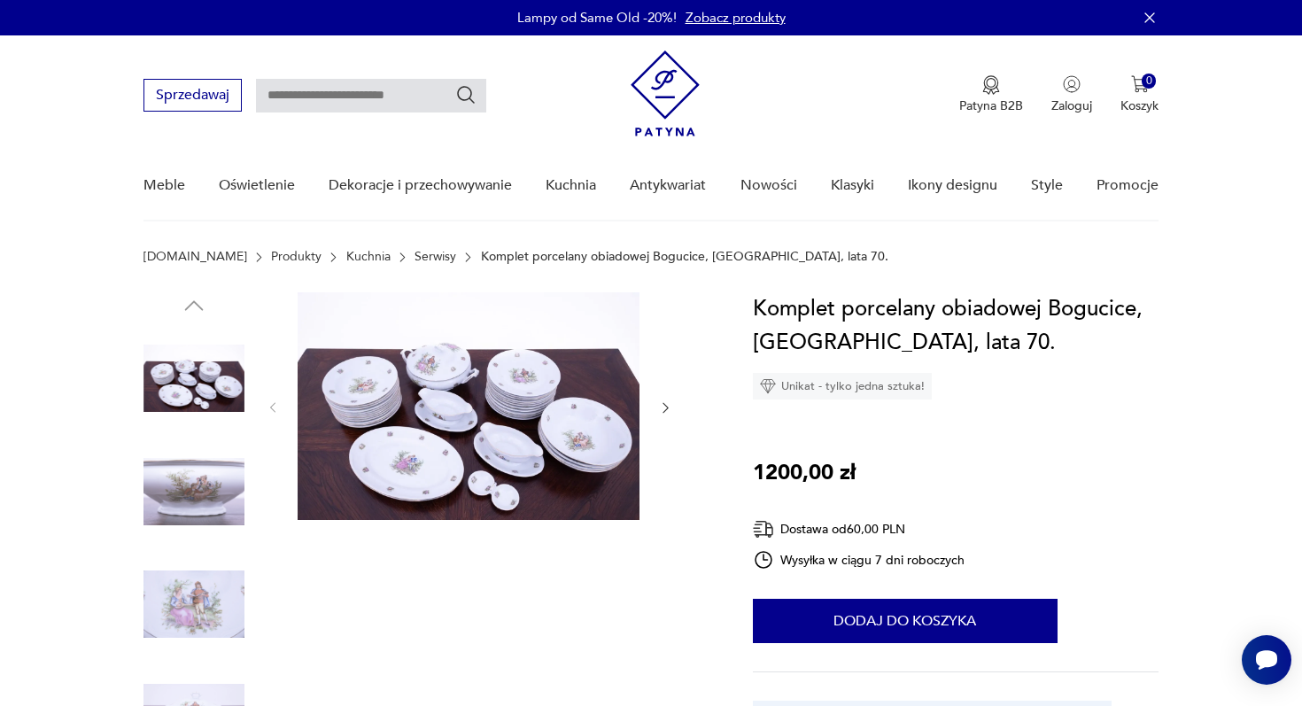
click at [170, 484] on img at bounding box center [193, 491] width 101 height 101
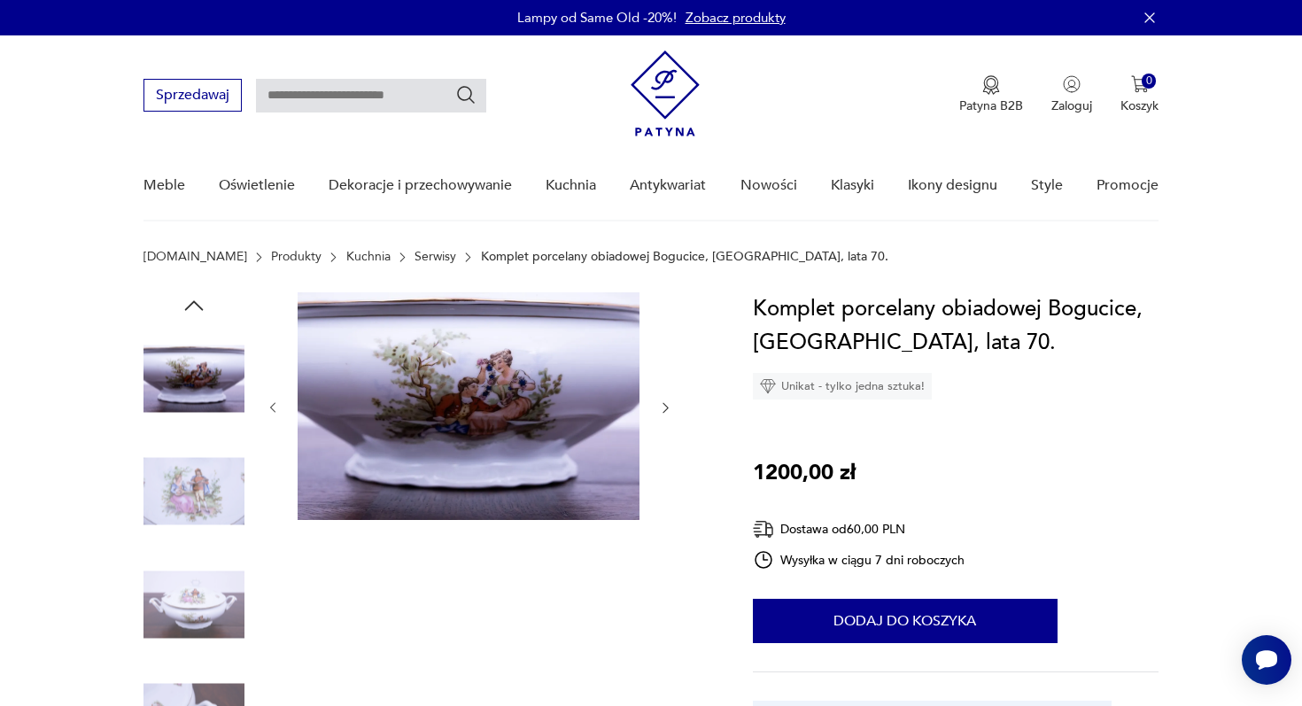
click at [191, 526] on img at bounding box center [193, 491] width 101 height 101
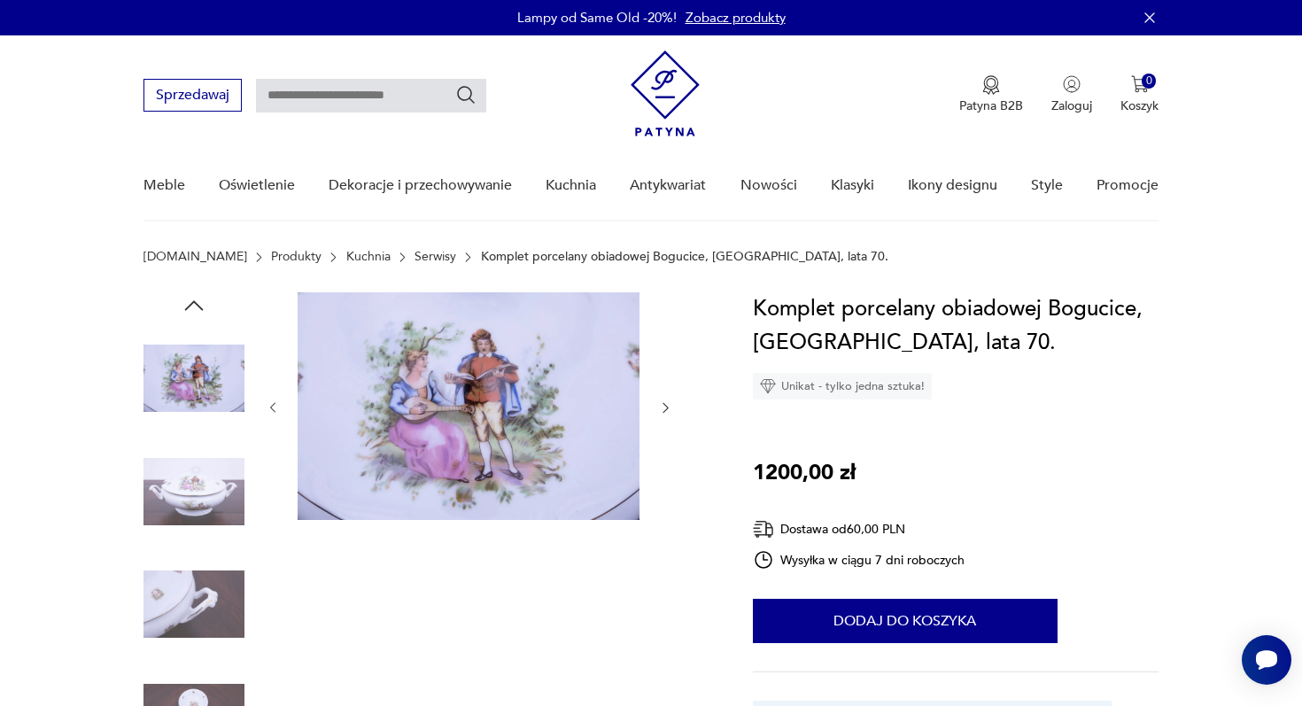
click at [204, 588] on img at bounding box center [193, 603] width 101 height 101
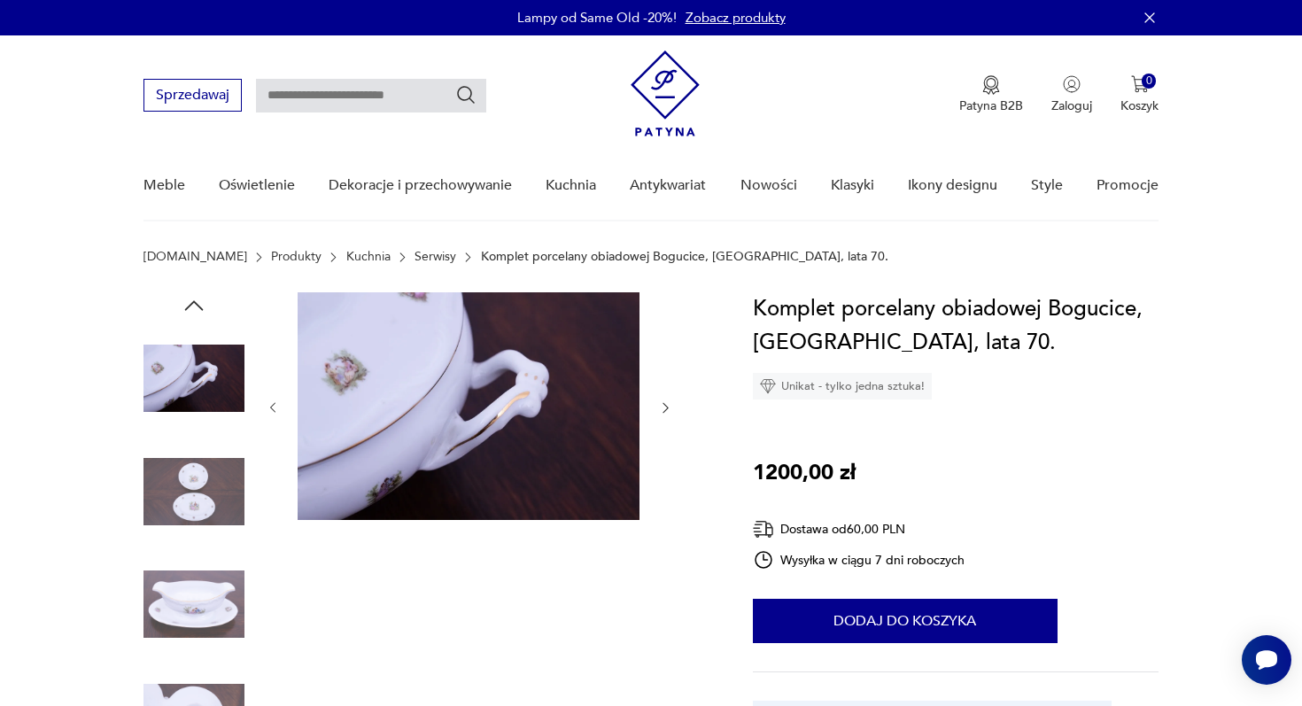
click at [209, 634] on img at bounding box center [193, 603] width 101 height 101
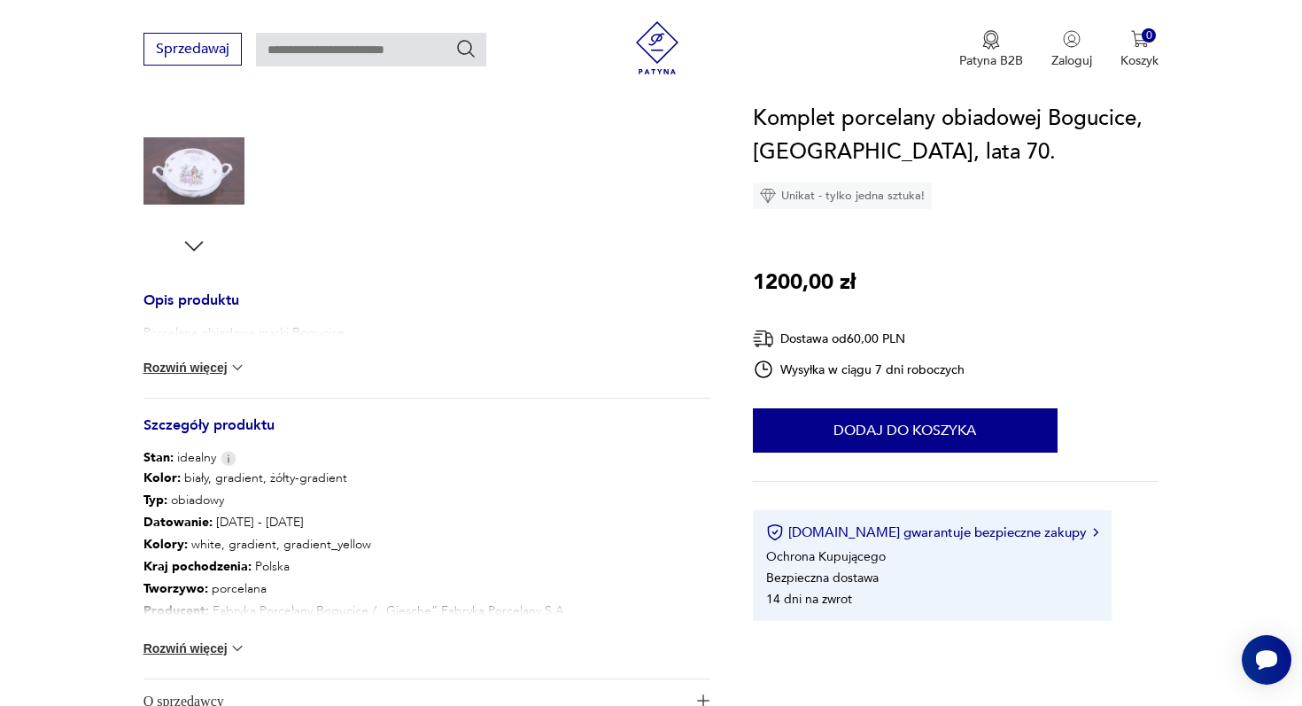
scroll to position [596, 0]
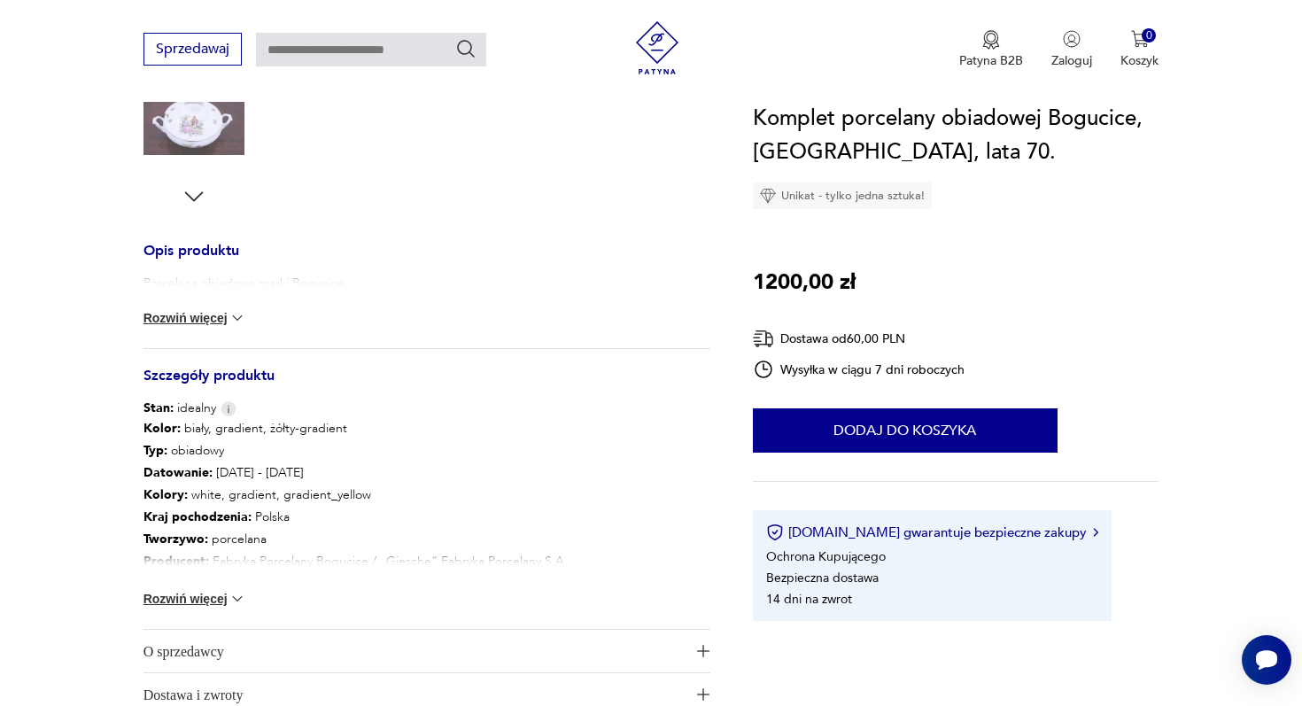
click at [218, 596] on button "Rozwiń więcej" at bounding box center [194, 599] width 103 height 18
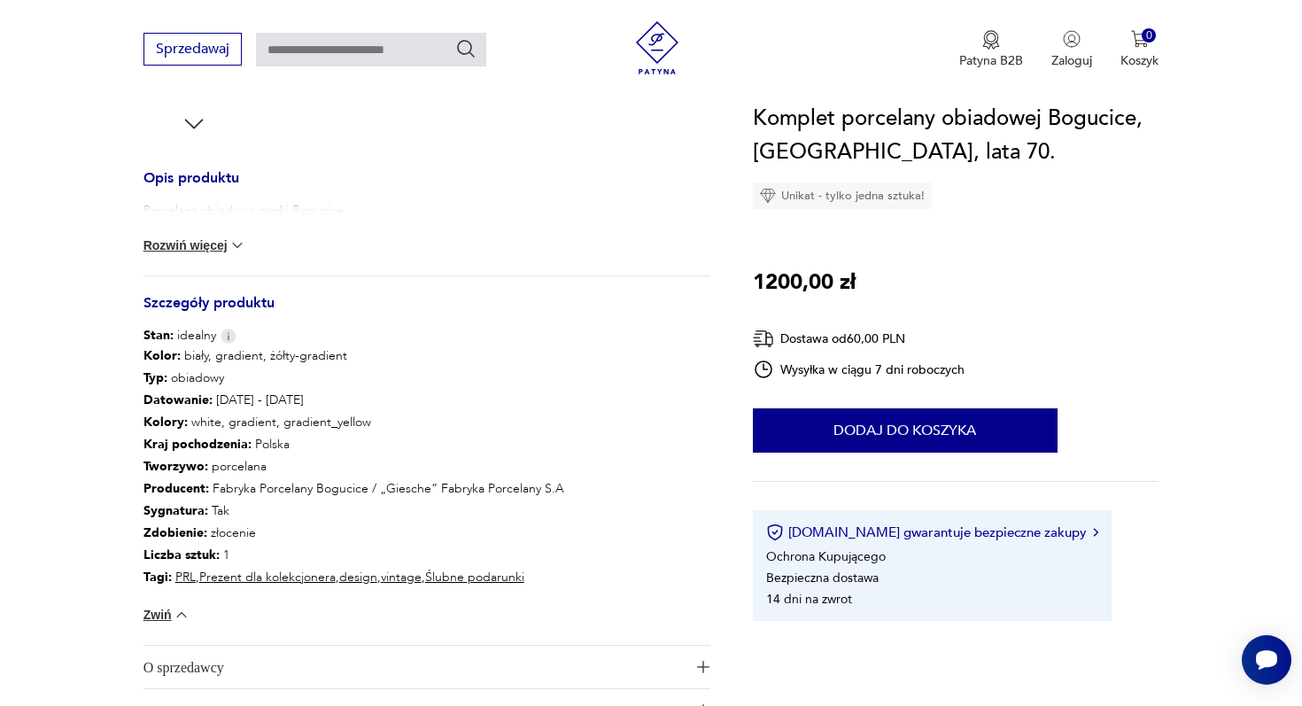
scroll to position [476, 0]
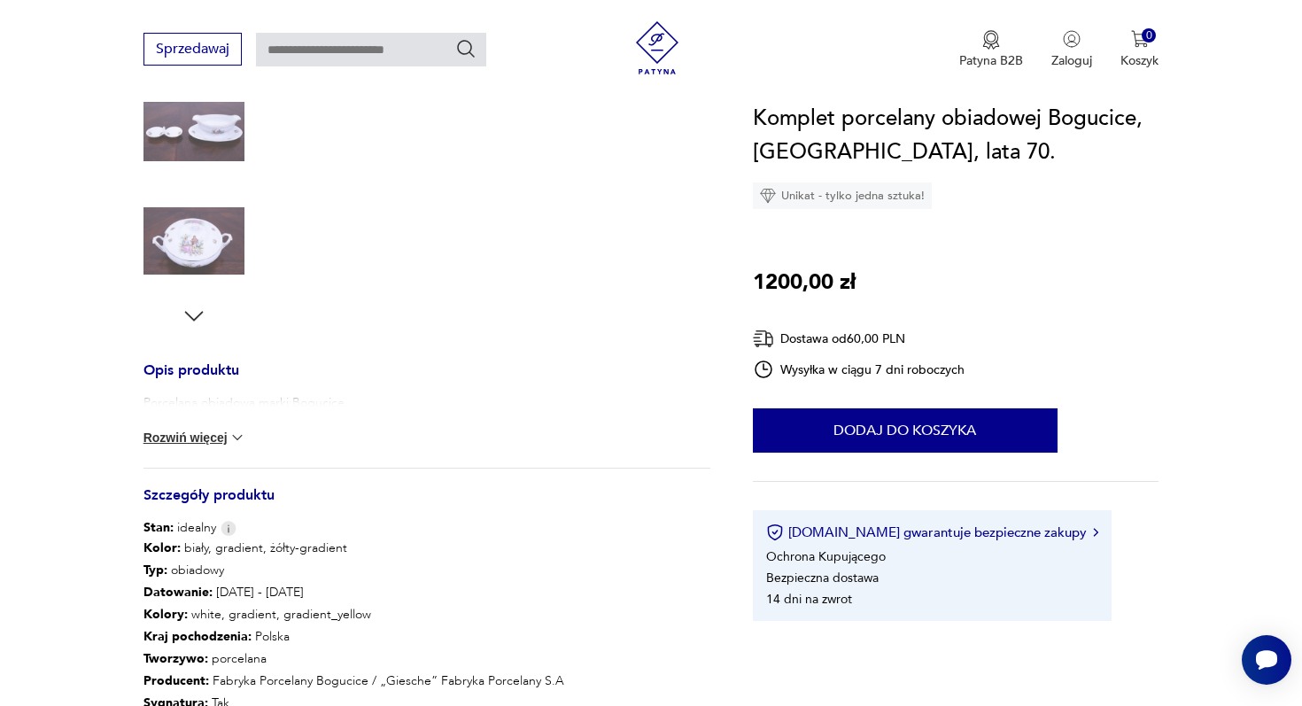
click at [225, 428] on div "Porcelana obiadowa marki Bogucice. Rozwiń więcej" at bounding box center [426, 430] width 567 height 73
click at [226, 432] on button "Rozwiń więcej" at bounding box center [194, 438] width 103 height 18
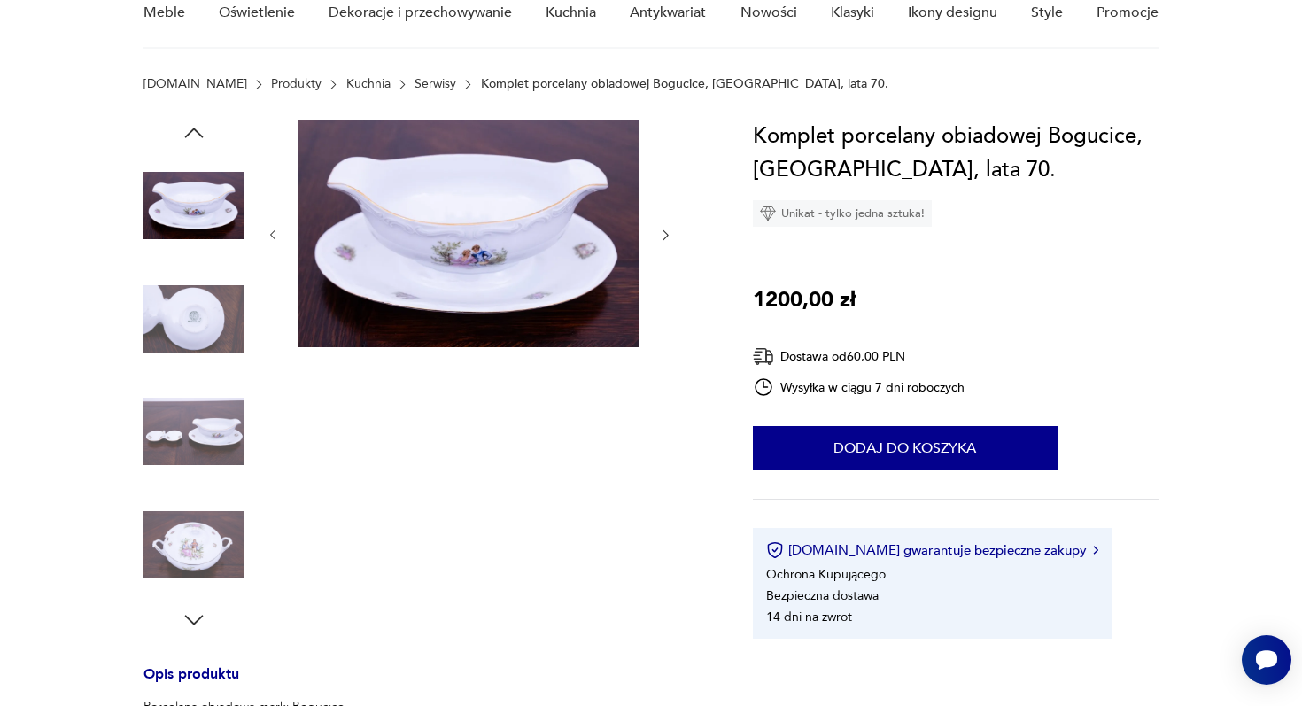
scroll to position [0, 0]
